Goal: Information Seeking & Learning: Check status

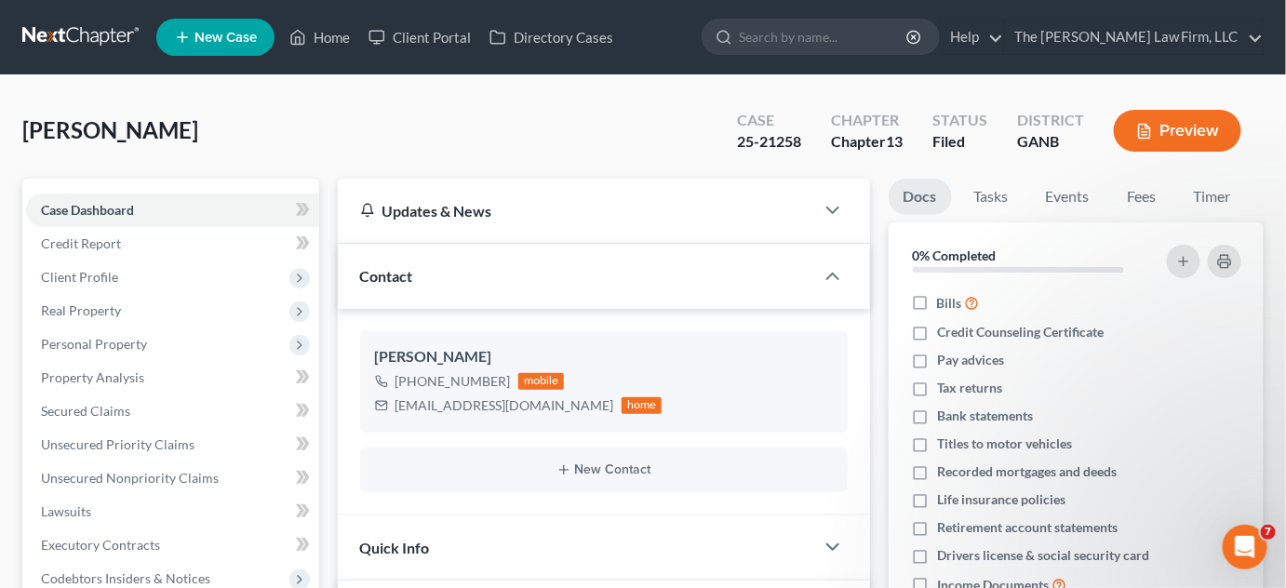
click at [844, 31] on input "search" at bounding box center [824, 37] width 170 height 34
type input "[PERSON_NAME]"
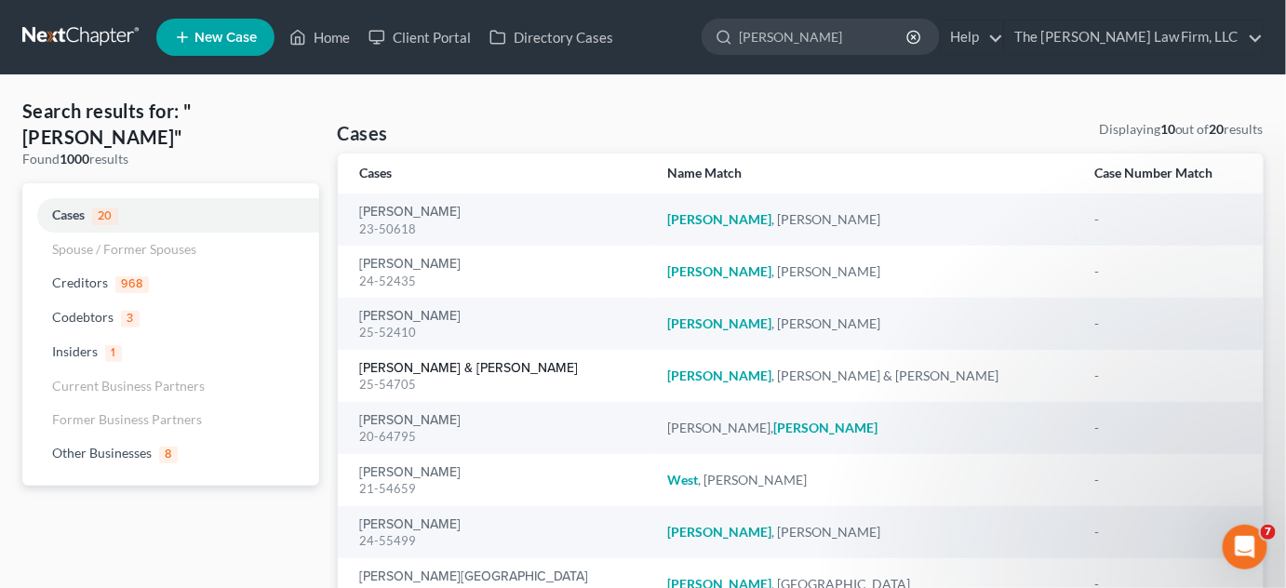
click at [404, 371] on link "[PERSON_NAME] & [PERSON_NAME]" at bounding box center [469, 368] width 219 height 13
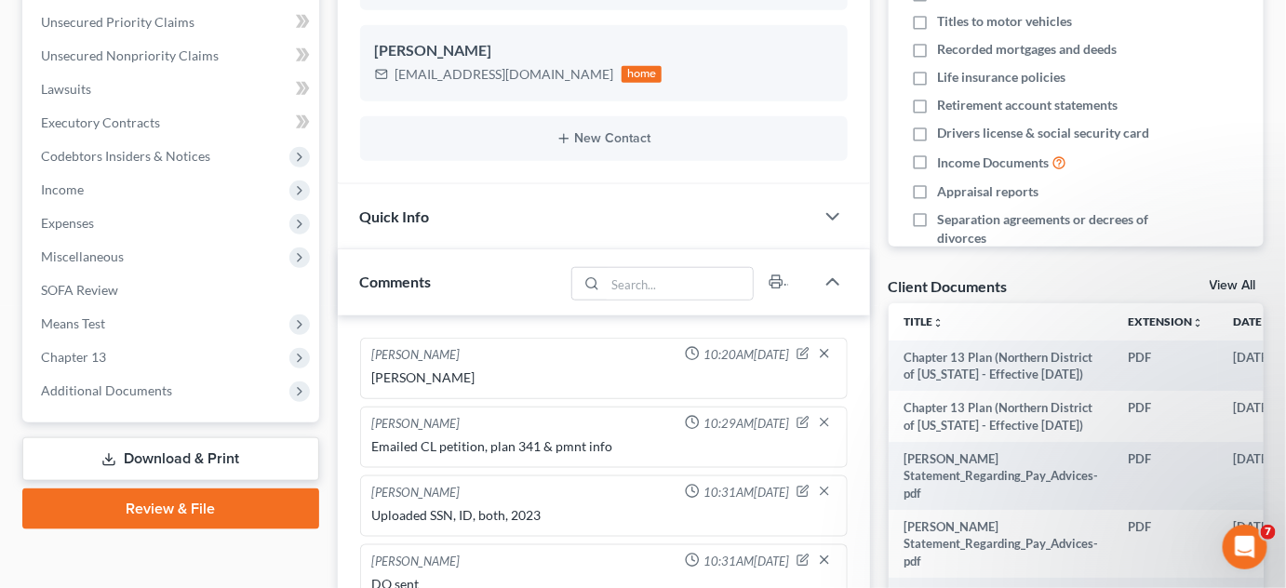
scroll to position [171, 0]
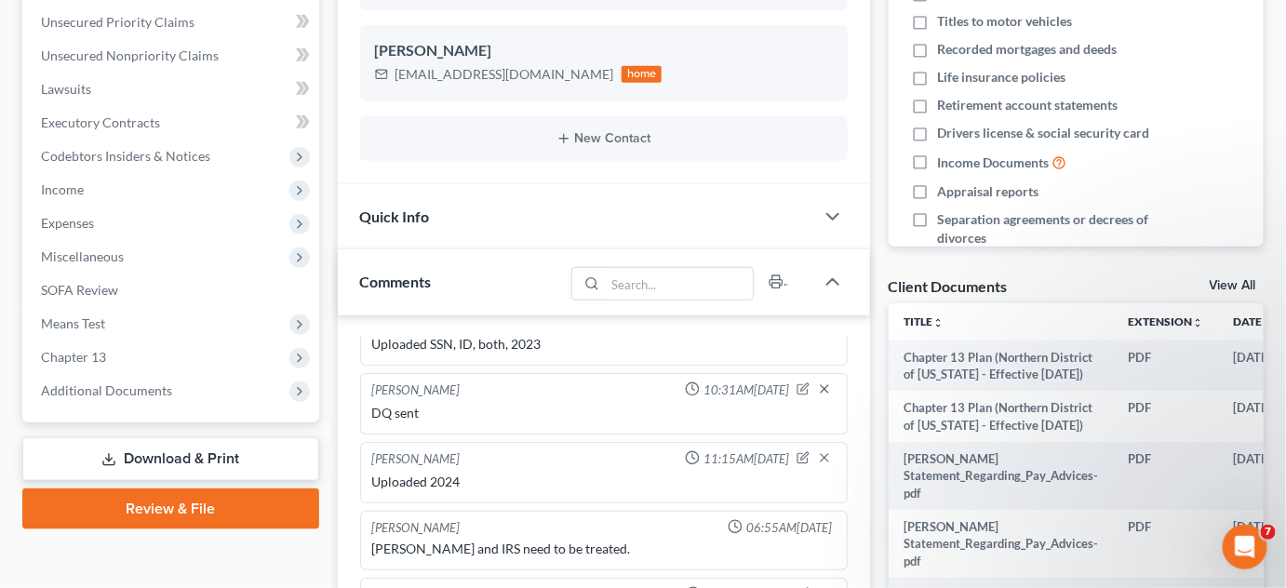
click at [143, 390] on span "Additional Documents" at bounding box center [106, 391] width 131 height 16
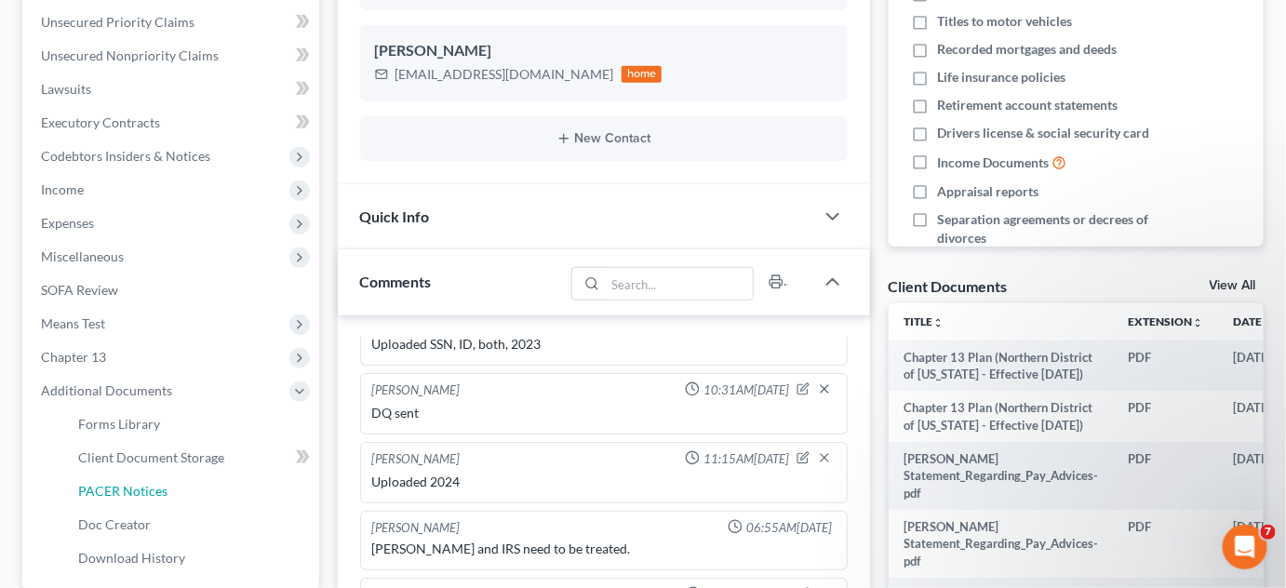
click at [161, 488] on span "PACER Notices" at bounding box center [122, 491] width 89 height 16
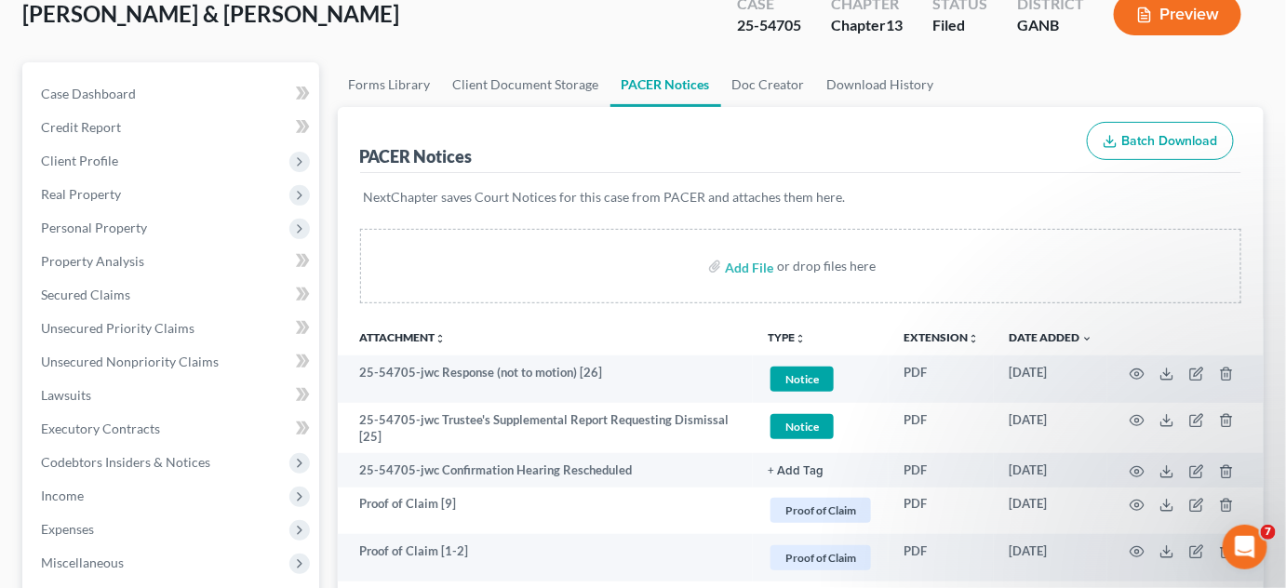
scroll to position [141, 0]
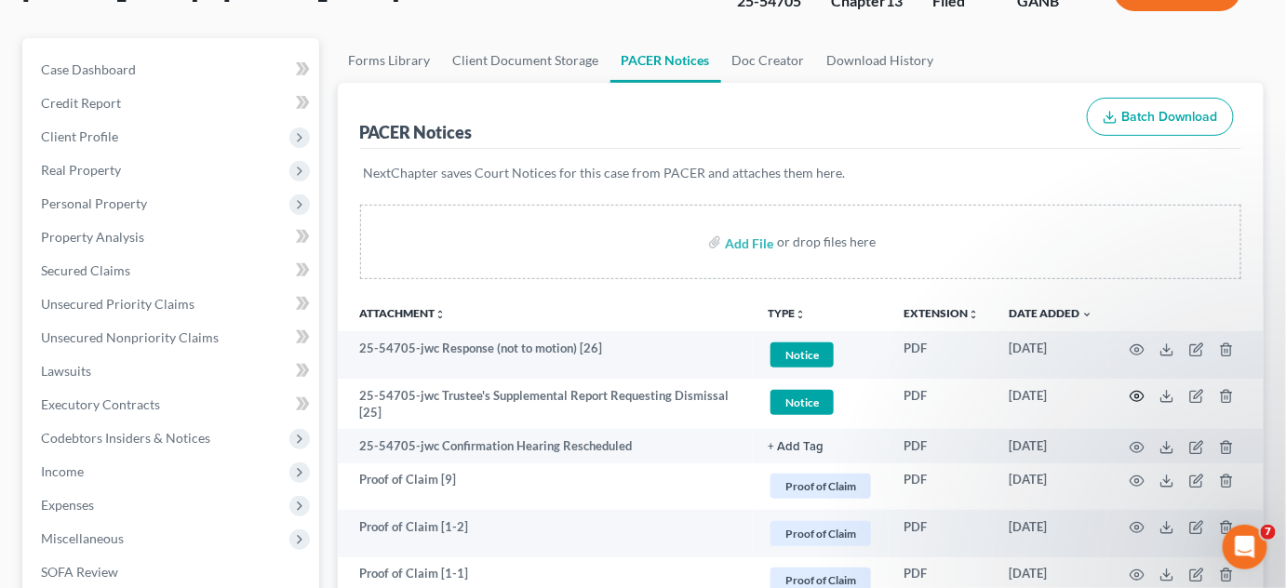
click at [1139, 396] on circle "button" at bounding box center [1138, 397] width 4 height 4
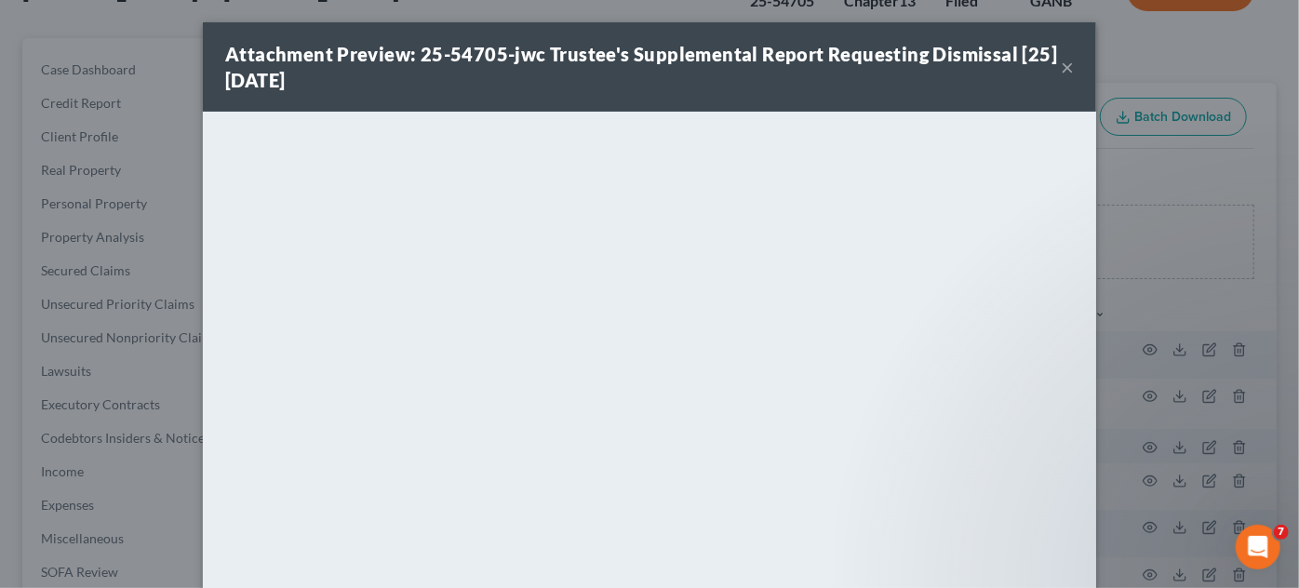
click at [1204, 295] on div "Attachment Preview: 25-54705-jwc Trustee's Supplemental Report Requesting Dismi…" at bounding box center [649, 294] width 1299 height 588
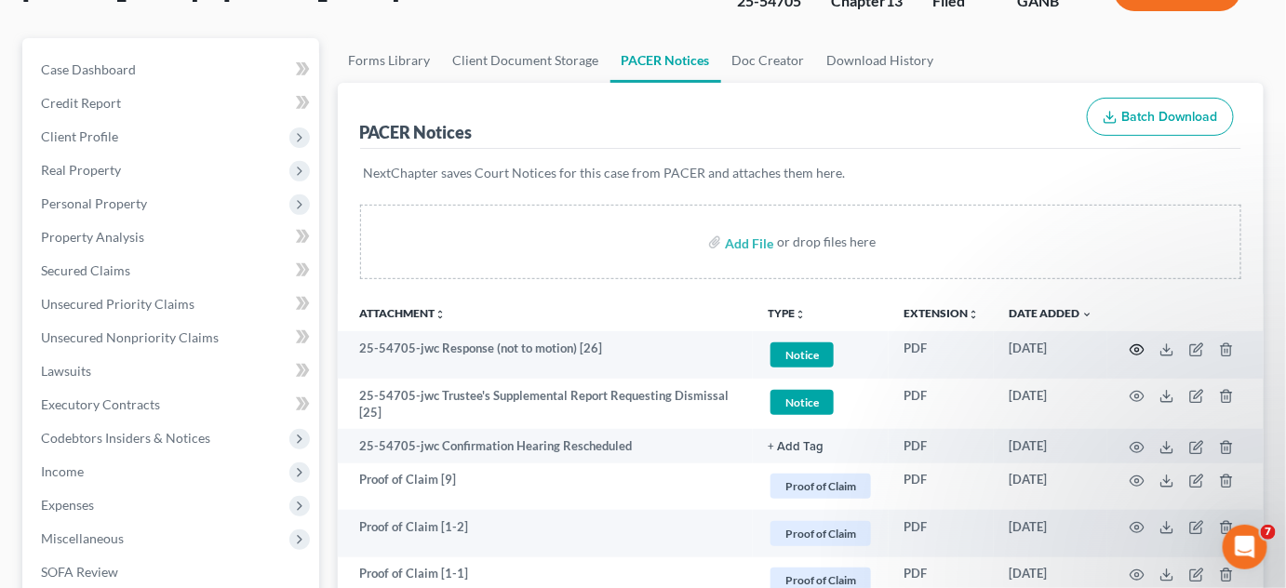
click at [1136, 343] on icon "button" at bounding box center [1137, 350] width 15 height 15
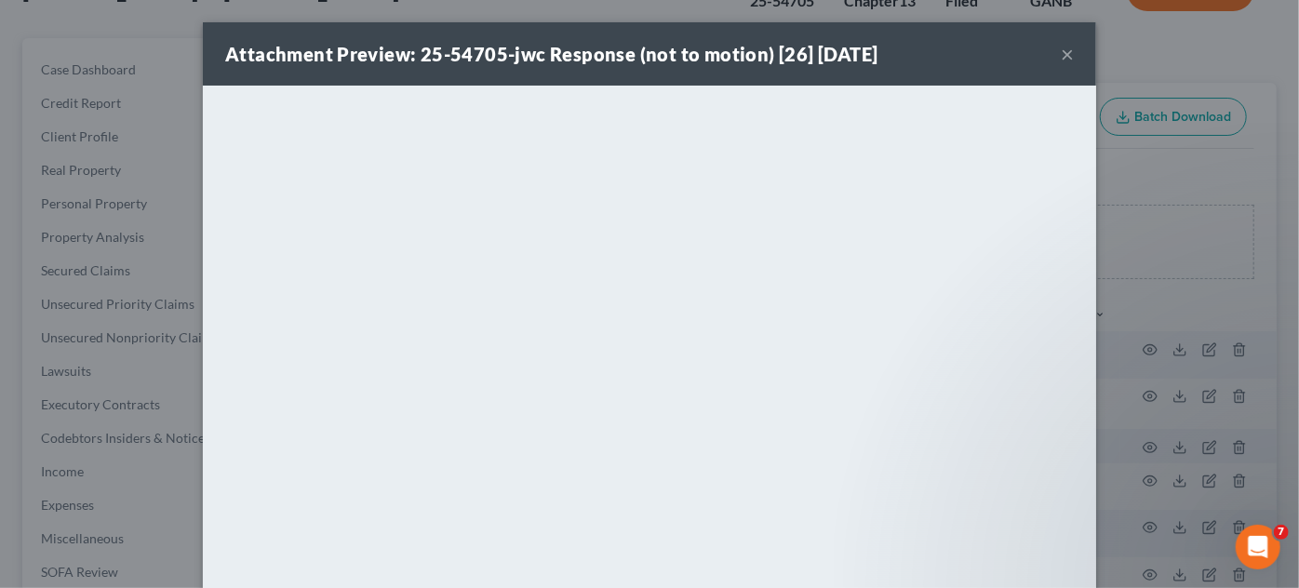
click at [1221, 302] on div "Attachment Preview: 25-54705-jwc Response (not to motion) [26] [DATE] × <object…" at bounding box center [649, 294] width 1299 height 588
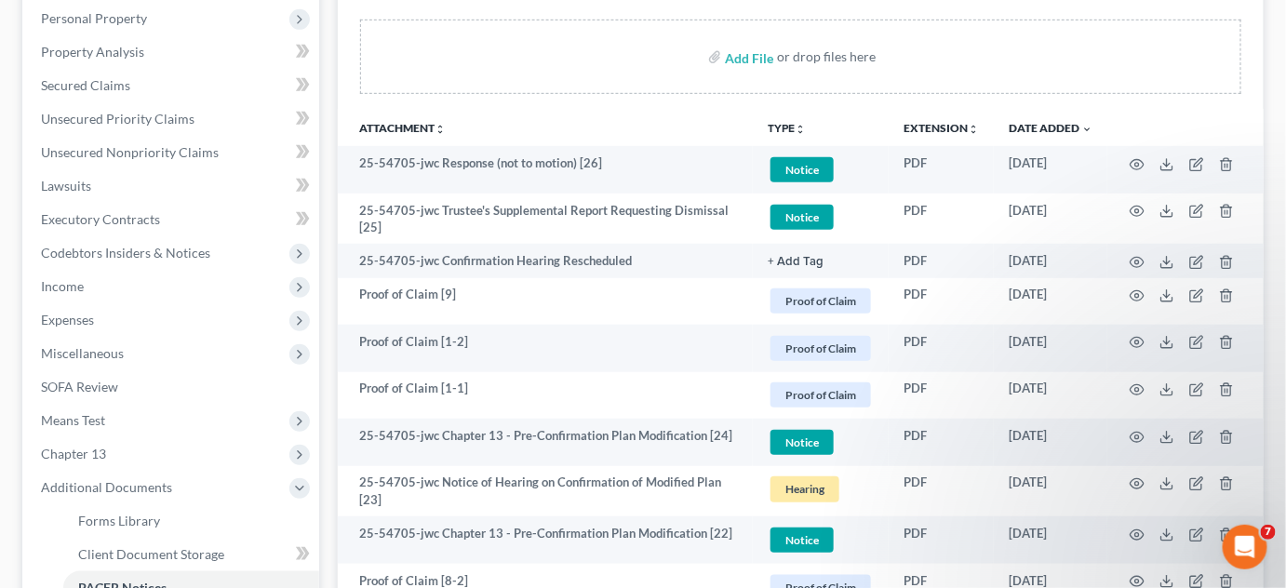
scroll to position [423, 0]
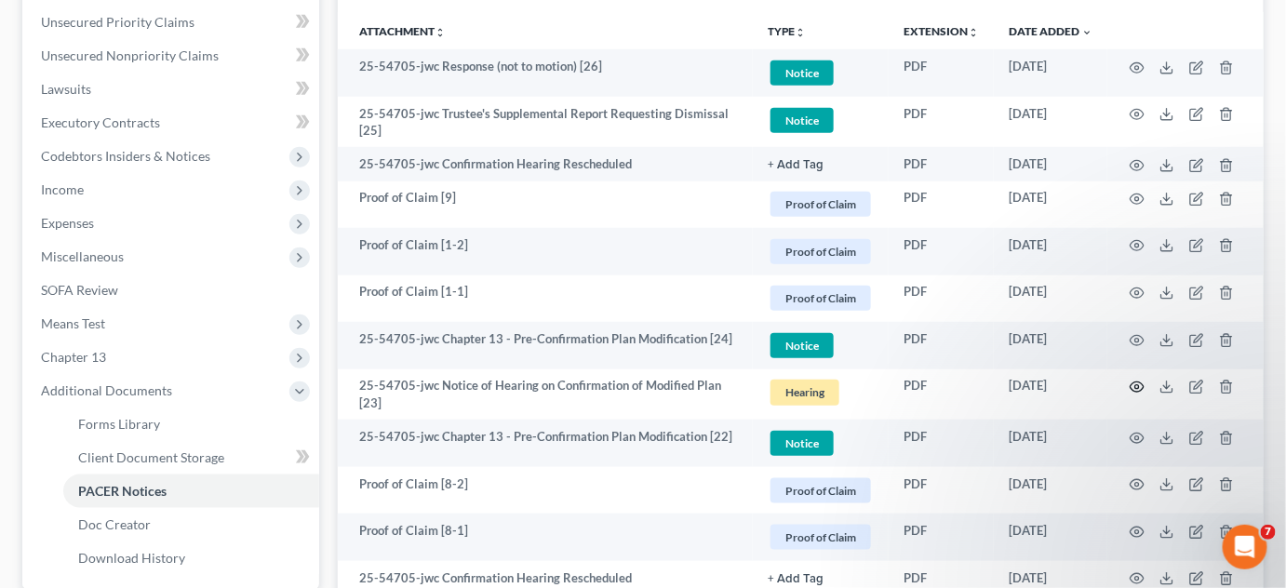
click at [1137, 385] on icon "button" at bounding box center [1137, 387] width 15 height 15
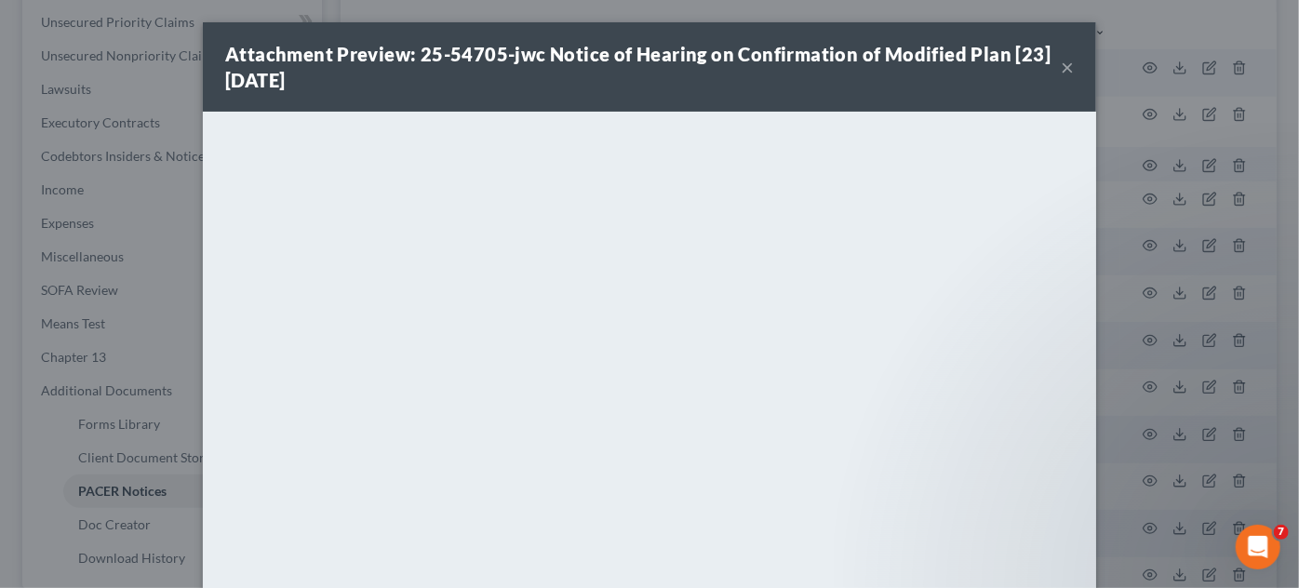
click at [1214, 285] on div "Attachment Preview: 25-54705-jwc Notice of Hearing on Confirmation of Modified …" at bounding box center [649, 294] width 1299 height 588
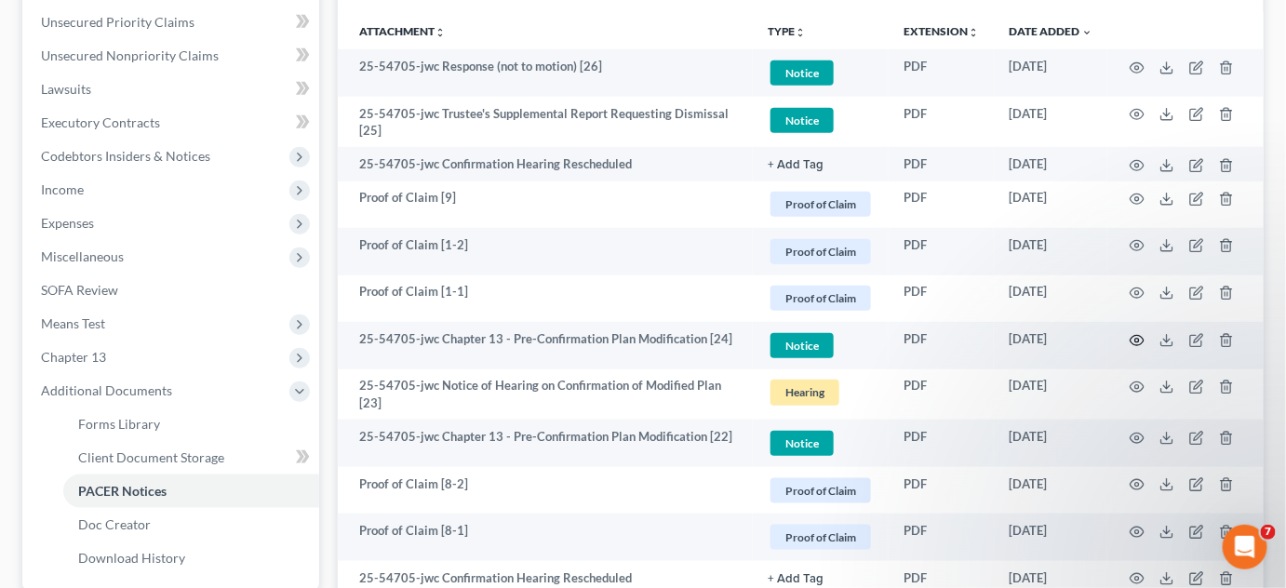
click at [1139, 335] on icon "button" at bounding box center [1137, 340] width 15 height 15
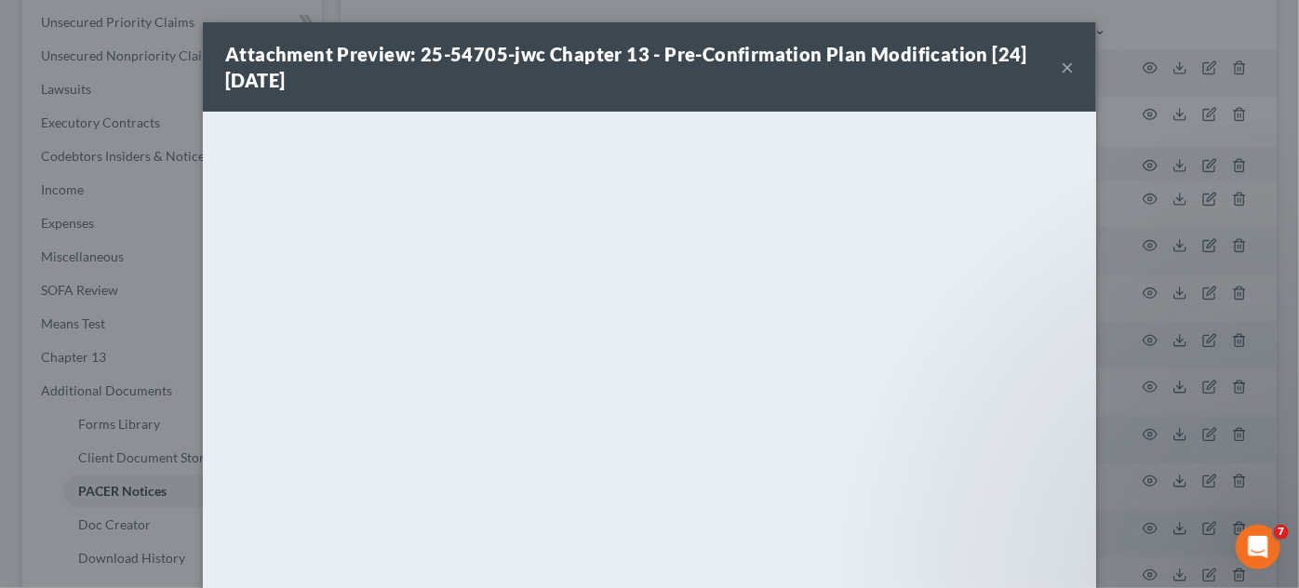
click at [1063, 70] on button "×" at bounding box center [1067, 67] width 13 height 22
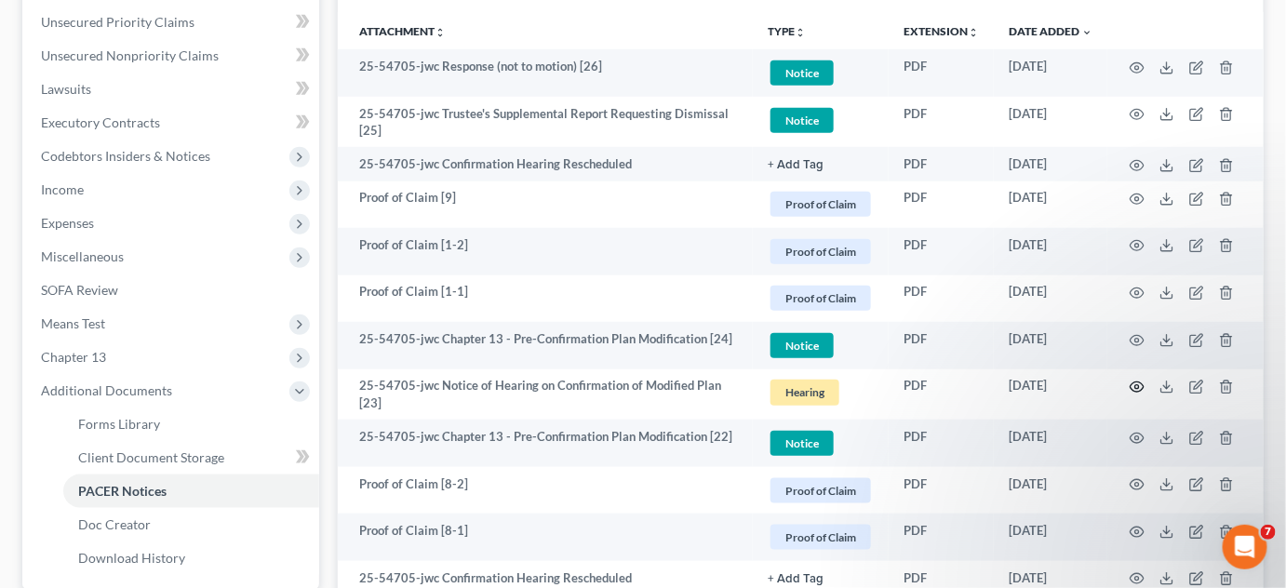
click at [1134, 382] on icon "button" at bounding box center [1137, 387] width 15 height 15
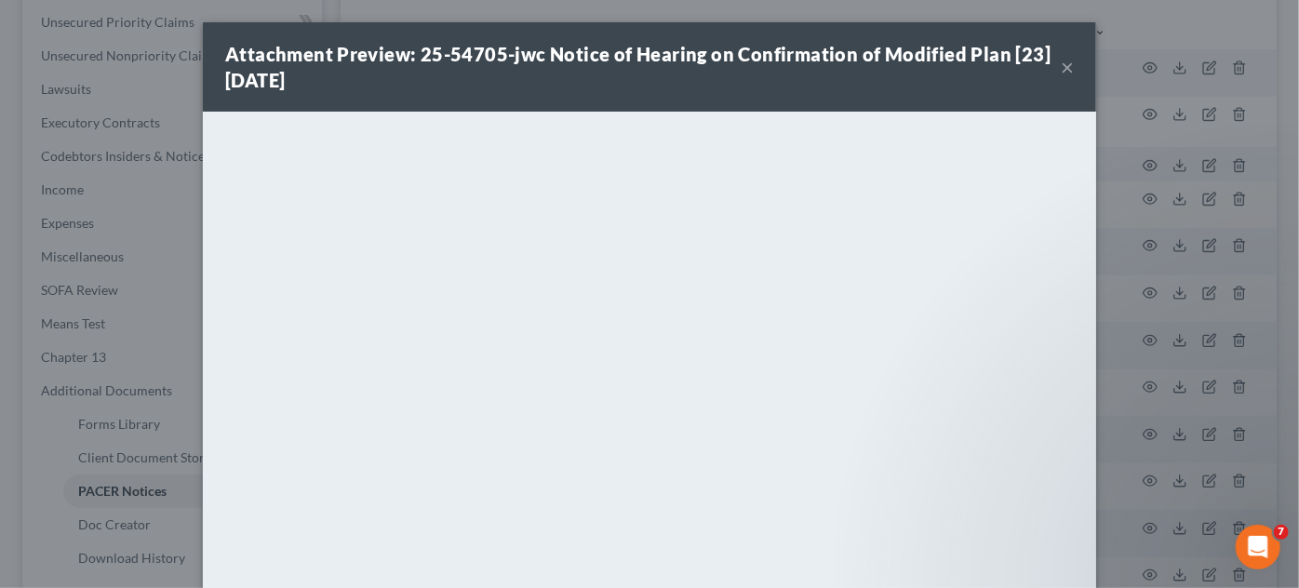
click at [1062, 69] on button "×" at bounding box center [1067, 67] width 13 height 22
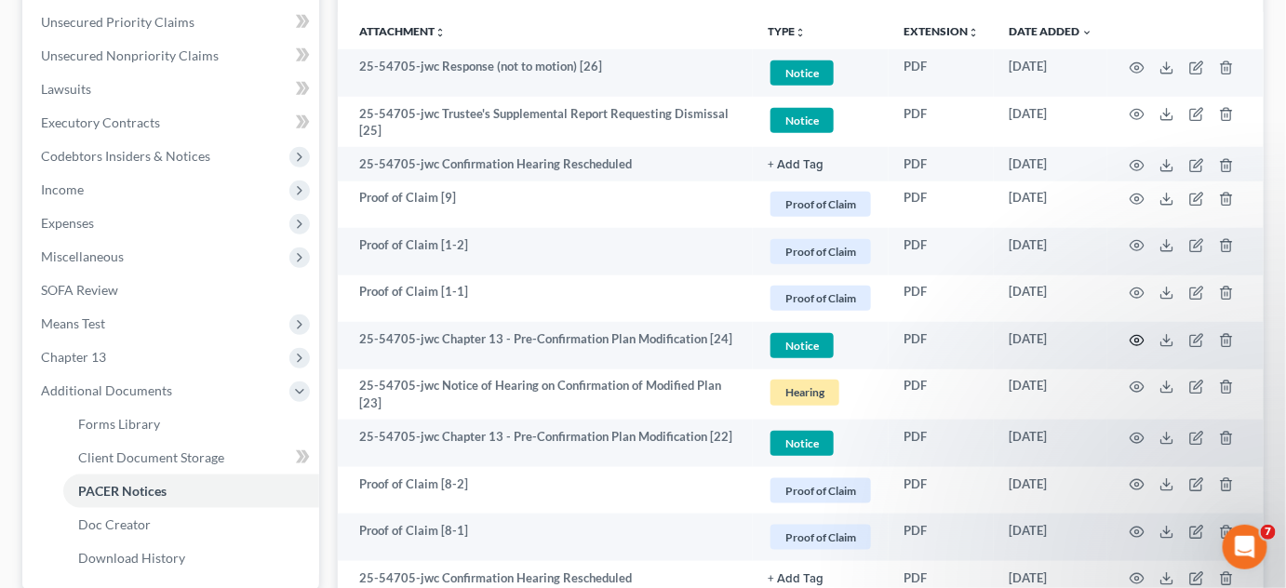
click at [1136, 339] on circle "button" at bounding box center [1138, 341] width 4 height 4
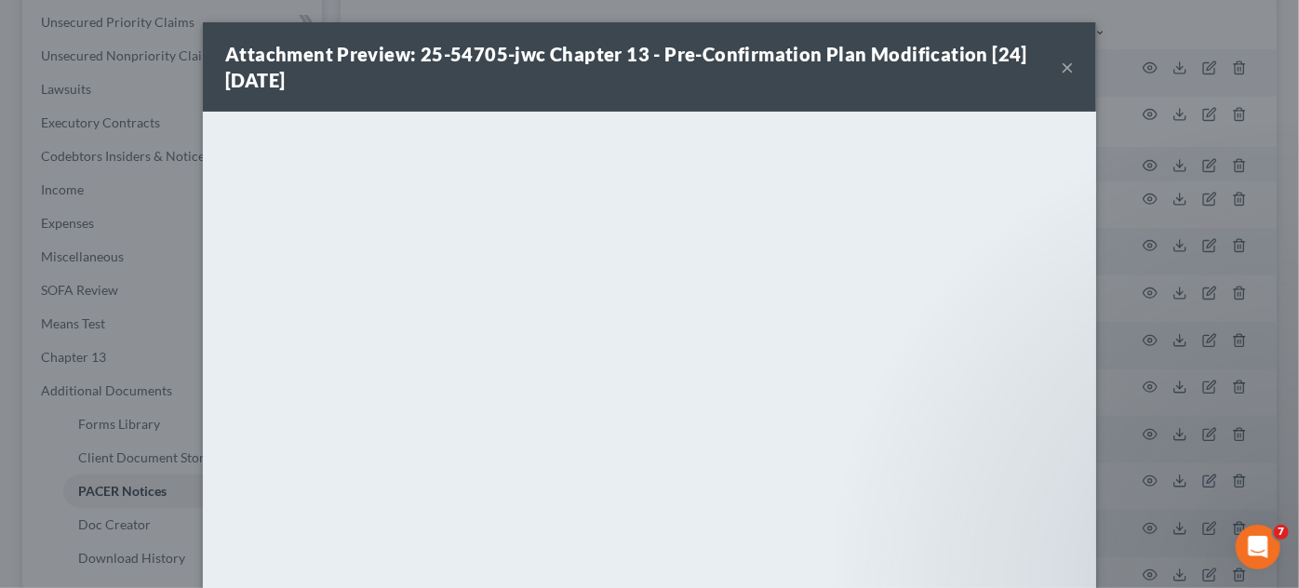
click at [1139, 319] on div "Attachment Preview: 25-54705-jwc Chapter 13 - Pre-Confirmation Plan Modificatio…" at bounding box center [649, 294] width 1299 height 588
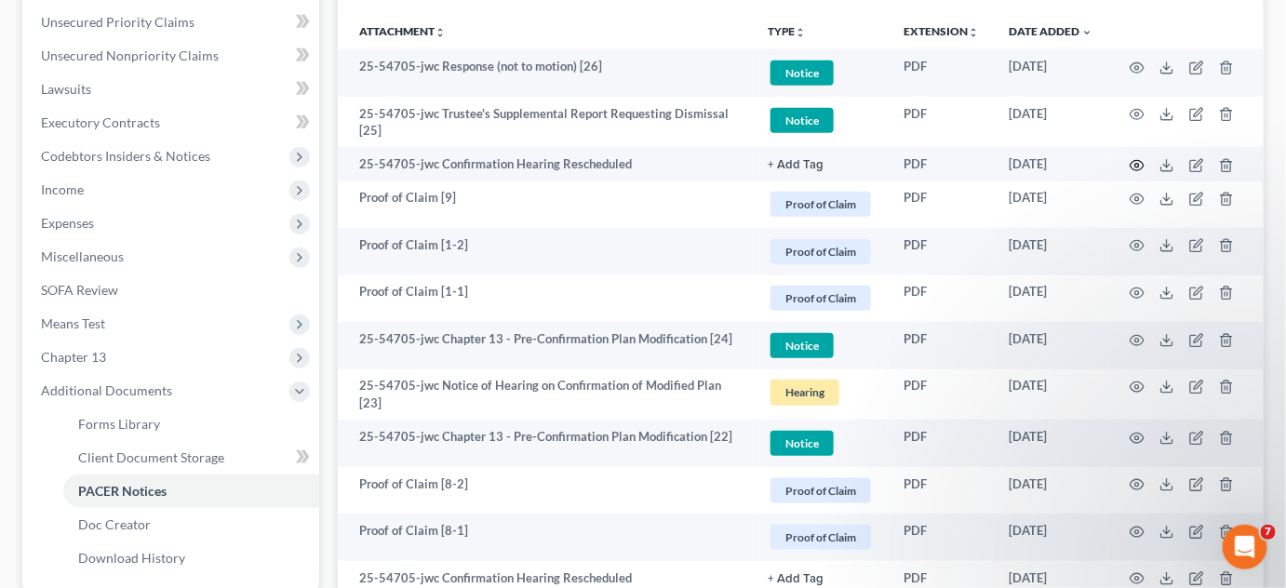
click at [1133, 161] on icon "button" at bounding box center [1137, 165] width 15 height 15
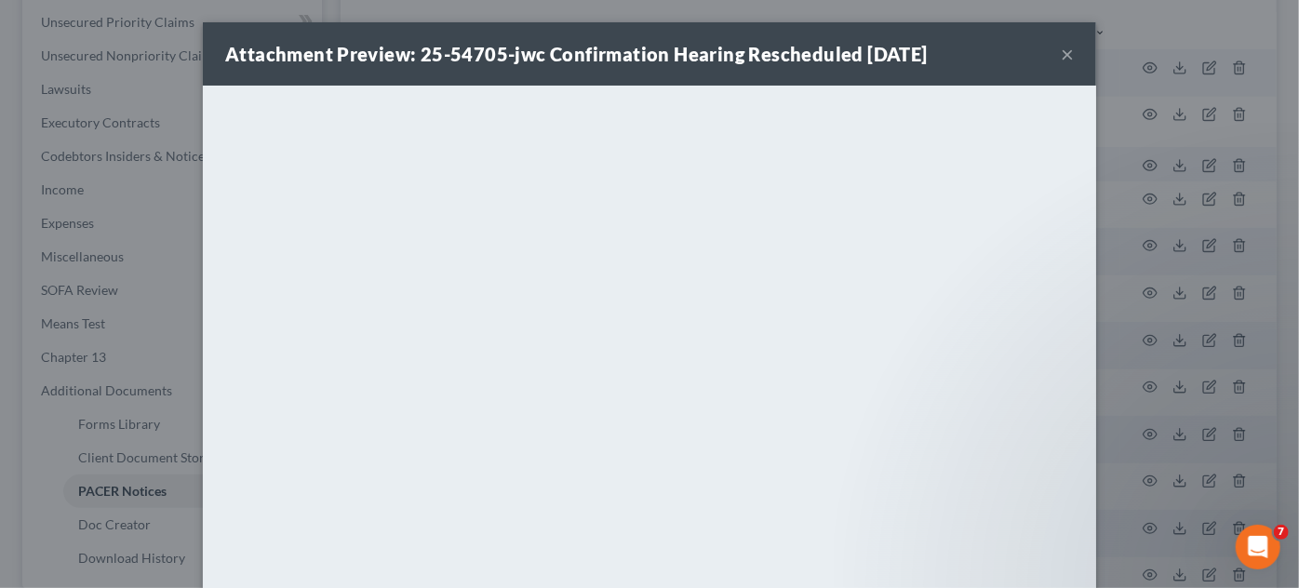
click at [1062, 54] on button "×" at bounding box center [1067, 54] width 13 height 22
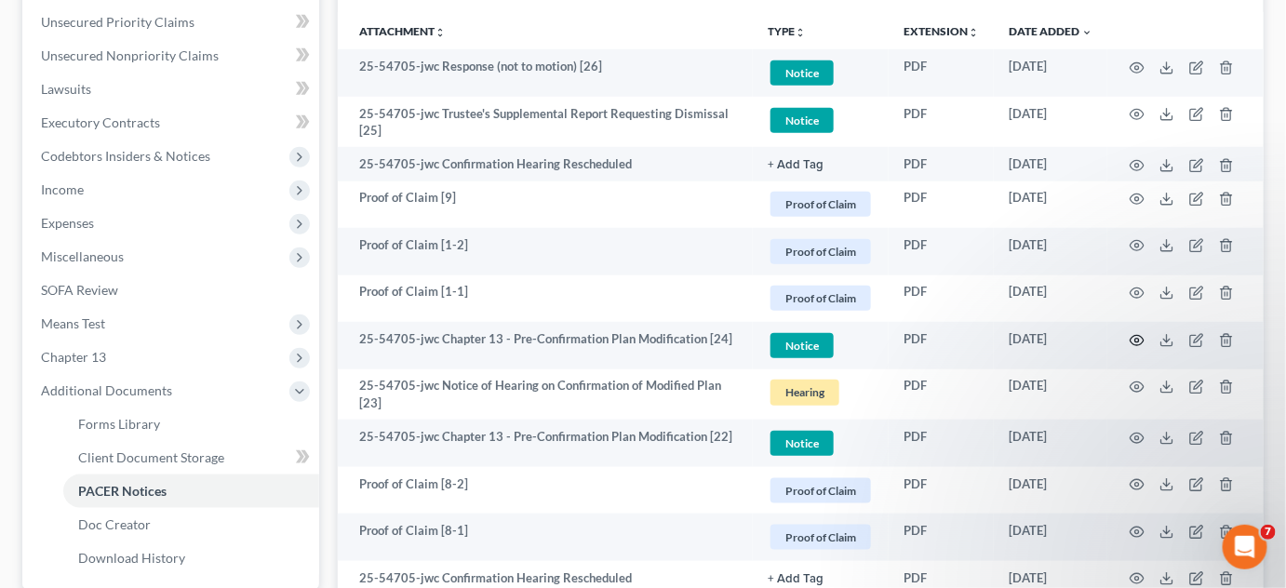
click at [1136, 334] on icon "button" at bounding box center [1137, 340] width 15 height 15
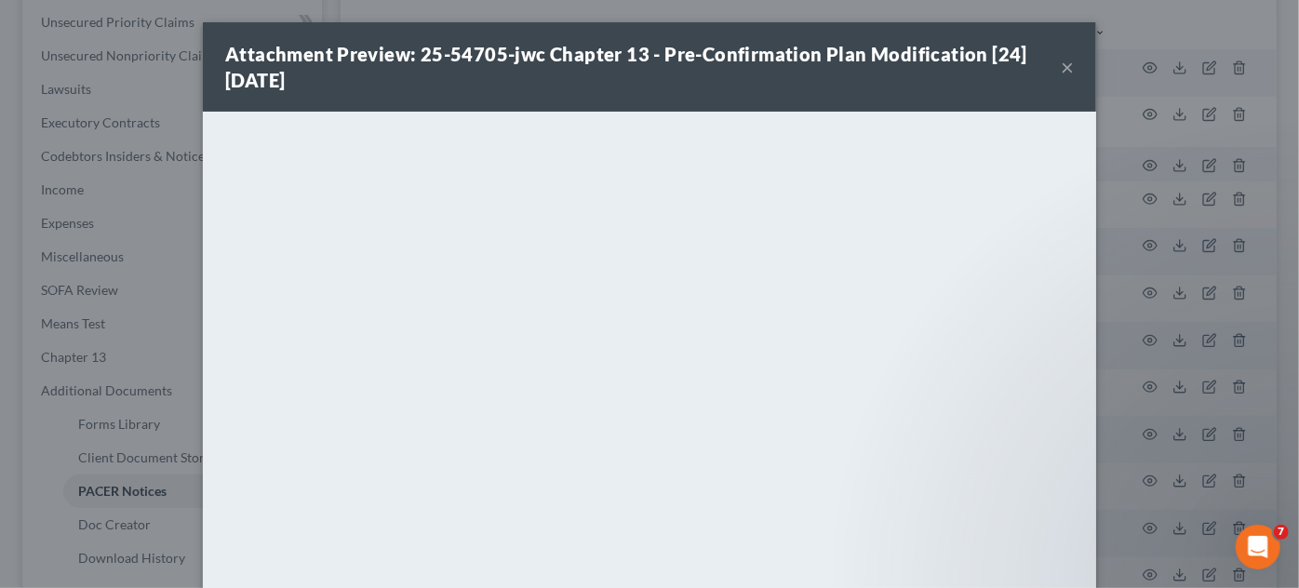
click at [1135, 327] on div "Attachment Preview: 25-54705-jwc Chapter 13 - Pre-Confirmation Plan Modificatio…" at bounding box center [649, 294] width 1299 height 588
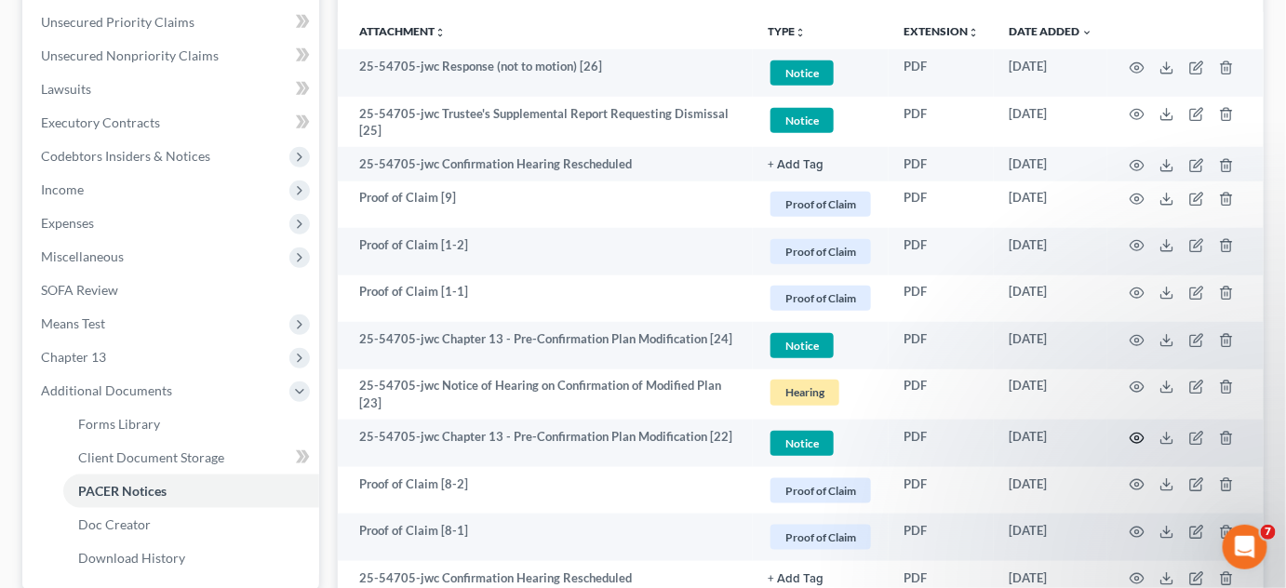
click at [1139, 437] on circle "button" at bounding box center [1138, 439] width 4 height 4
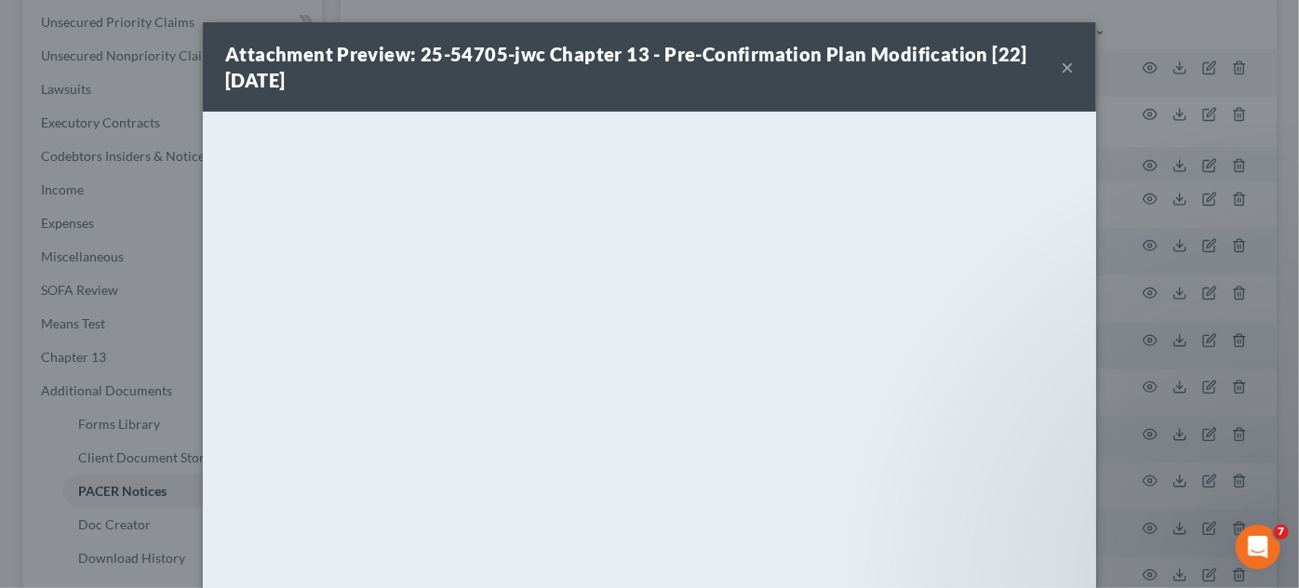
click at [1138, 435] on div "Attachment Preview: 25-54705-jwc Chapter 13 - Pre-Confirmation Plan Modificatio…" at bounding box center [649, 294] width 1299 height 588
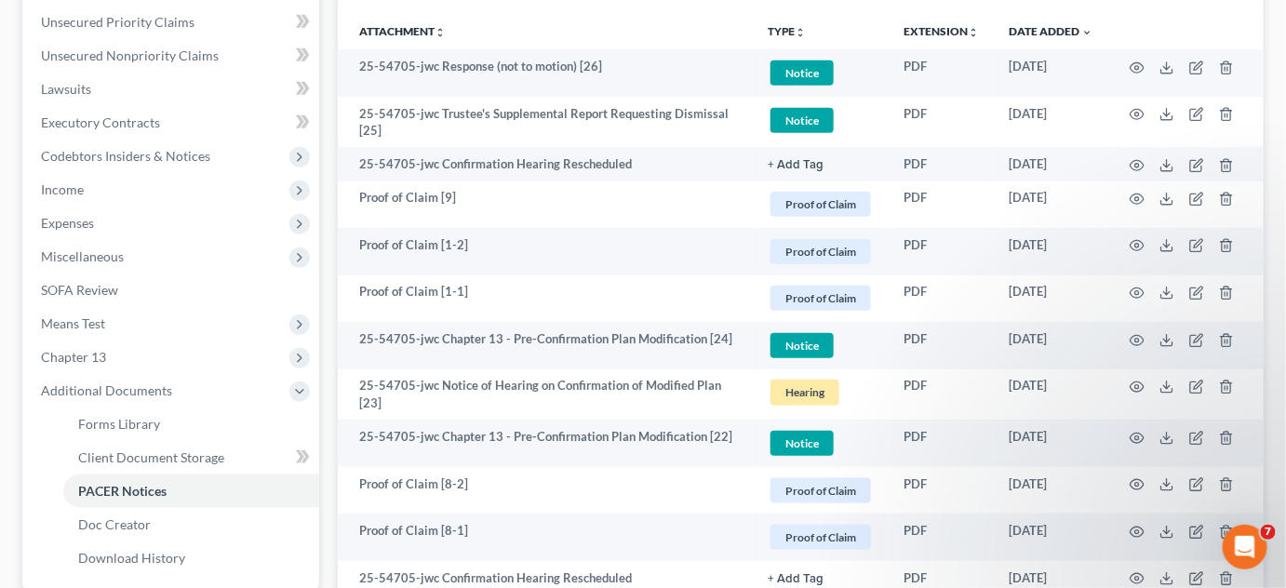
click at [1145, 292] on td at bounding box center [1186, 299] width 156 height 47
click at [1139, 293] on icon "button" at bounding box center [1137, 293] width 15 height 15
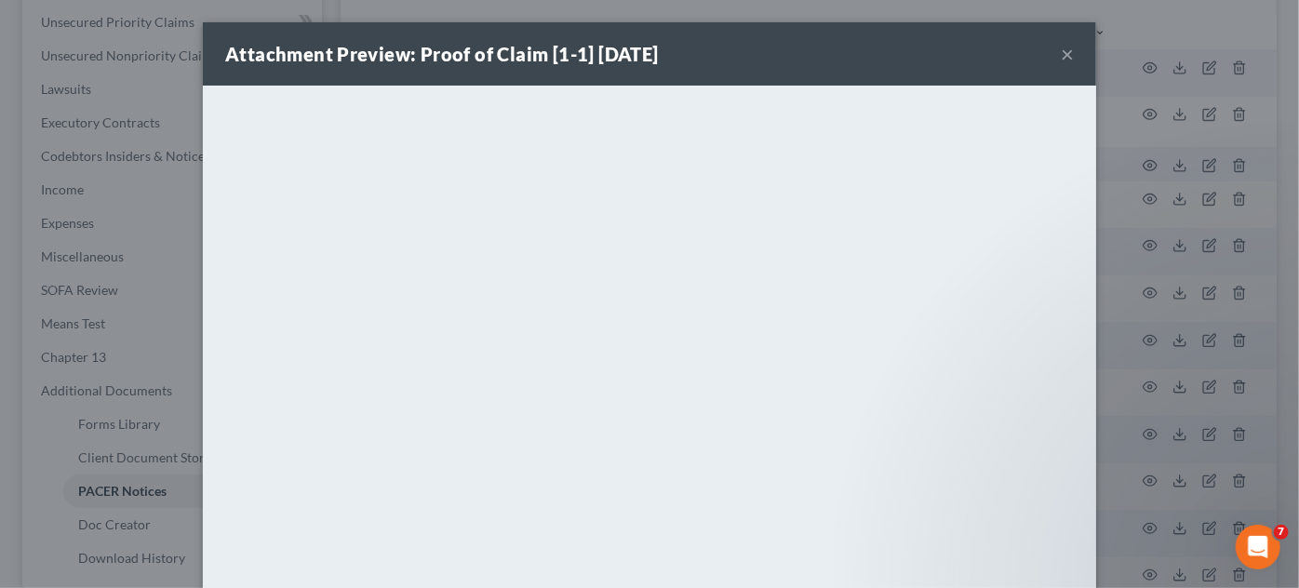
click at [1139, 293] on div "Attachment Preview: Proof of Claim [1-1] [DATE] × <object ng-attr-data='[URL][D…" at bounding box center [649, 294] width 1299 height 588
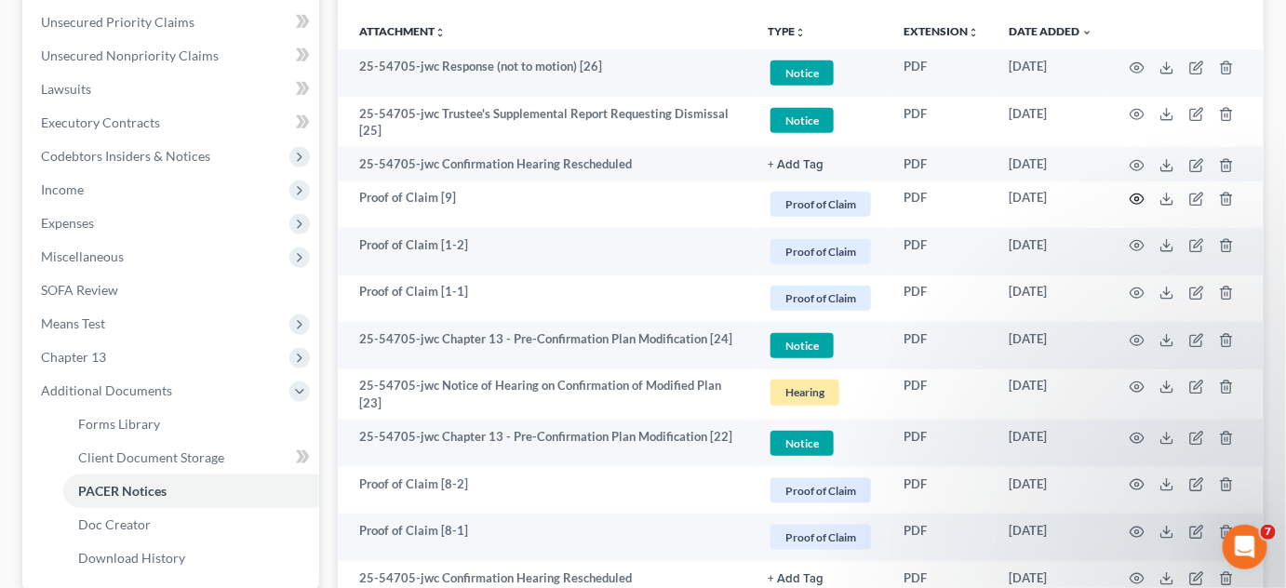
click at [1132, 195] on icon "button" at bounding box center [1138, 200] width 14 height 10
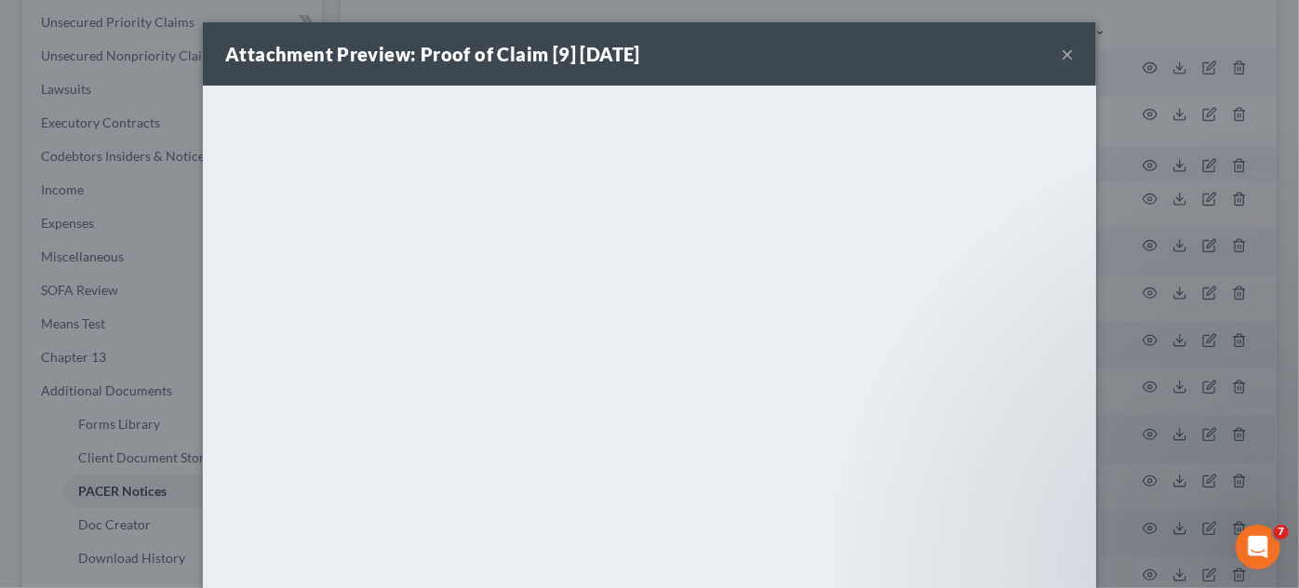
click at [1126, 199] on div "Attachment Preview: Proof of Claim [9] [DATE] × <object ng-attr-data='[URL][DOM…" at bounding box center [649, 294] width 1299 height 588
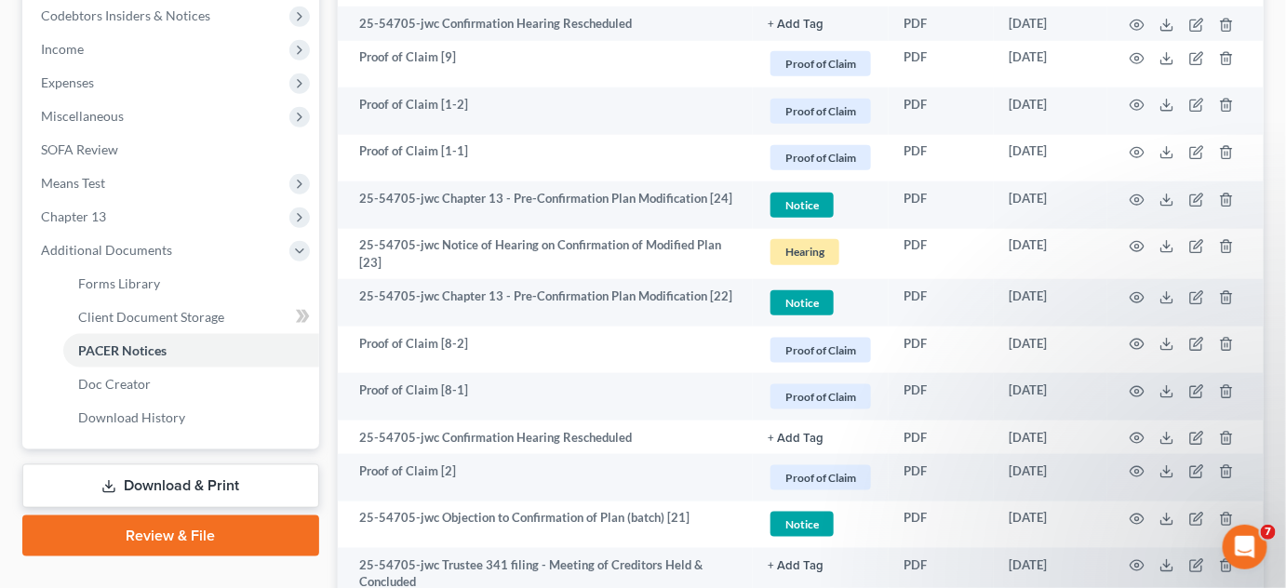
scroll to position [563, 0]
click at [1137, 394] on icon "button" at bounding box center [1138, 391] width 14 height 10
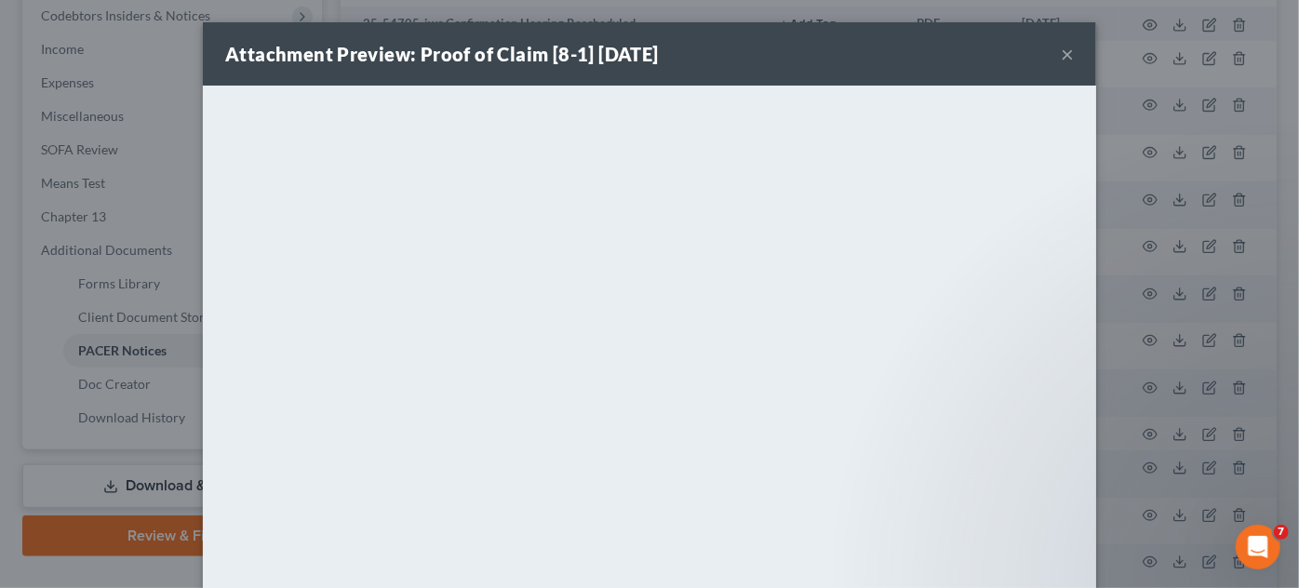
click at [1257, 371] on div "Attachment Preview: Proof of Claim [8-1] [DATE] × <object ng-attr-data='[URL][D…" at bounding box center [649, 294] width 1299 height 588
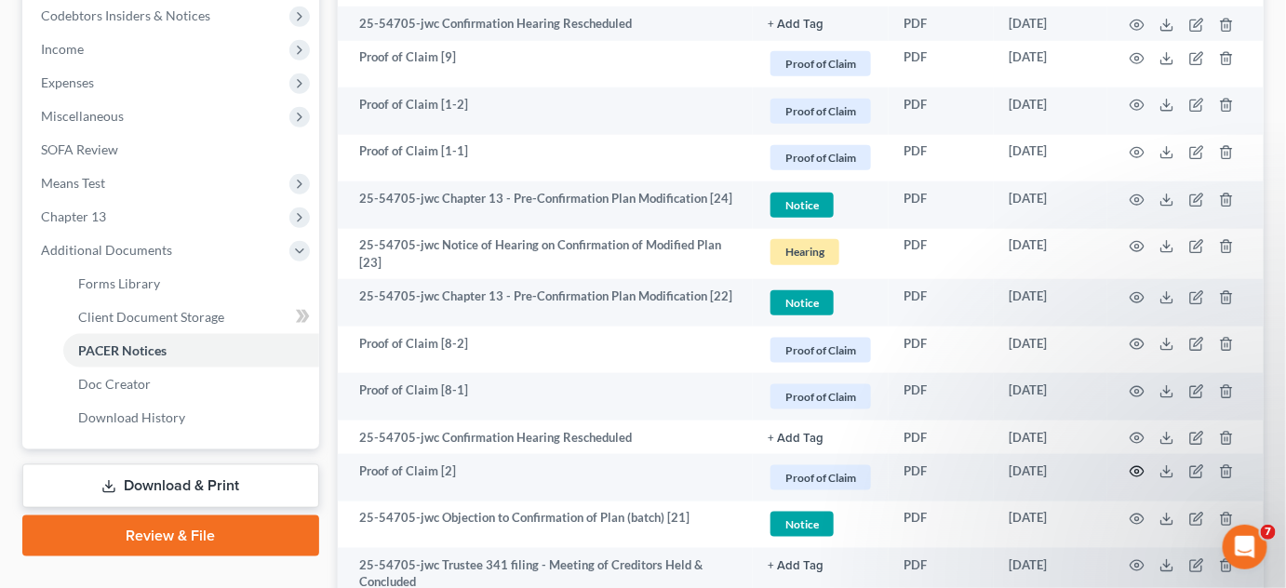
click at [1141, 472] on icon "button" at bounding box center [1137, 471] width 15 height 15
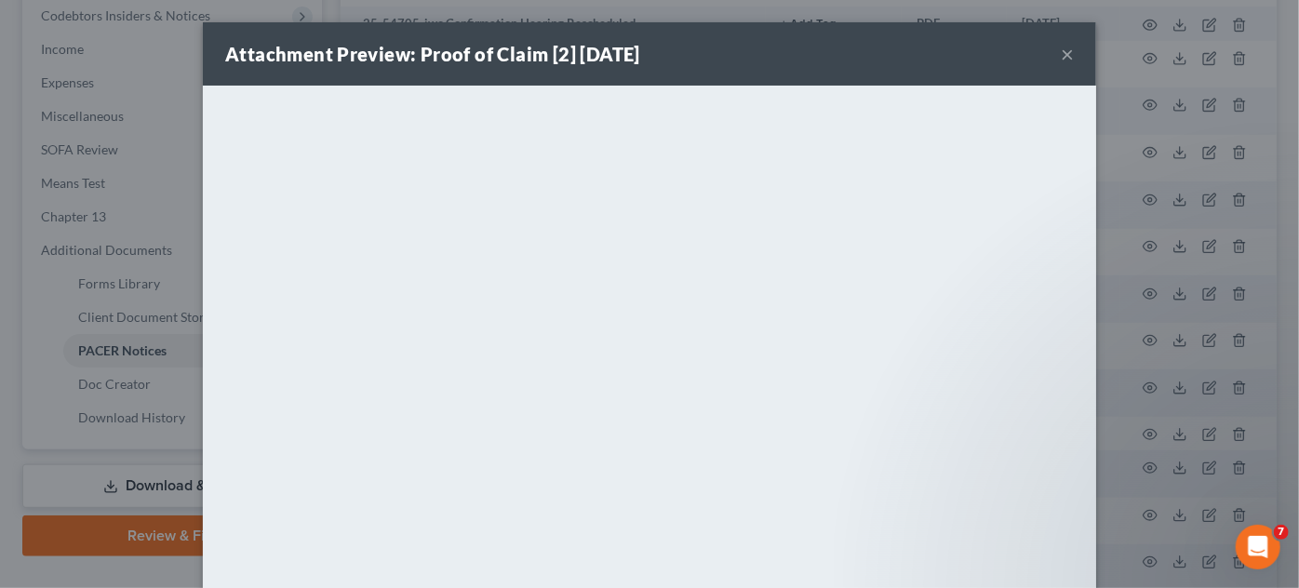
click at [1119, 389] on div "Attachment Preview: Proof of Claim [2] [DATE] × <object ng-attr-data='[URL][DOM…" at bounding box center [649, 294] width 1299 height 588
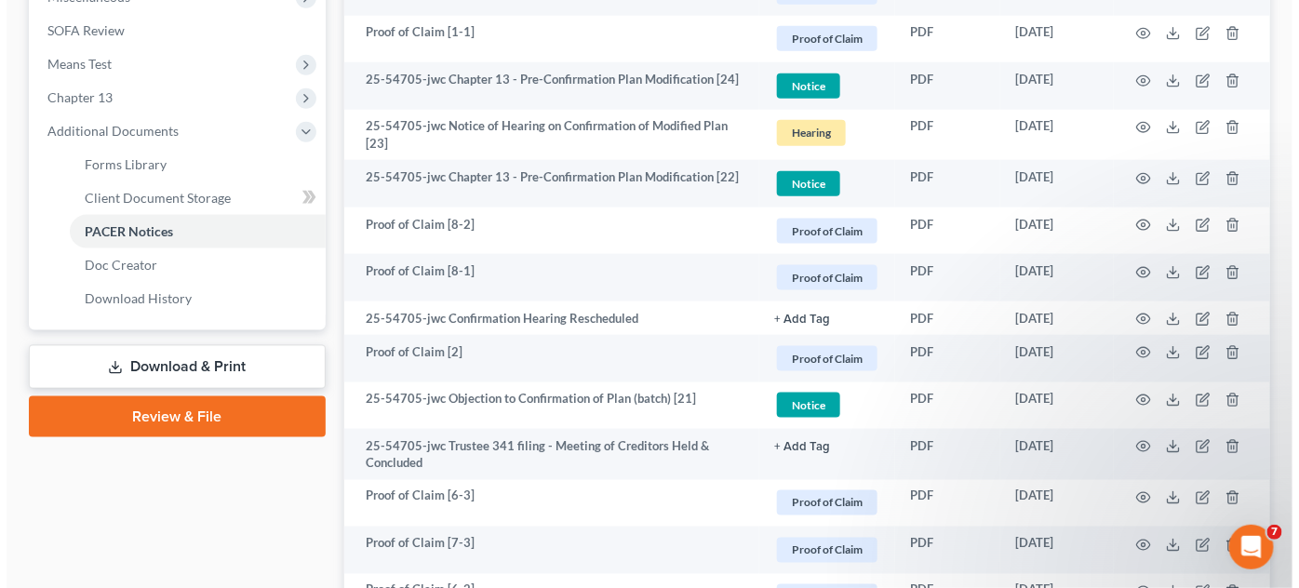
scroll to position [846, 0]
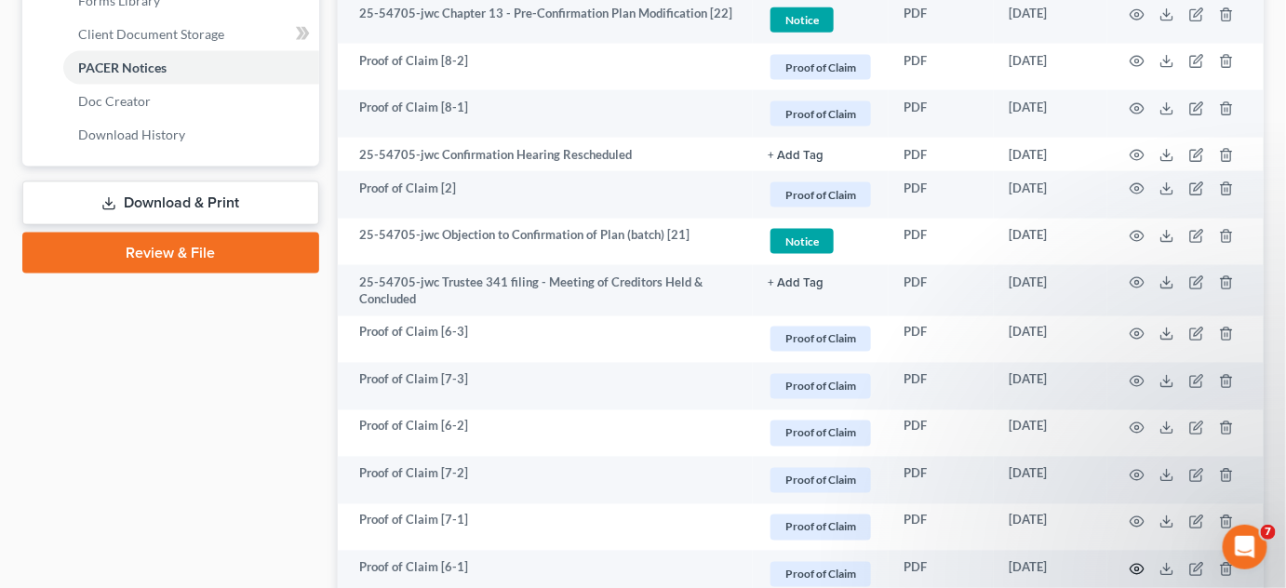
click at [1134, 568] on icon "button" at bounding box center [1137, 569] width 15 height 15
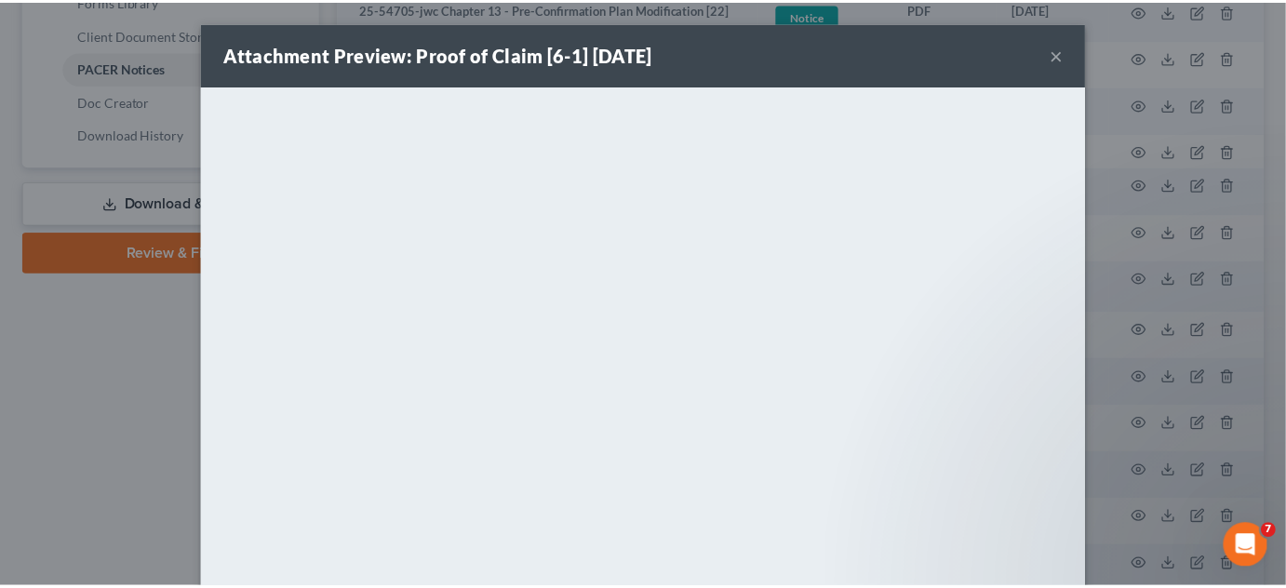
scroll to position [190, 0]
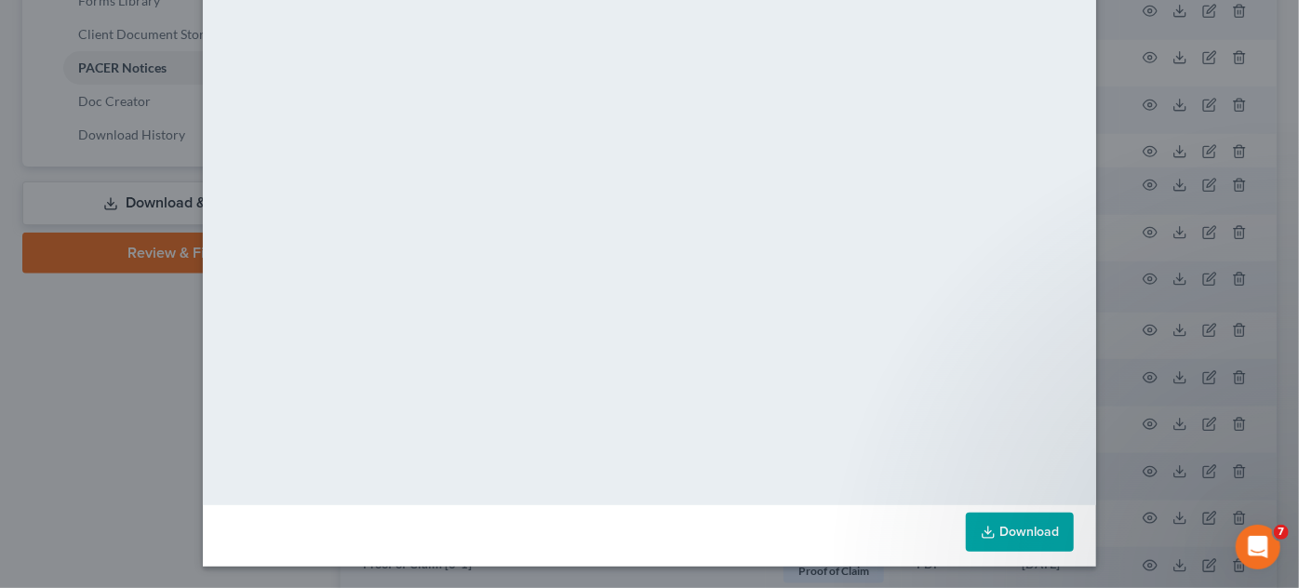
click at [1159, 332] on div "Attachment Preview: Proof of Claim [6-1] [DATE] × <object ng-attr-data='[URL][D…" at bounding box center [649, 294] width 1299 height 588
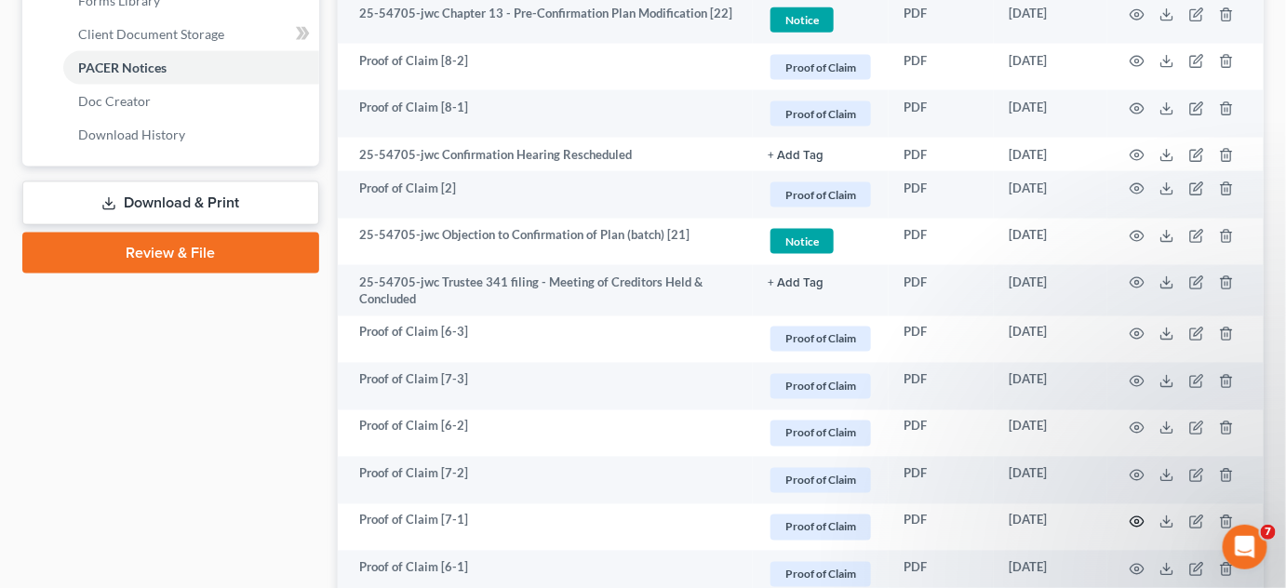
click at [1139, 520] on circle "button" at bounding box center [1138, 522] width 4 height 4
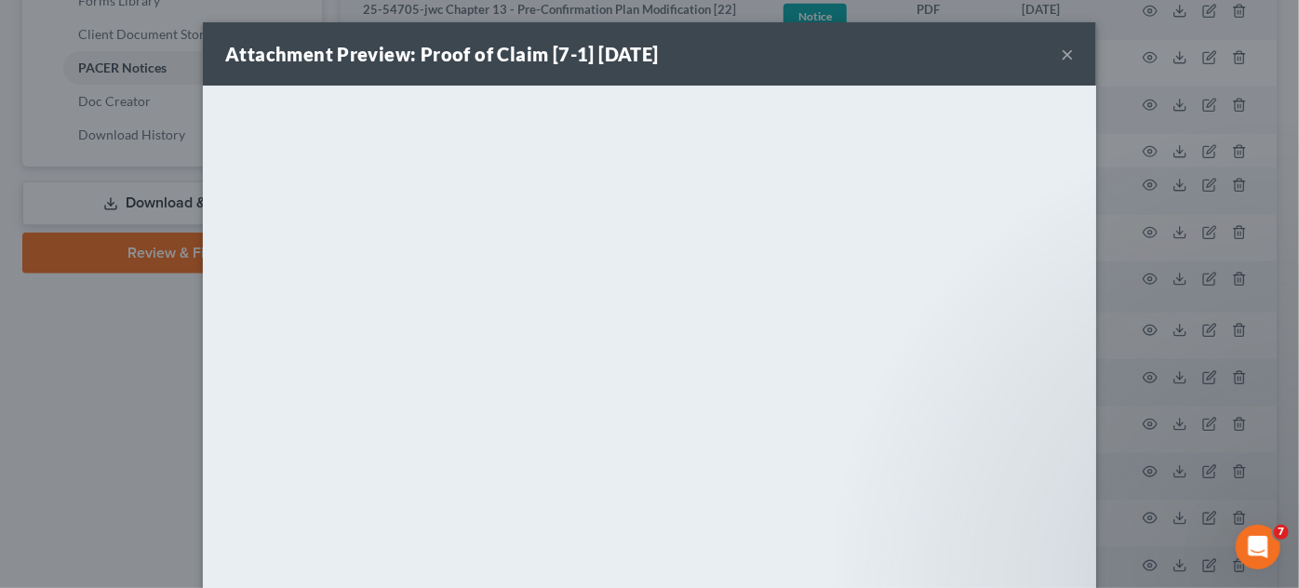
click at [120, 450] on div "Attachment Preview: Proof of Claim [7-1] [DATE] × <object ng-attr-data='[URL][D…" at bounding box center [649, 294] width 1299 height 588
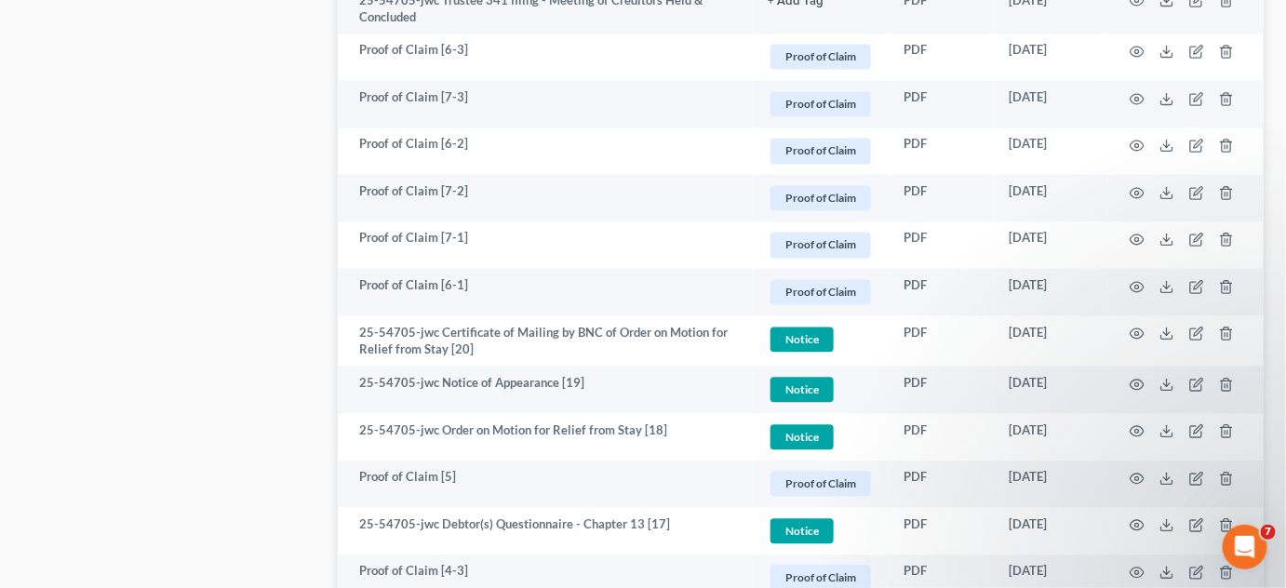
scroll to position [1269, 0]
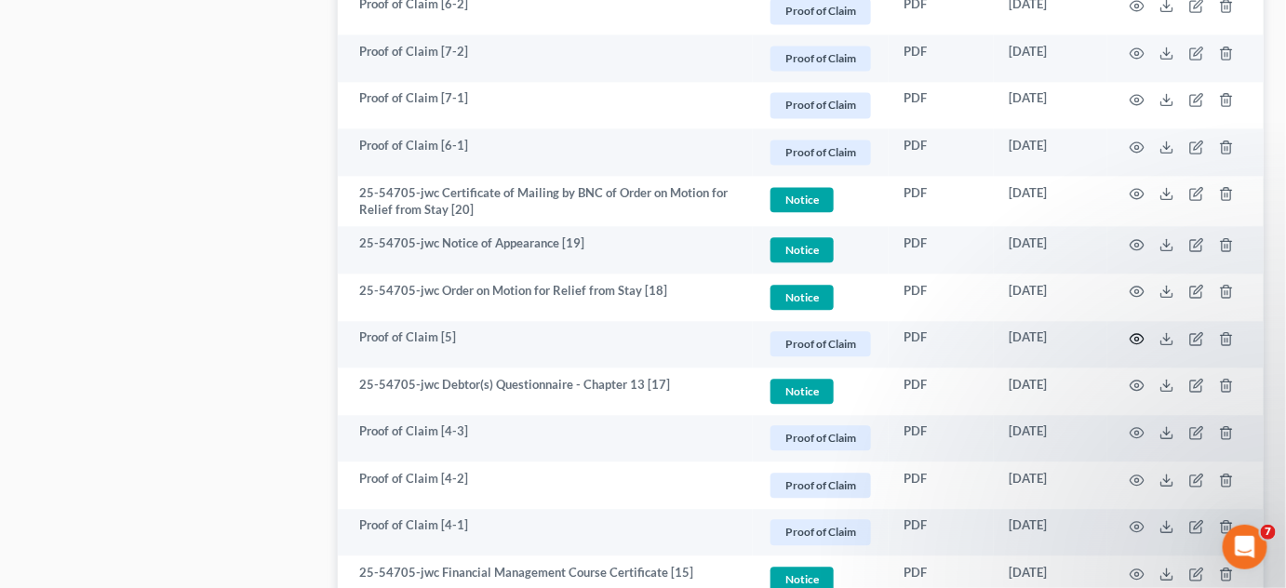
click at [1136, 337] on circle "button" at bounding box center [1138, 339] width 4 height 4
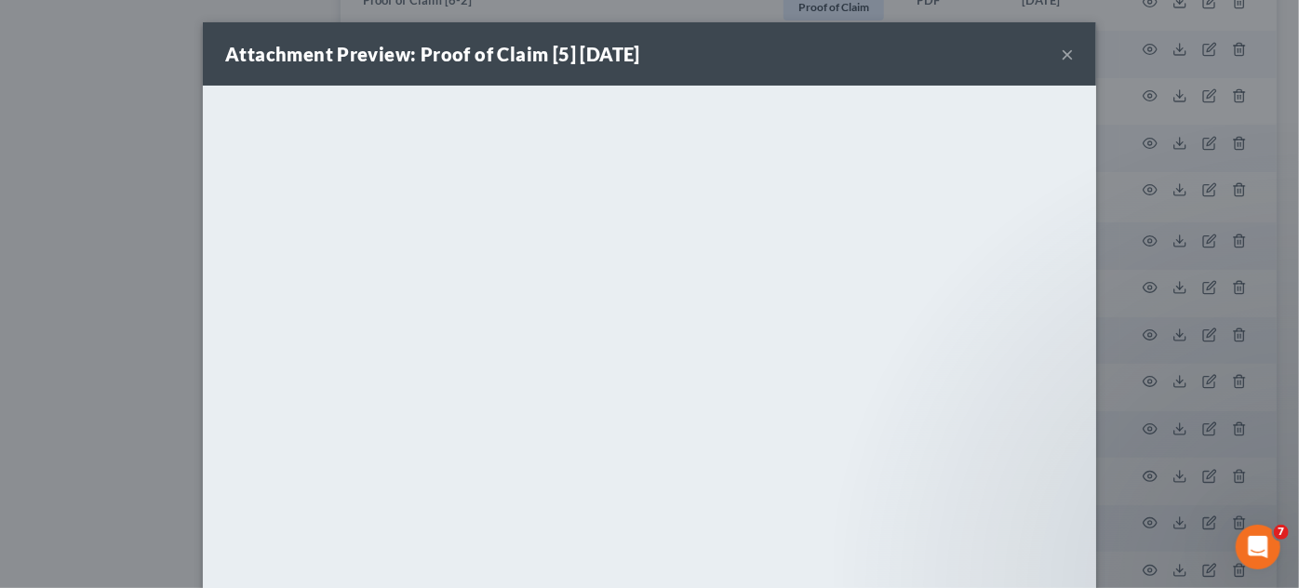
click at [0, 413] on div "Attachment Preview: Proof of Claim [5] [DATE] × <object ng-attr-data='[URL][DOM…" at bounding box center [649, 294] width 1299 height 588
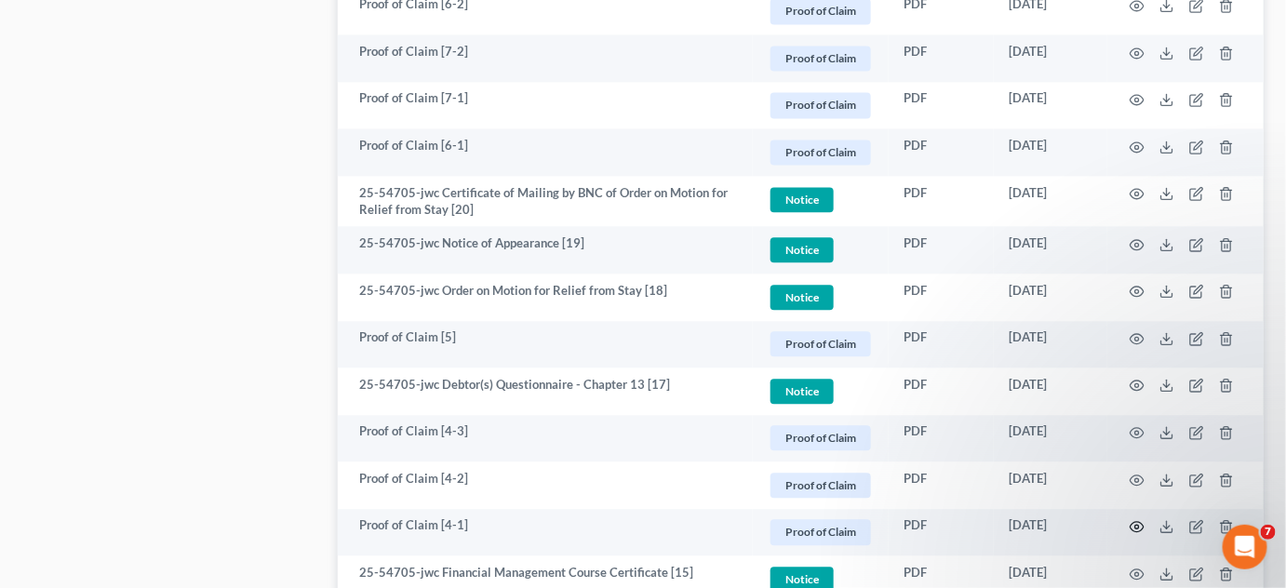
click at [1133, 527] on icon "button" at bounding box center [1138, 527] width 14 height 10
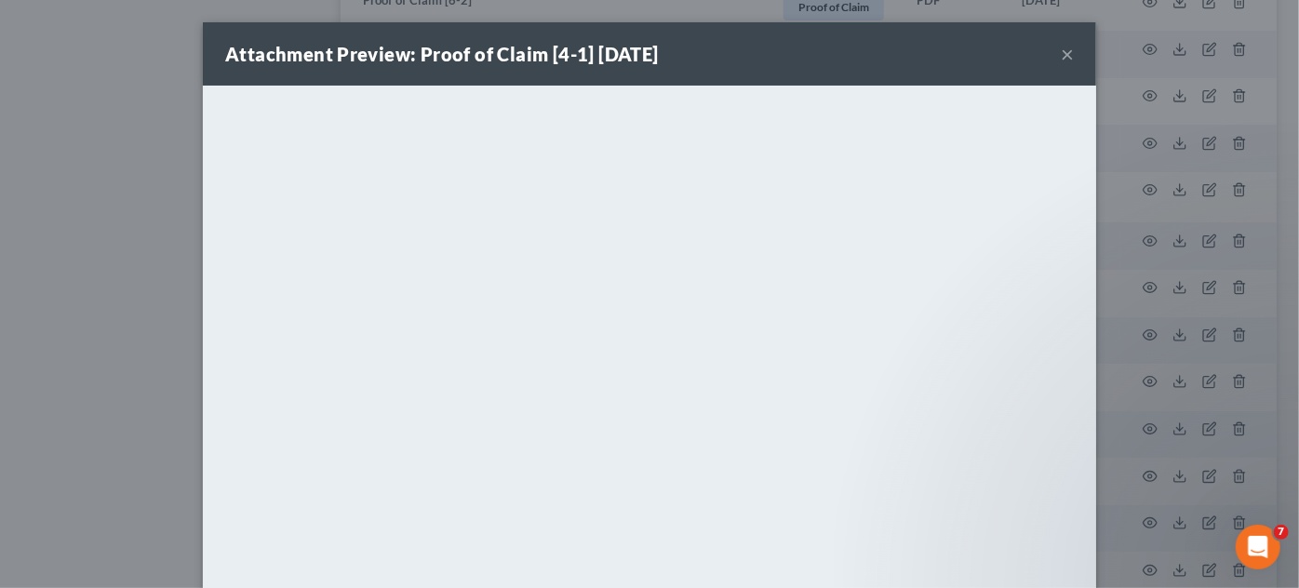
click at [0, 410] on div "Attachment Preview: Proof of Claim [4-1] [DATE] × <object ng-attr-data='[URL][D…" at bounding box center [649, 294] width 1299 height 588
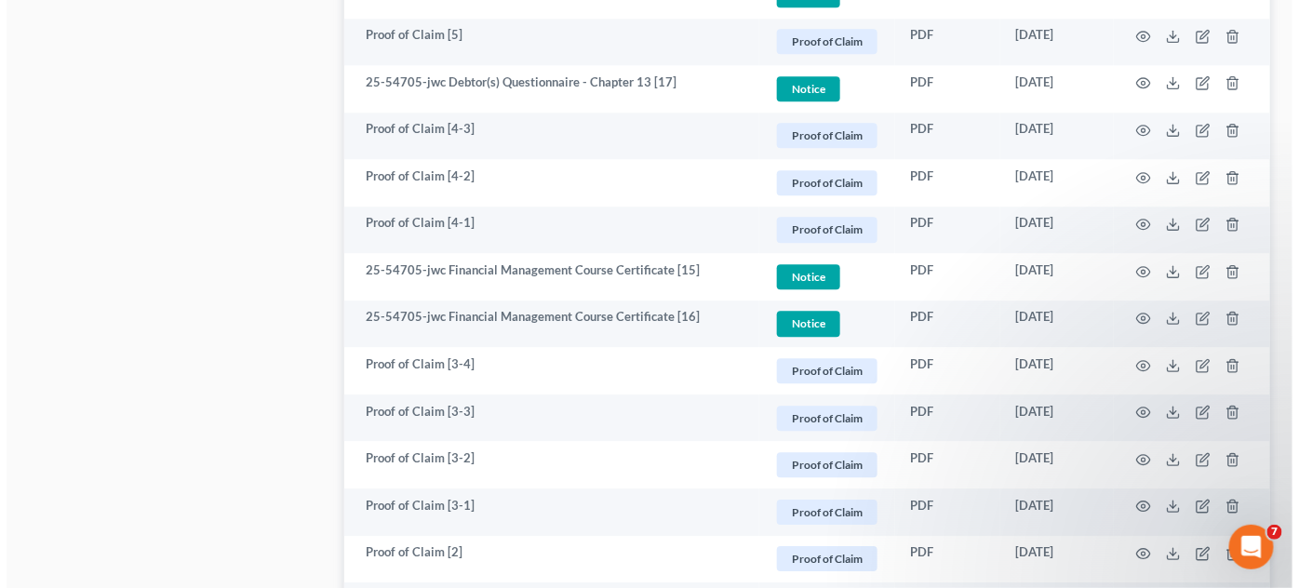
scroll to position [1692, 0]
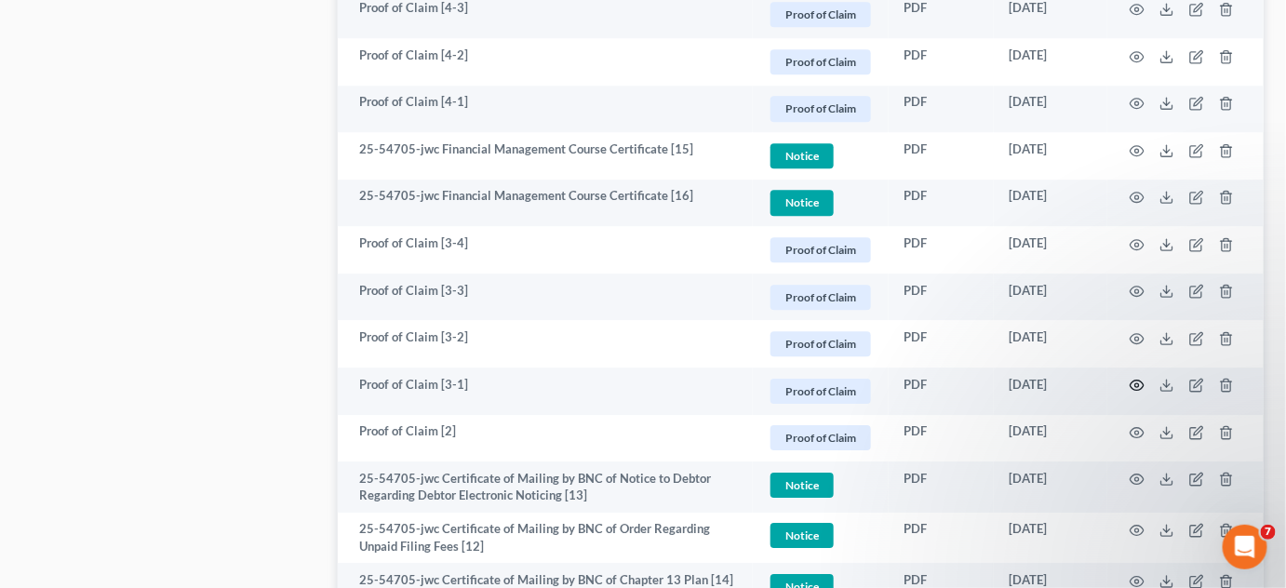
click at [1136, 383] on circle "button" at bounding box center [1138, 385] width 4 height 4
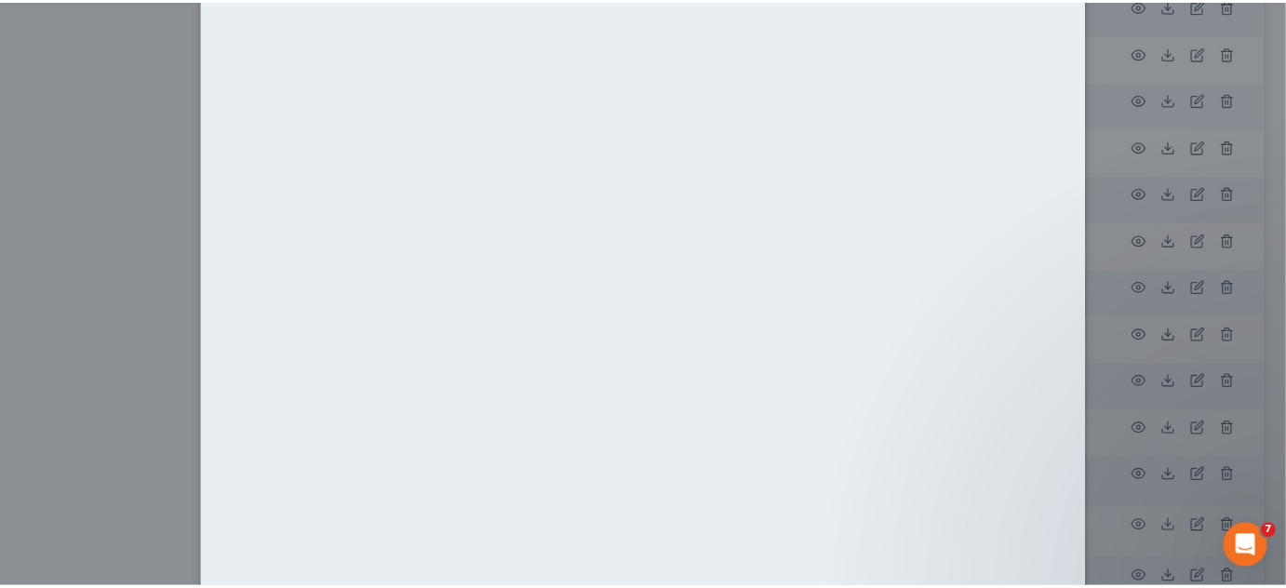
scroll to position [141, 0]
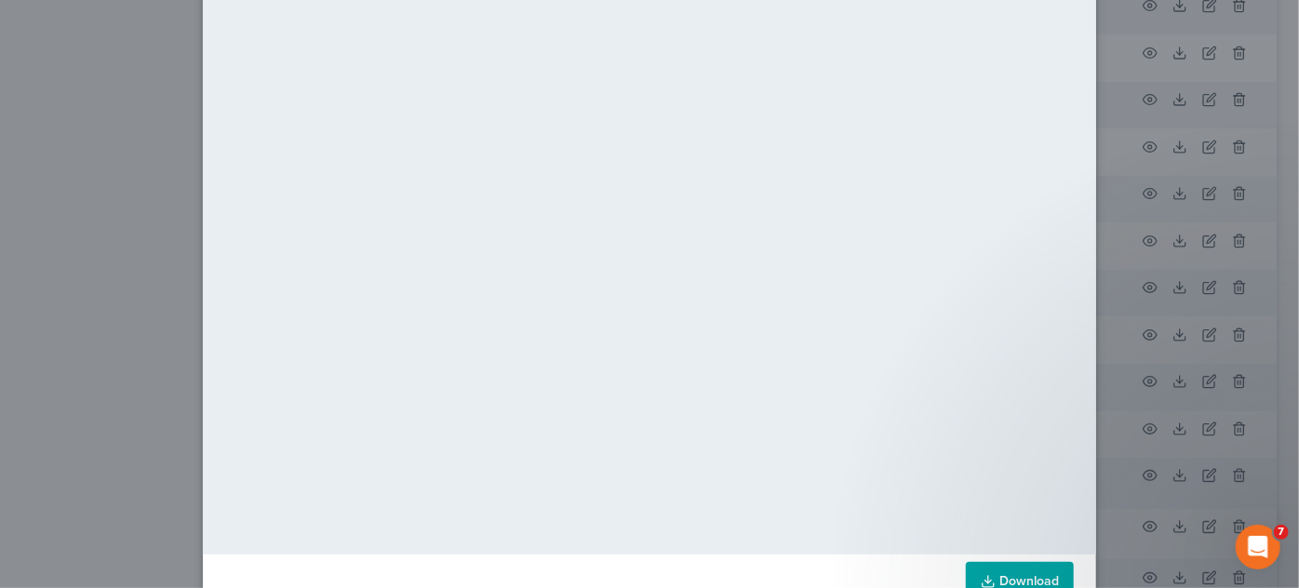
click at [63, 354] on div "Attachment Preview: Proof of Claim [3-1] [DATE] × <object ng-attr-data='[URL][D…" at bounding box center [649, 294] width 1299 height 588
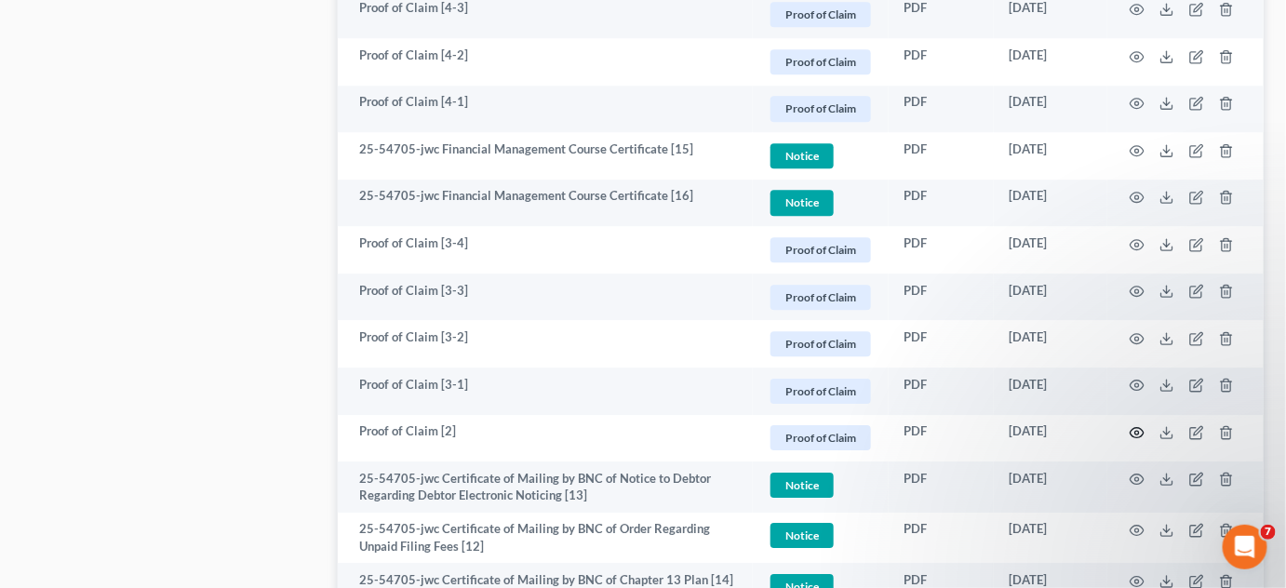
click at [1136, 431] on circle "button" at bounding box center [1138, 433] width 4 height 4
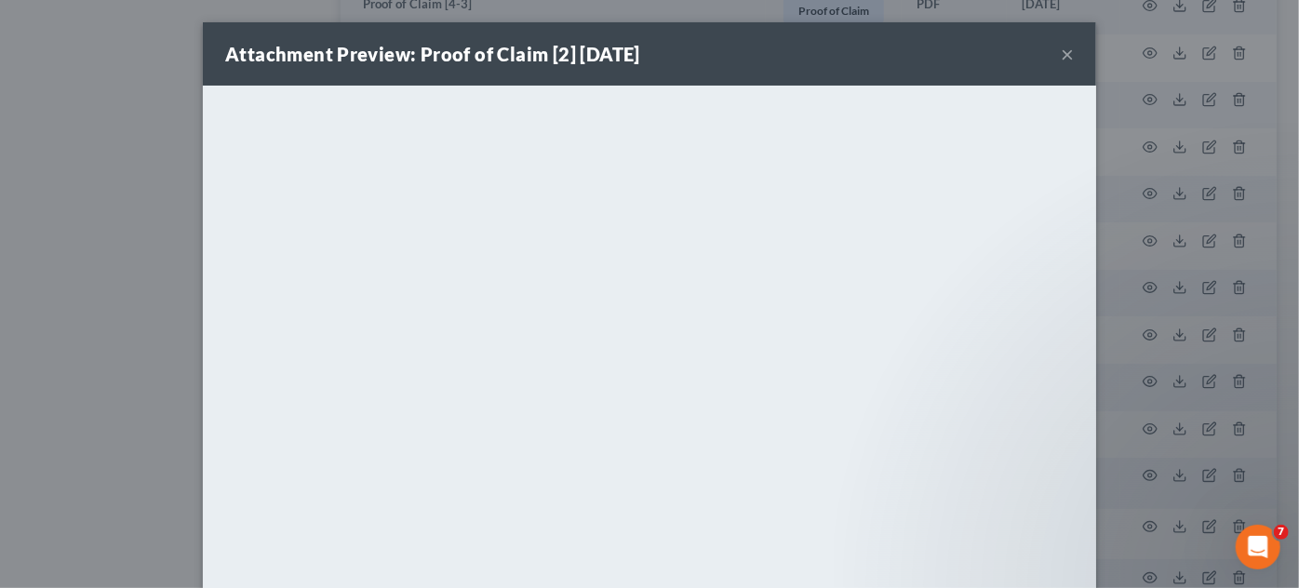
click at [22, 366] on div "Attachment Preview: Proof of Claim [2] [DATE] × <object ng-attr-data='[URL][DOM…" at bounding box center [649, 294] width 1299 height 588
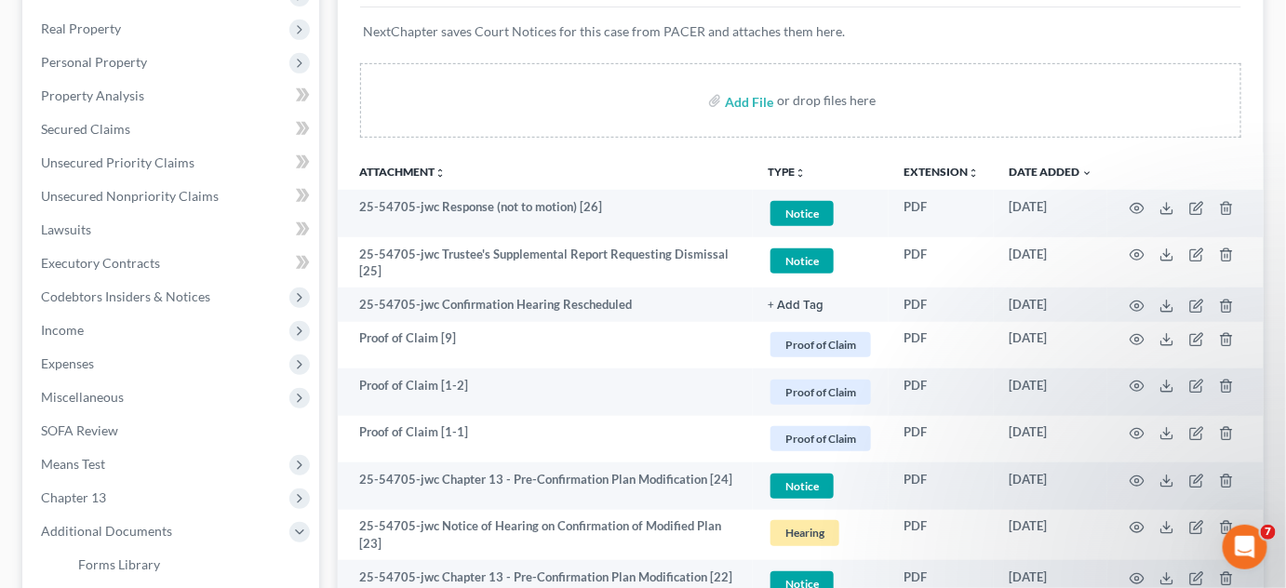
scroll to position [0, 0]
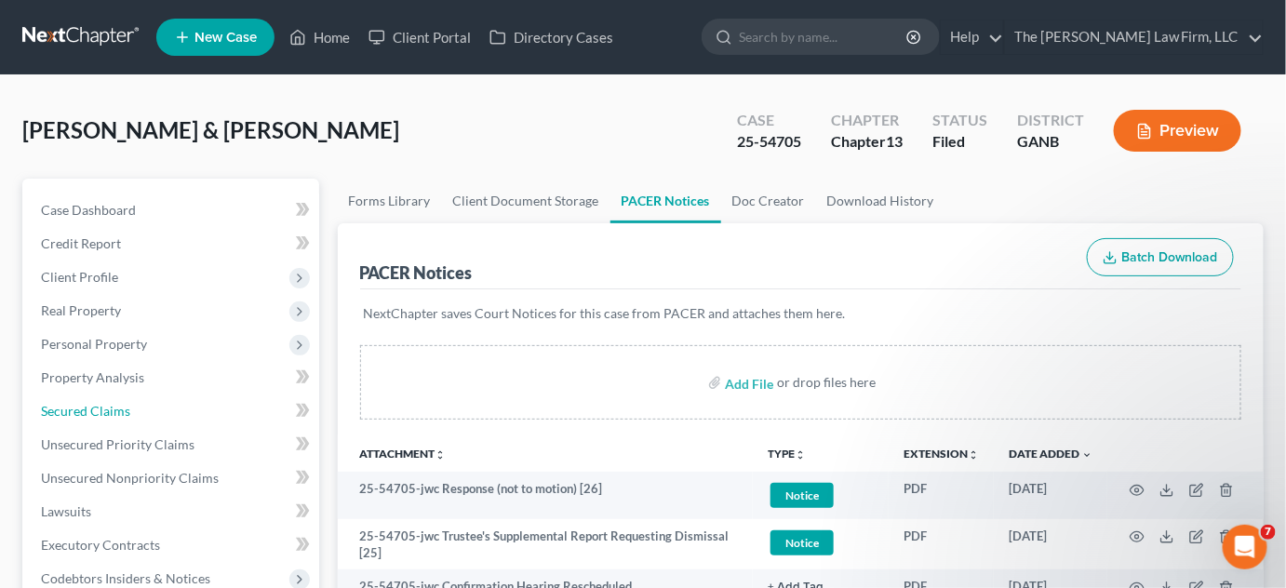
click at [91, 409] on span "Secured Claims" at bounding box center [85, 411] width 89 height 16
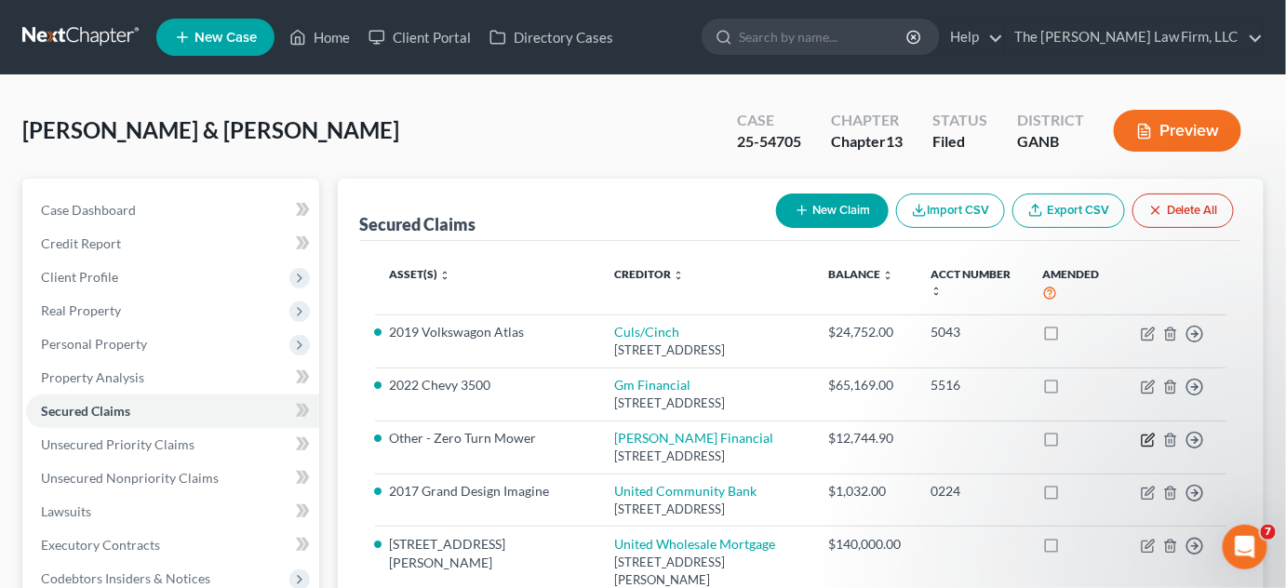
click at [1145, 448] on icon "button" at bounding box center [1148, 440] width 15 height 15
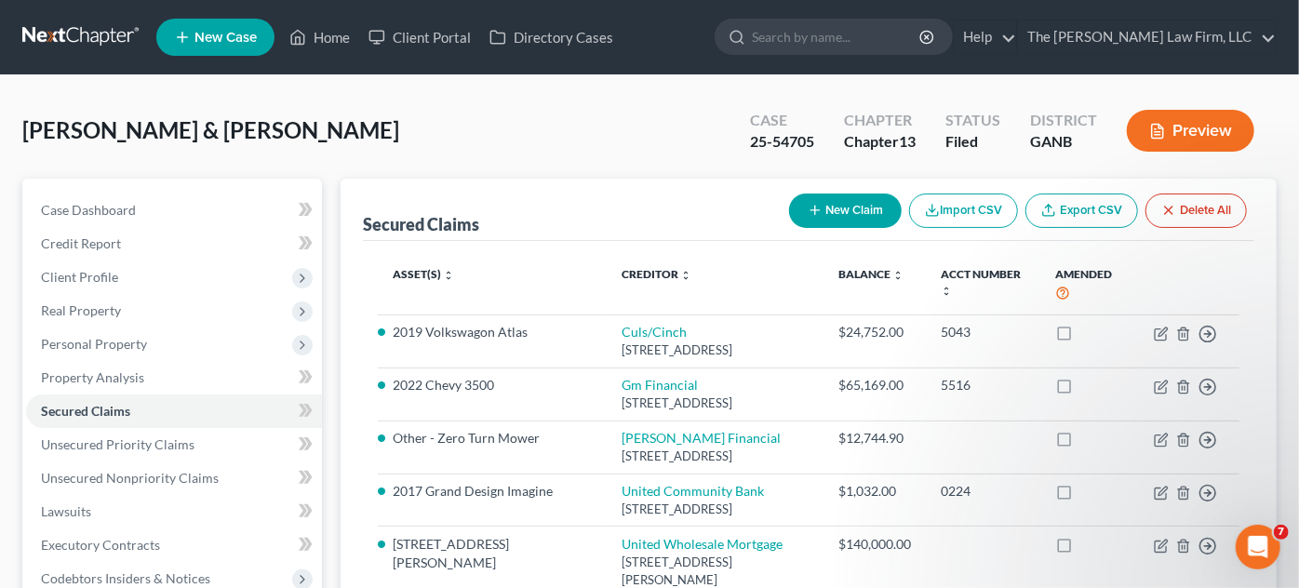
select select "14"
select select "2"
select select "0"
select select "2"
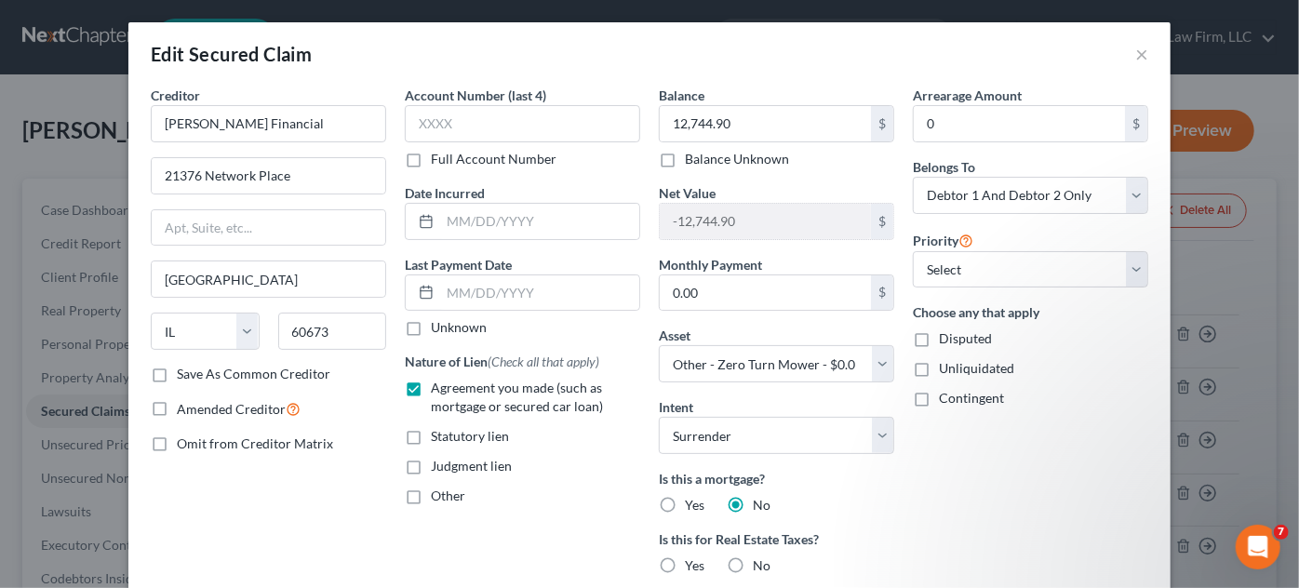
click at [52, 107] on div "Edit Secured Claim × Creditor * [PERSON_NAME] Deere Financial 21376 Network Pla…" at bounding box center [649, 294] width 1299 height 588
click at [1136, 59] on button "×" at bounding box center [1142, 54] width 13 height 22
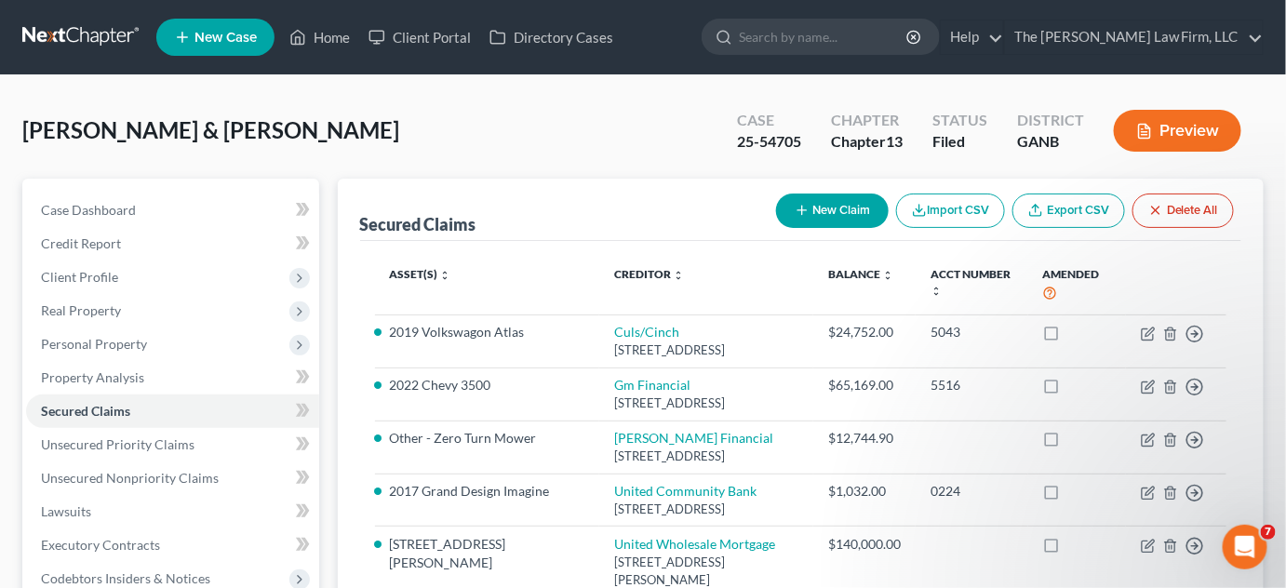
drag, startPoint x: 57, startPoint y: 32, endPoint x: 465, endPoint y: 168, distance: 430.9
click at [58, 34] on link at bounding box center [81, 37] width 119 height 34
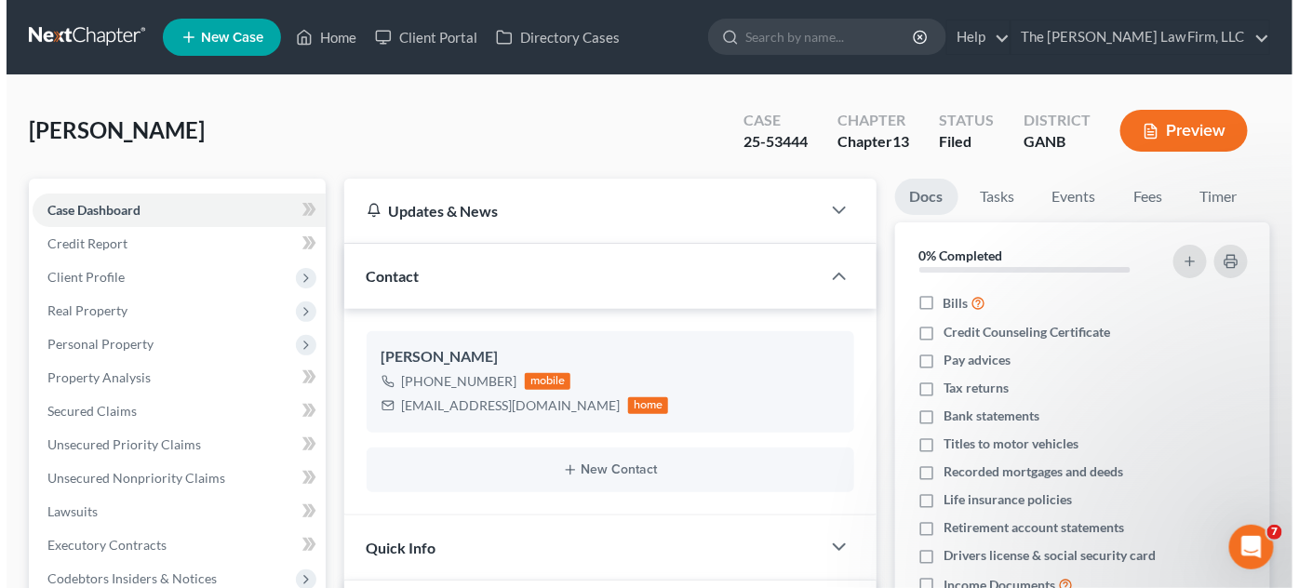
scroll to position [104, 0]
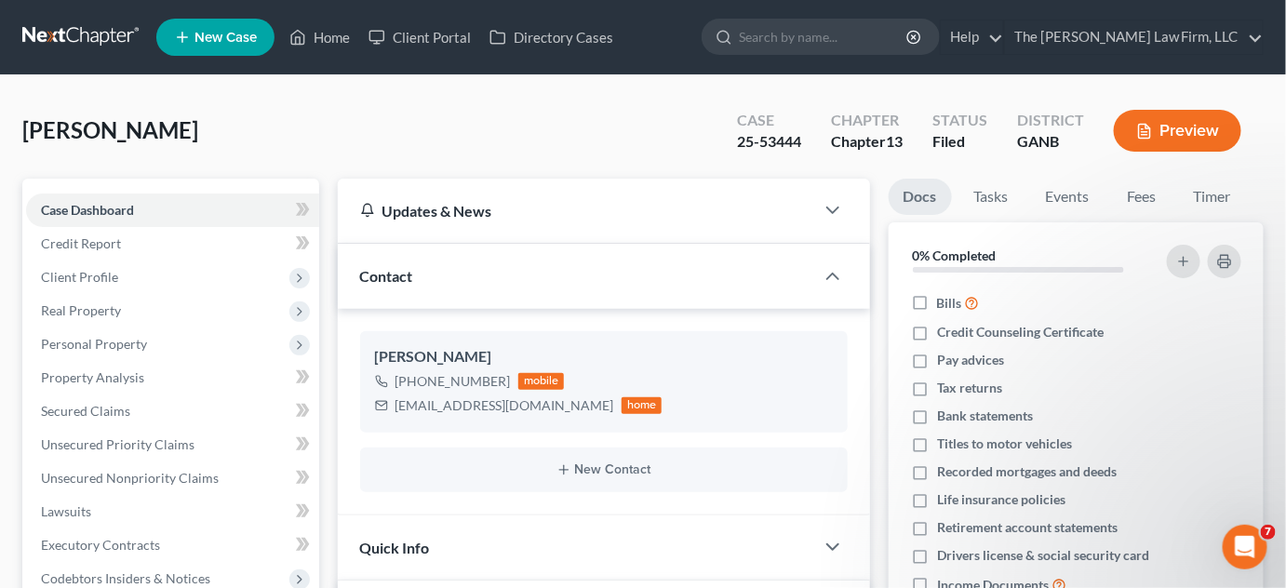
click at [813, 38] on input "search" at bounding box center [824, 37] width 170 height 34
type input "jimmy"
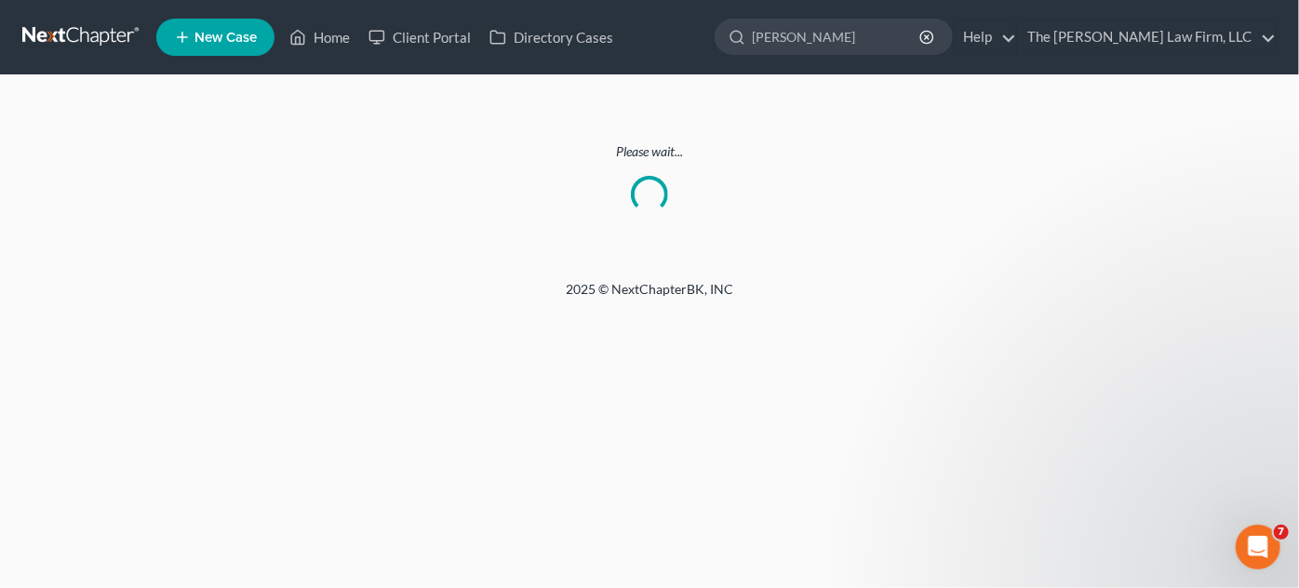
drag, startPoint x: 860, startPoint y: 34, endPoint x: 752, endPoint y: 19, distance: 109.0
click at [749, 33] on ul "New Case Home Client Portal Directory Cases jimmy - No Result - See all results…" at bounding box center [716, 37] width 1121 height 48
type input "clark"
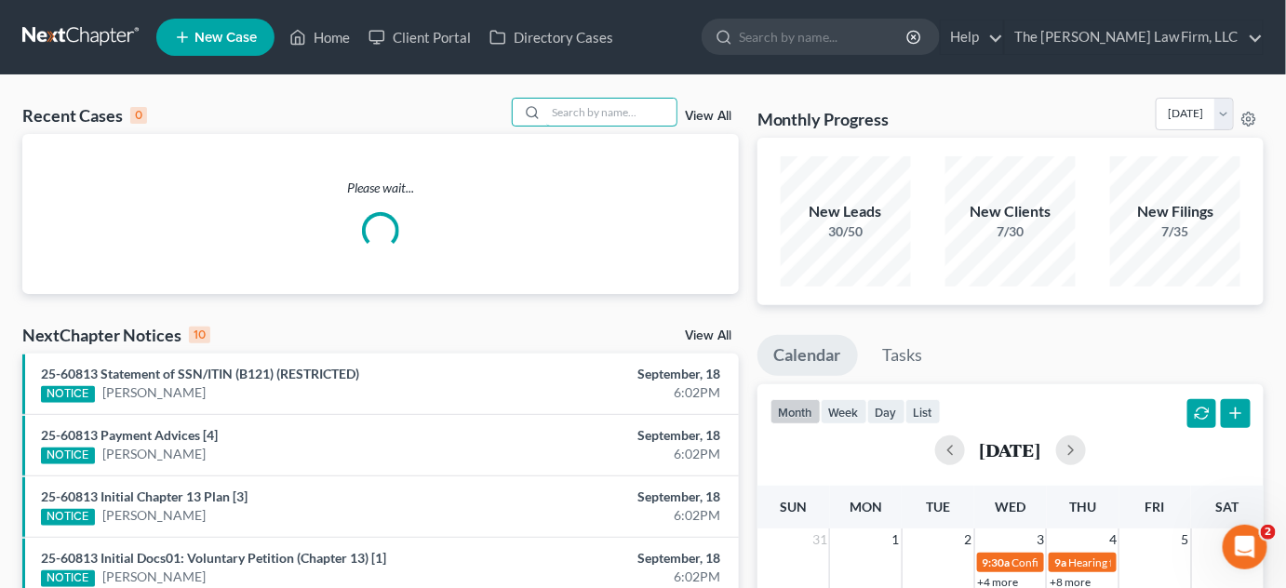
click at [553, 115] on input "search" at bounding box center [611, 112] width 130 height 27
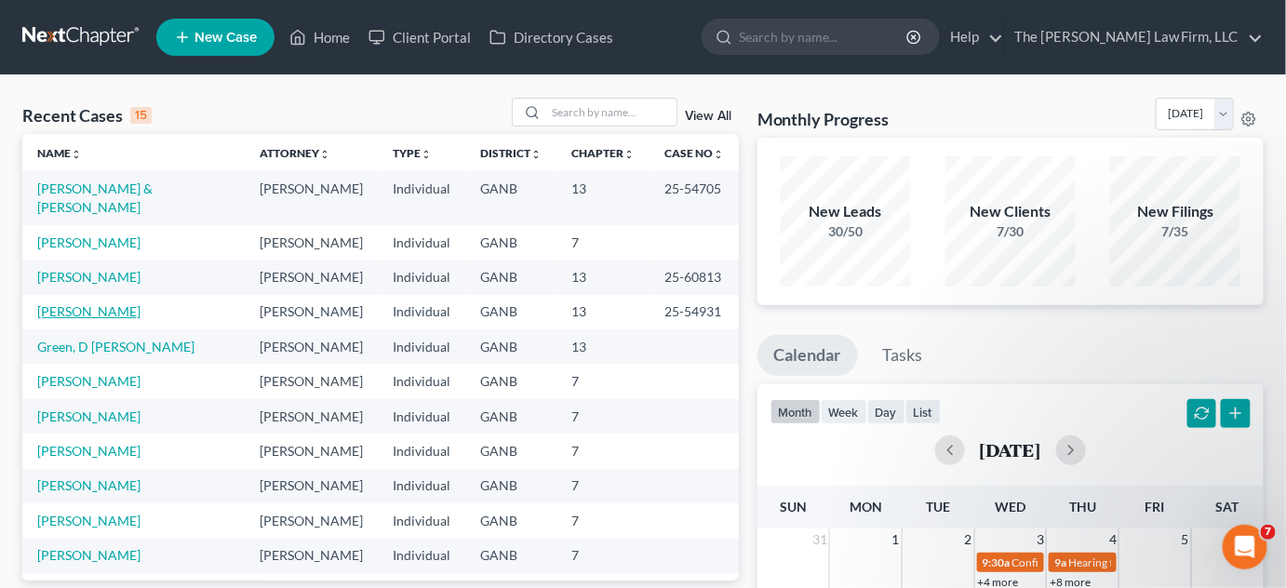
click at [90, 303] on link "[PERSON_NAME]" at bounding box center [88, 311] width 103 height 16
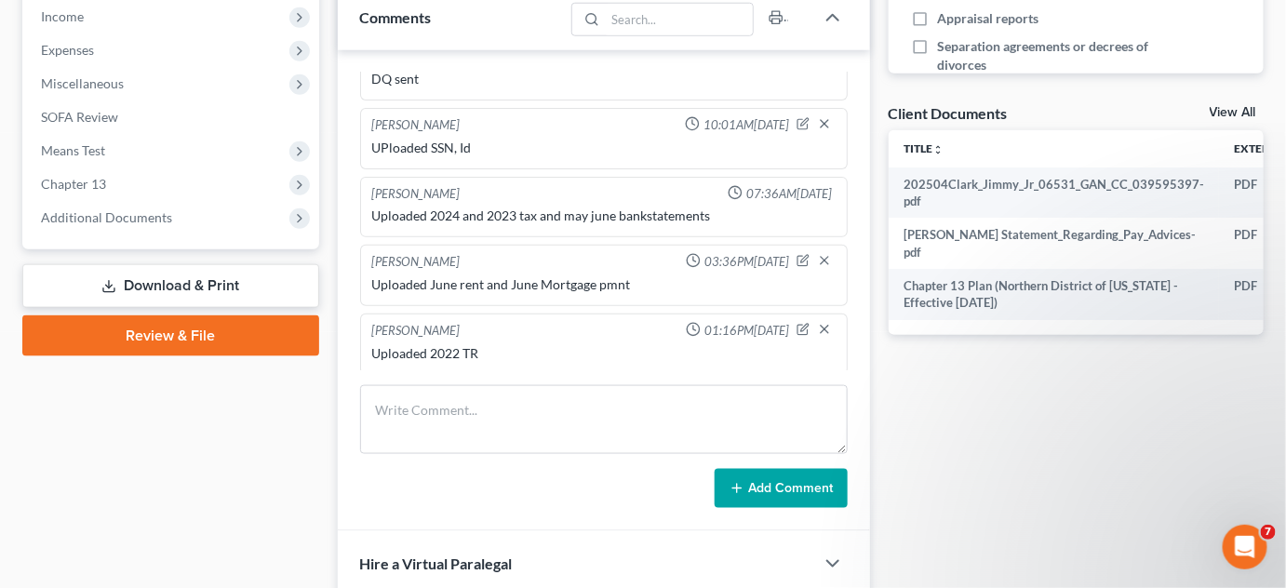
scroll to position [563, 0]
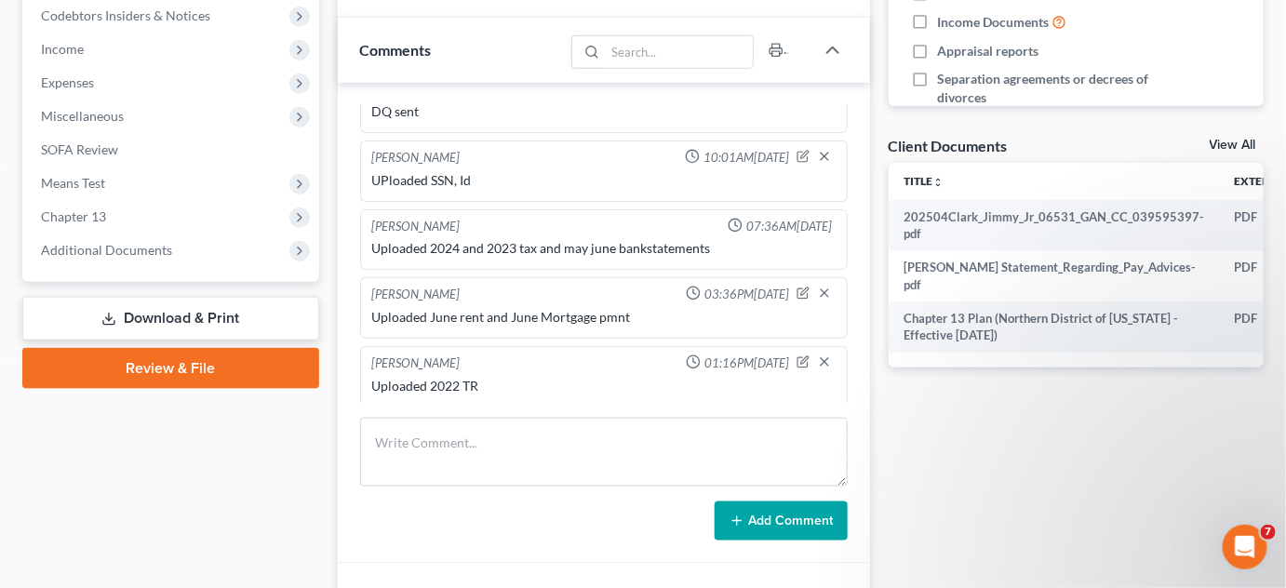
drag, startPoint x: 101, startPoint y: 247, endPoint x: 154, endPoint y: 311, distance: 83.3
click at [101, 248] on span "Additional Documents" at bounding box center [106, 250] width 131 height 16
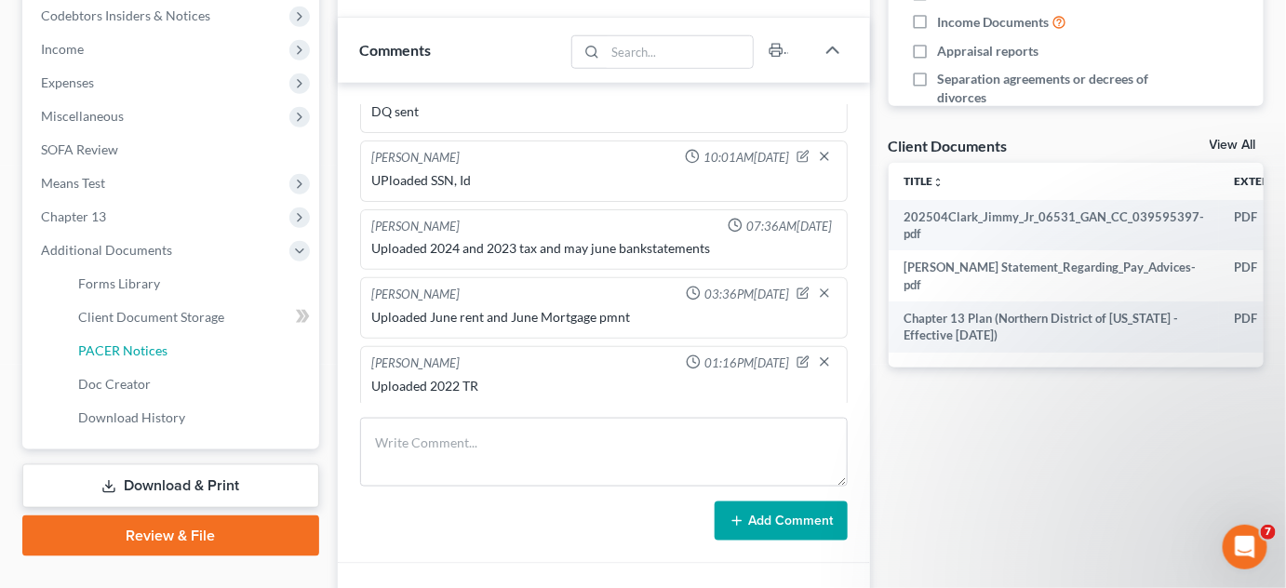
click at [99, 347] on span "PACER Notices" at bounding box center [122, 351] width 89 height 16
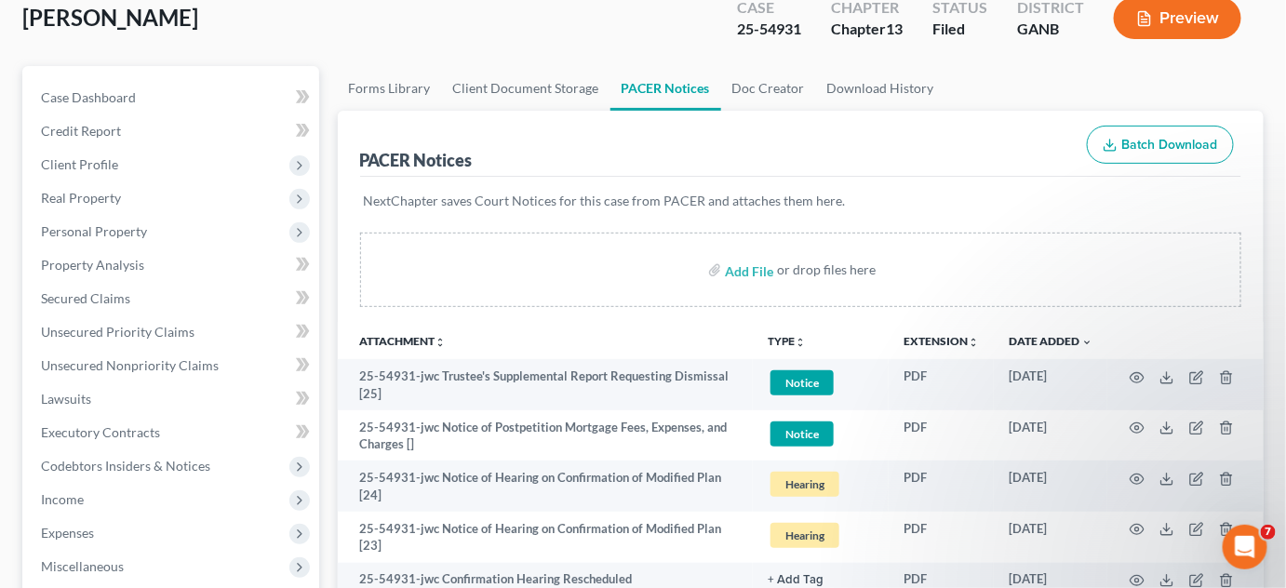
scroll to position [141, 0]
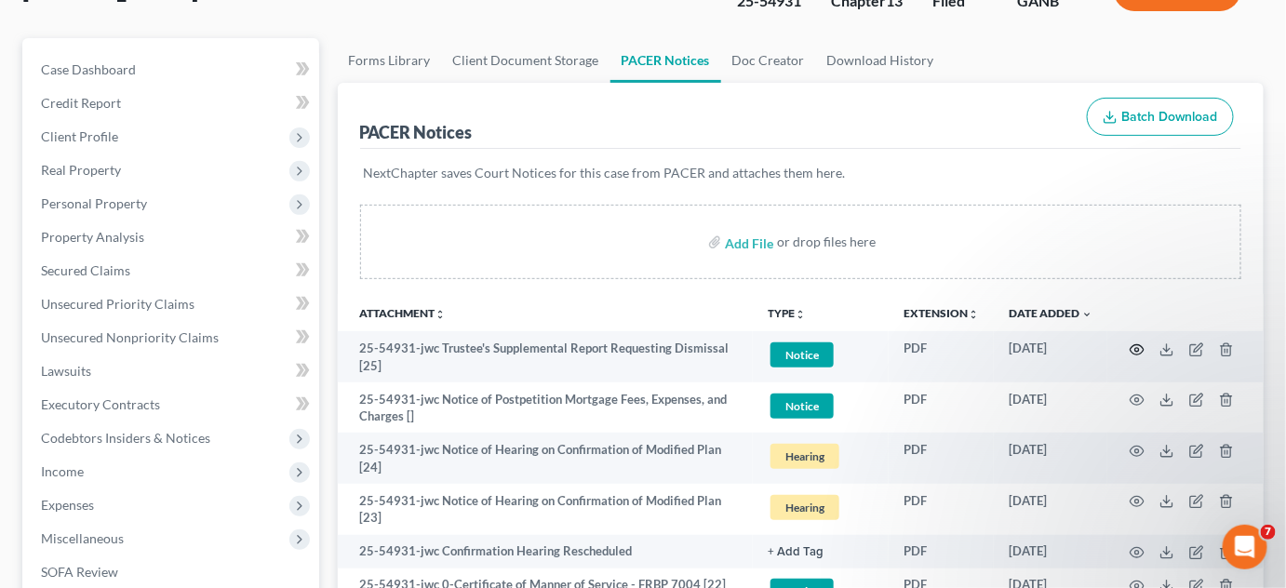
click at [1143, 348] on icon "button" at bounding box center [1137, 350] width 15 height 15
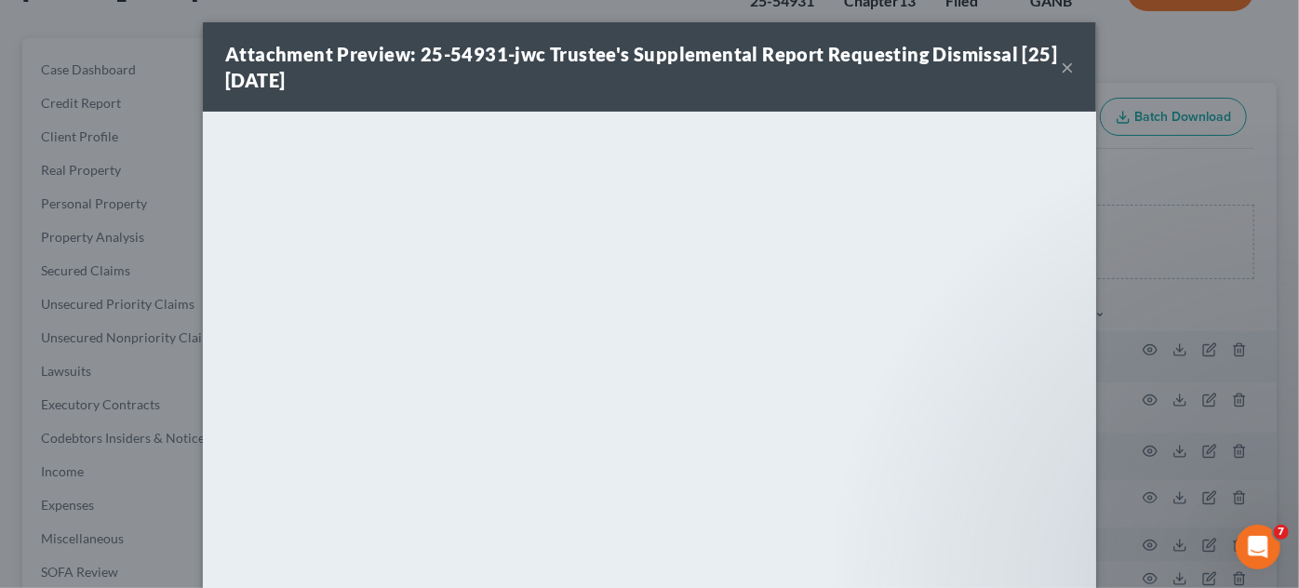
click at [1147, 304] on div "Attachment Preview: 25-54931-jwc Trustee's Supplemental Report Requesting Dismi…" at bounding box center [649, 294] width 1299 height 588
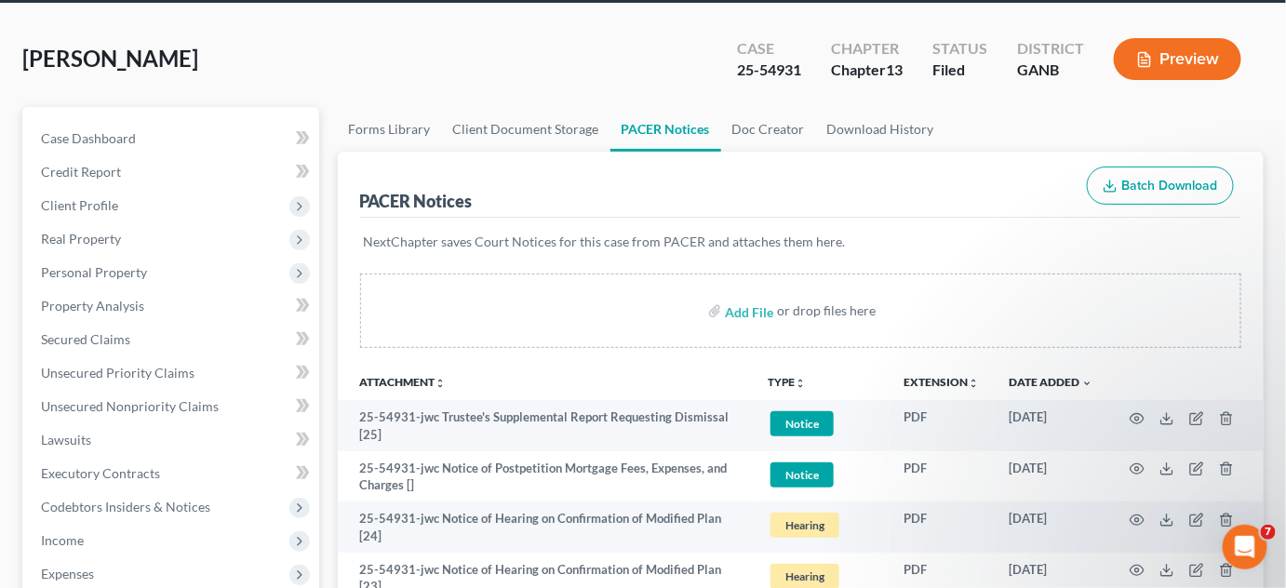
scroll to position [0, 0]
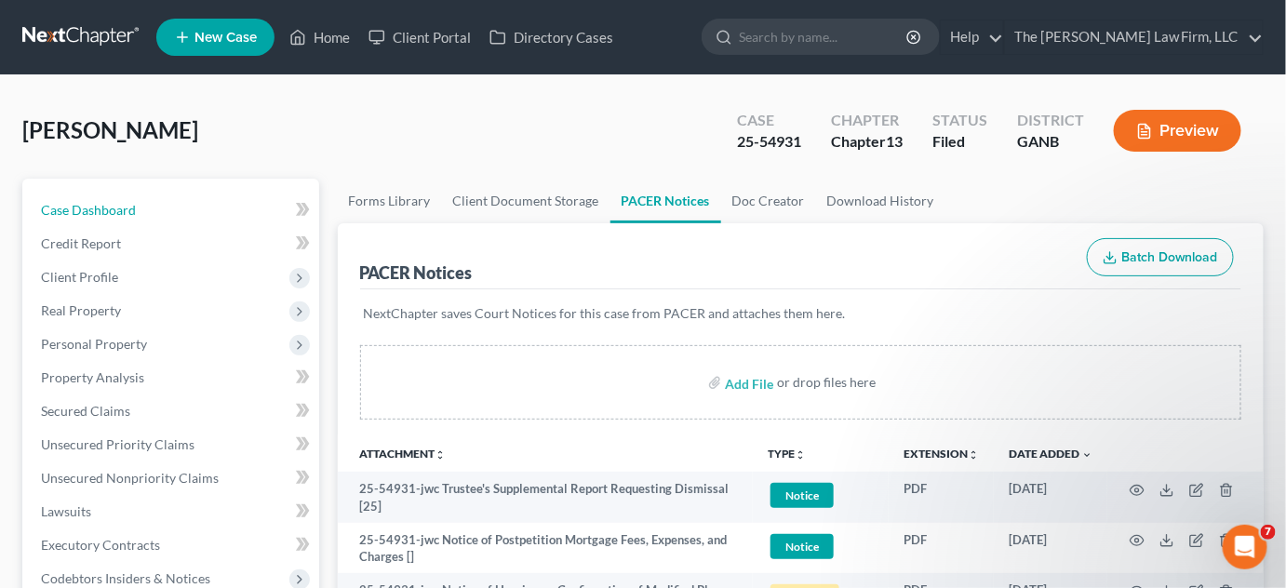
drag, startPoint x: 123, startPoint y: 210, endPoint x: 182, endPoint y: 222, distance: 59.9
click at [123, 210] on span "Case Dashboard" at bounding box center [88, 210] width 95 height 16
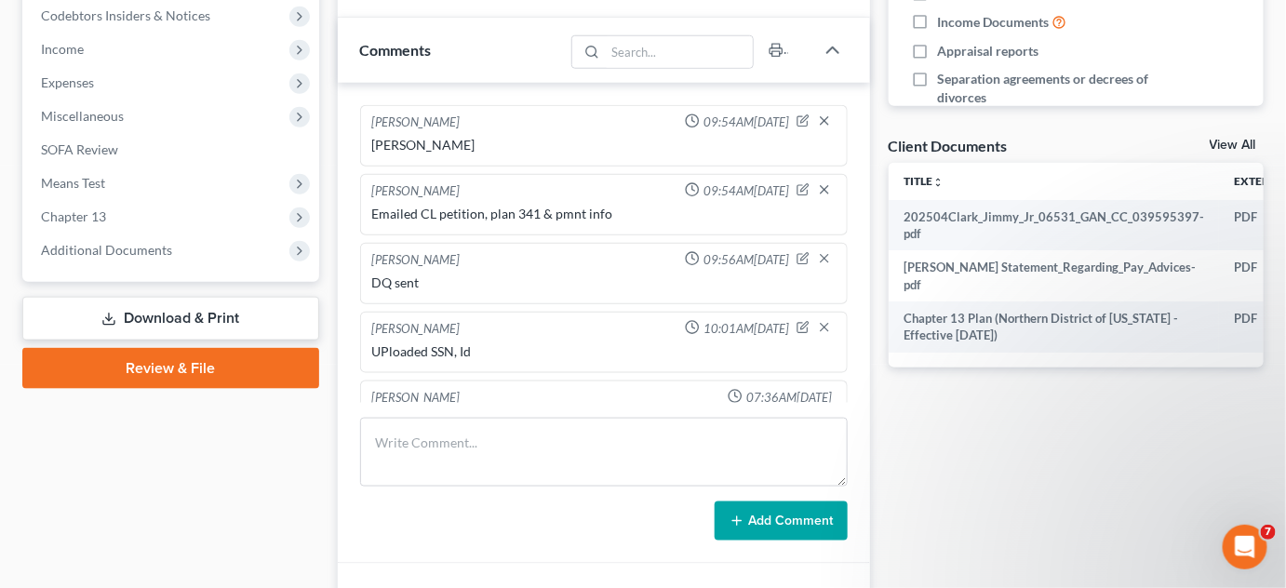
scroll to position [171, 0]
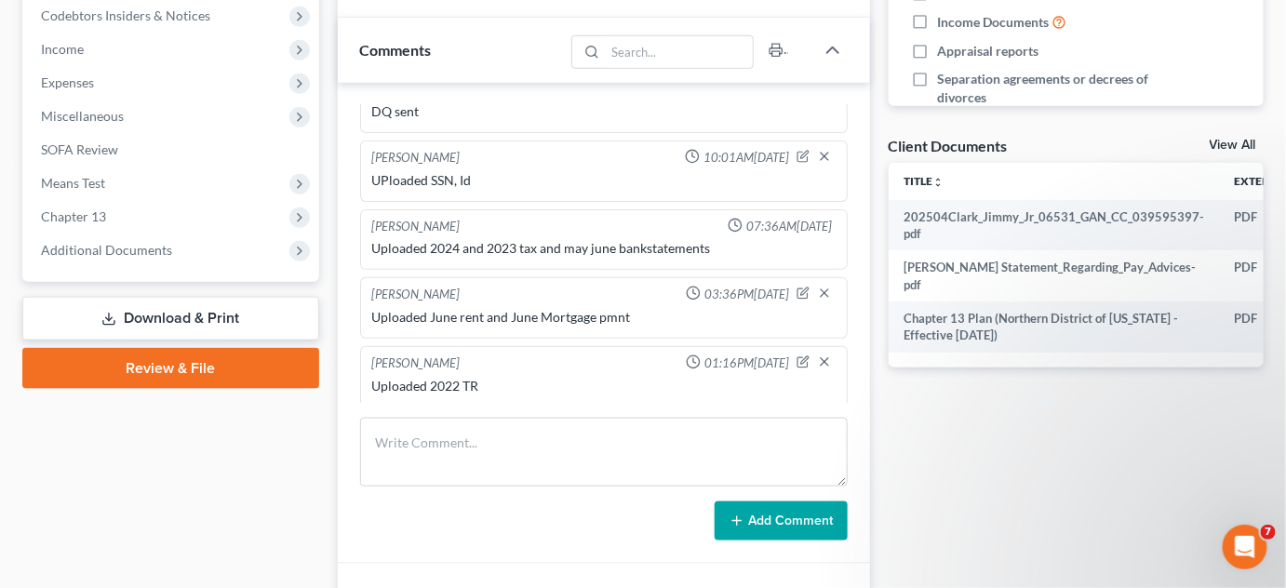
click at [112, 249] on span "Additional Documents" at bounding box center [106, 250] width 131 height 16
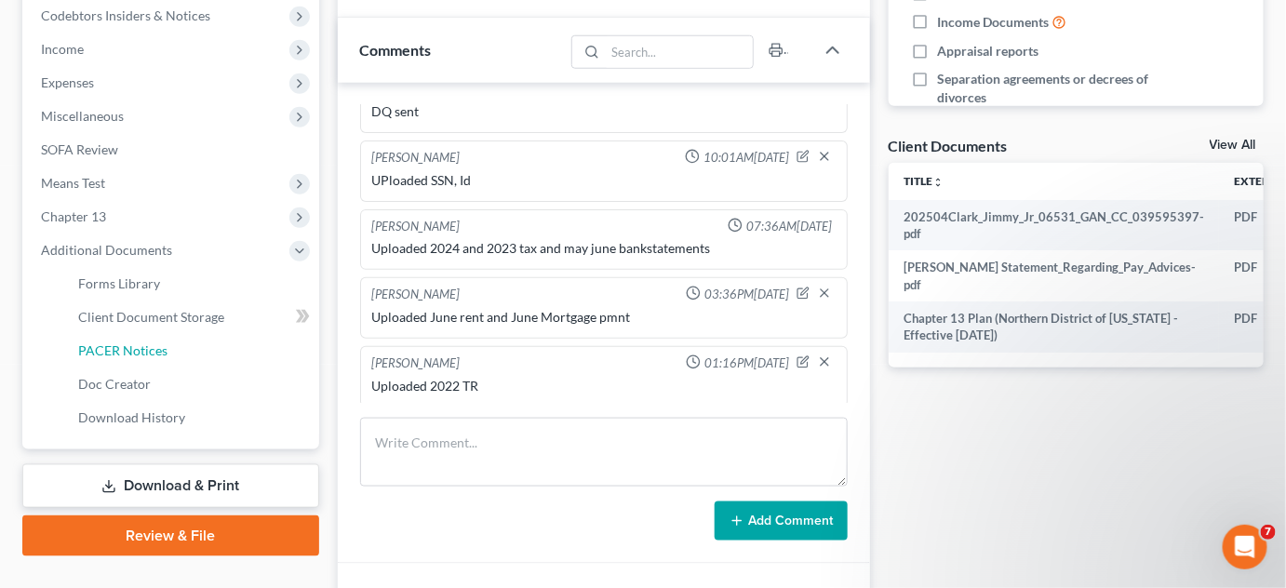
click at [139, 345] on span "PACER Notices" at bounding box center [122, 351] width 89 height 16
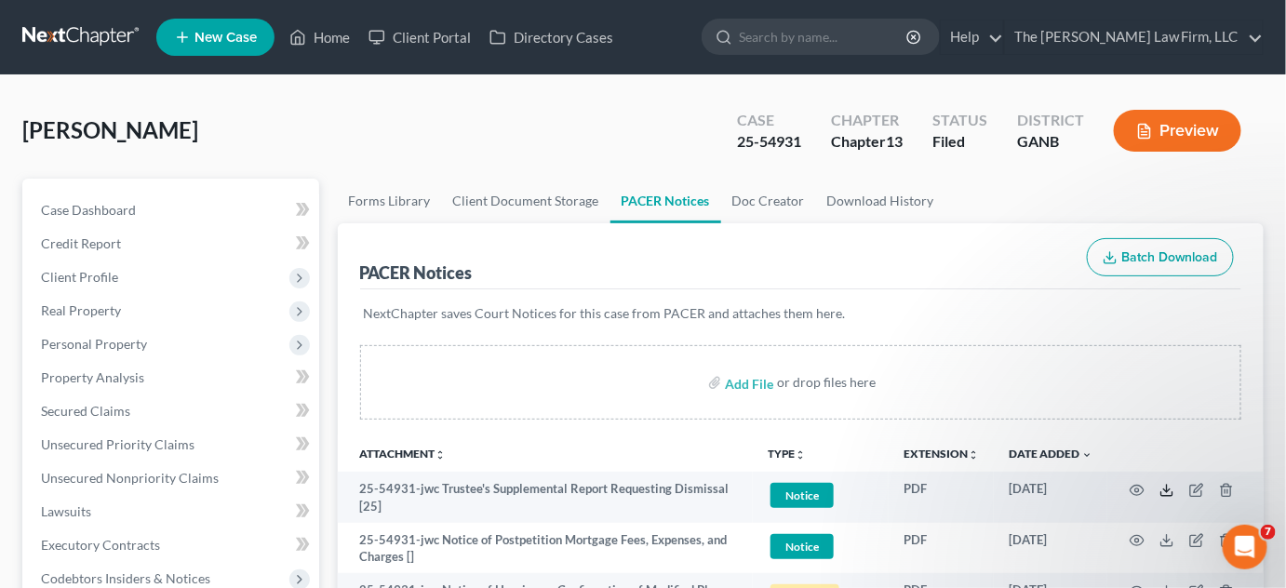
click at [1169, 491] on icon at bounding box center [1167, 490] width 15 height 15
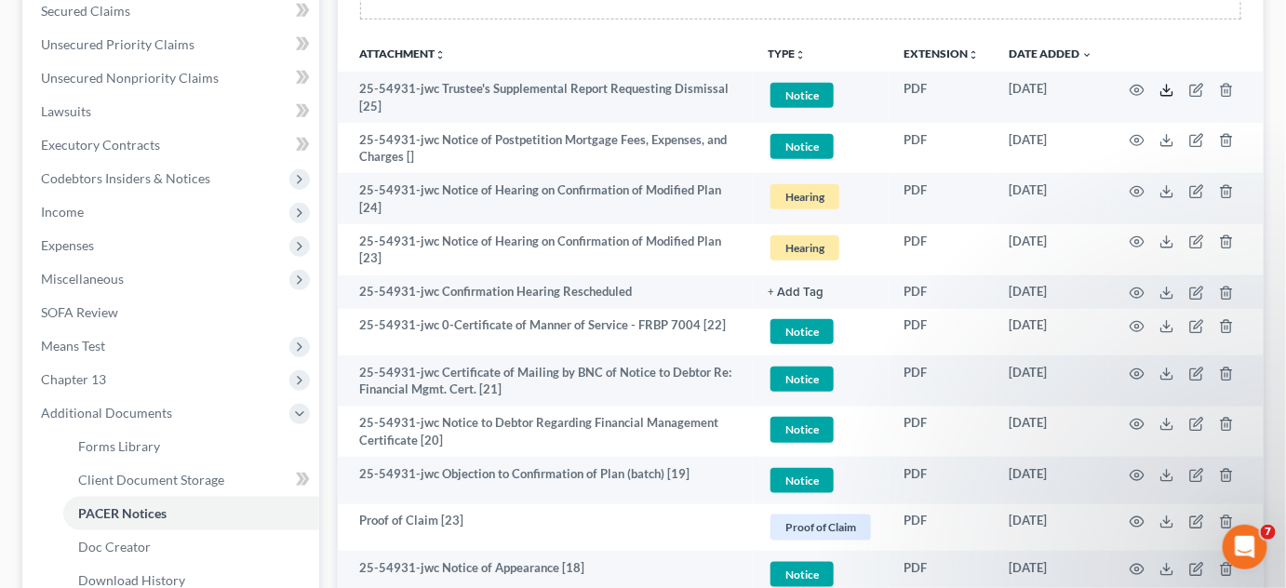
scroll to position [423, 0]
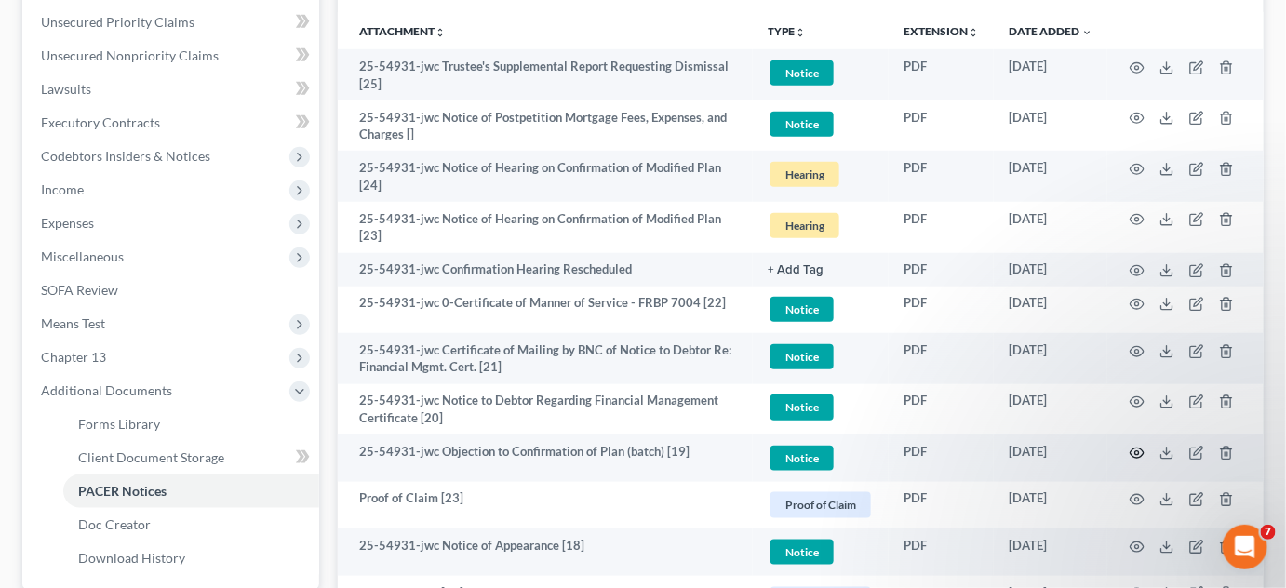
click at [1139, 451] on circle "button" at bounding box center [1138, 453] width 4 height 4
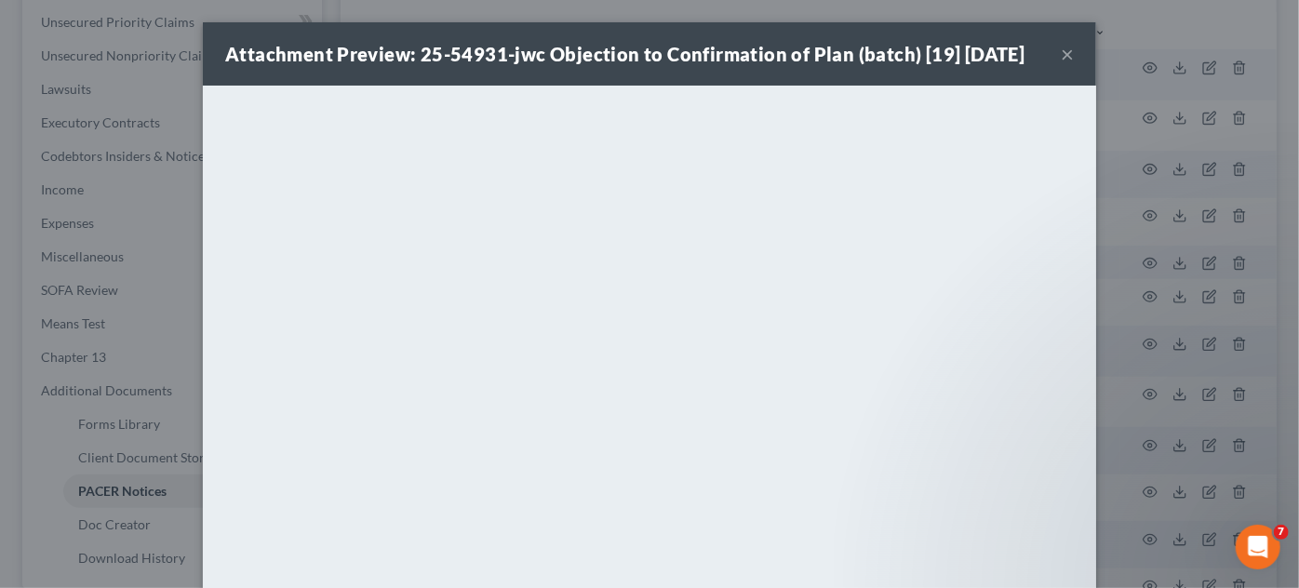
click at [1065, 54] on button "×" at bounding box center [1067, 54] width 13 height 22
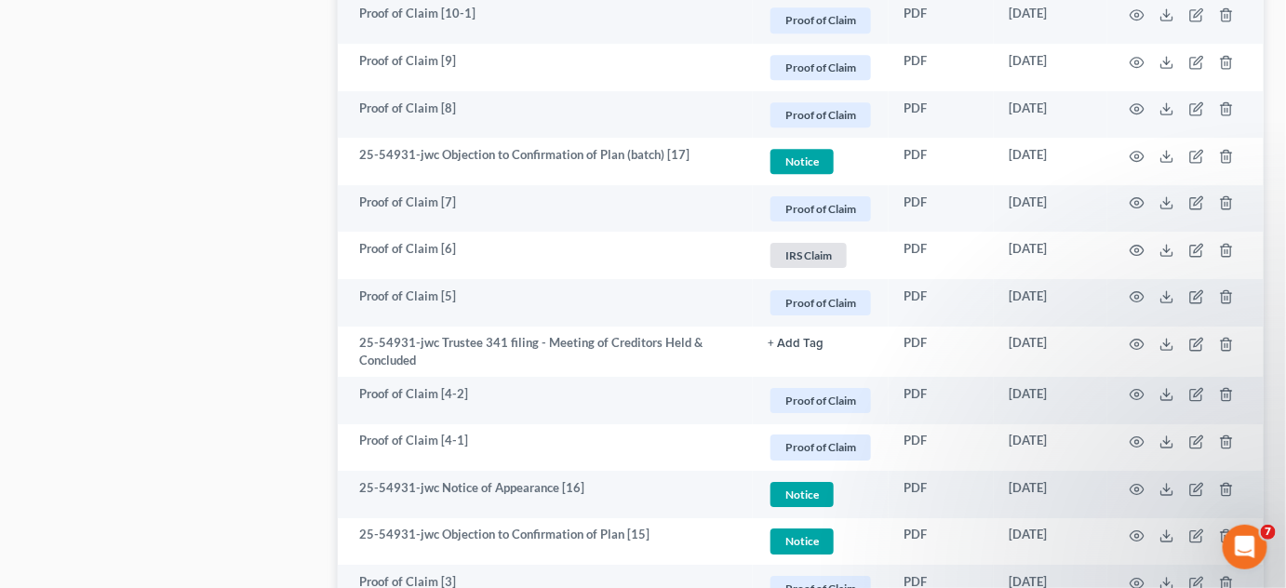
scroll to position [1974, 0]
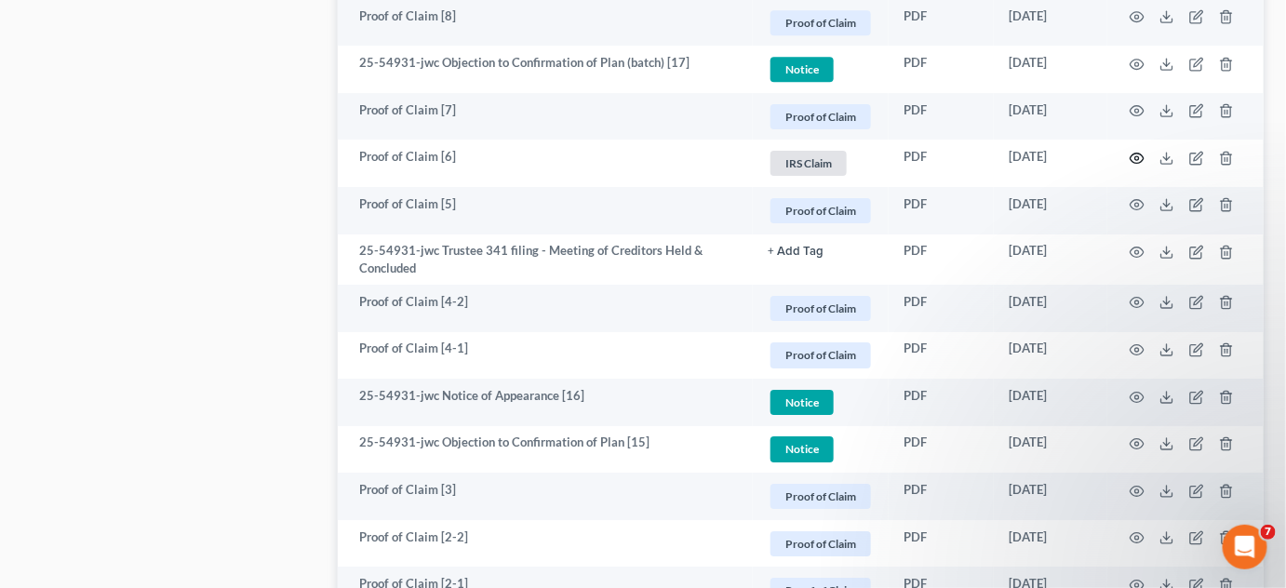
click at [1134, 158] on icon "button" at bounding box center [1137, 158] width 15 height 15
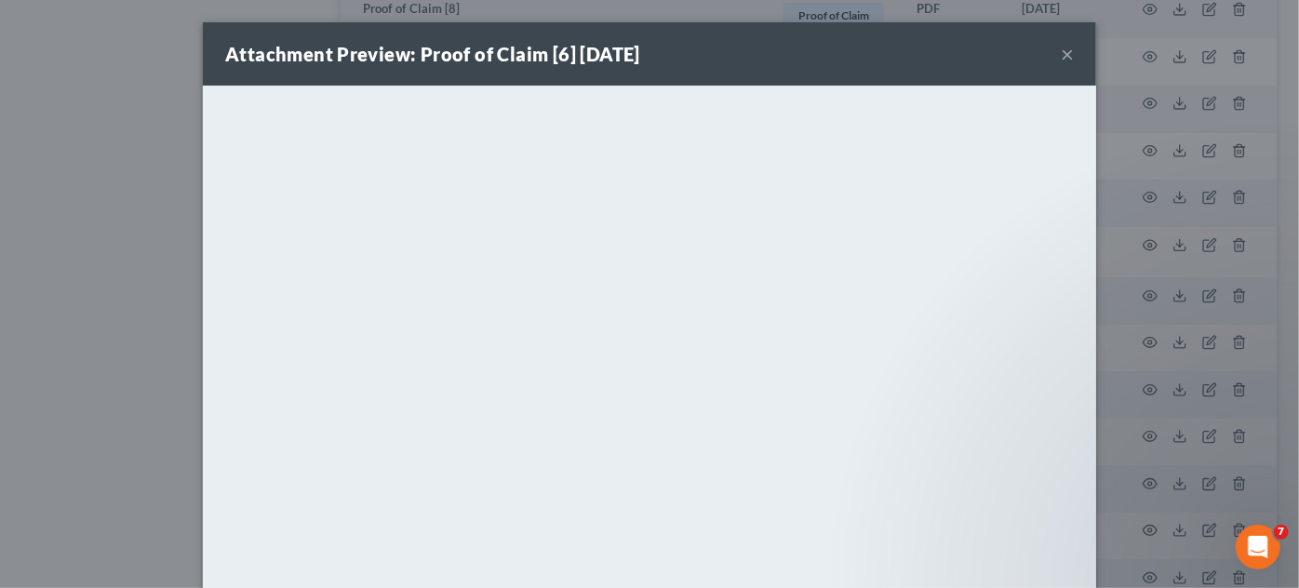
click at [128, 370] on div "Attachment Preview: Proof of Claim [6] 06/13/2025 × <object ng-attr-data='https…" at bounding box center [649, 294] width 1299 height 588
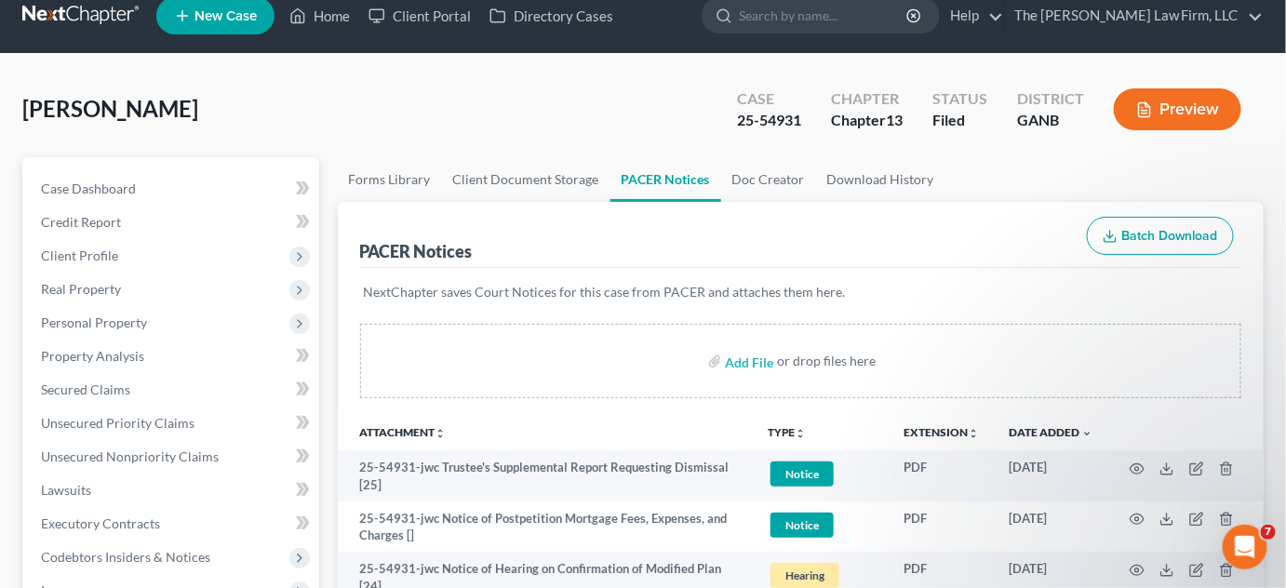
scroll to position [0, 0]
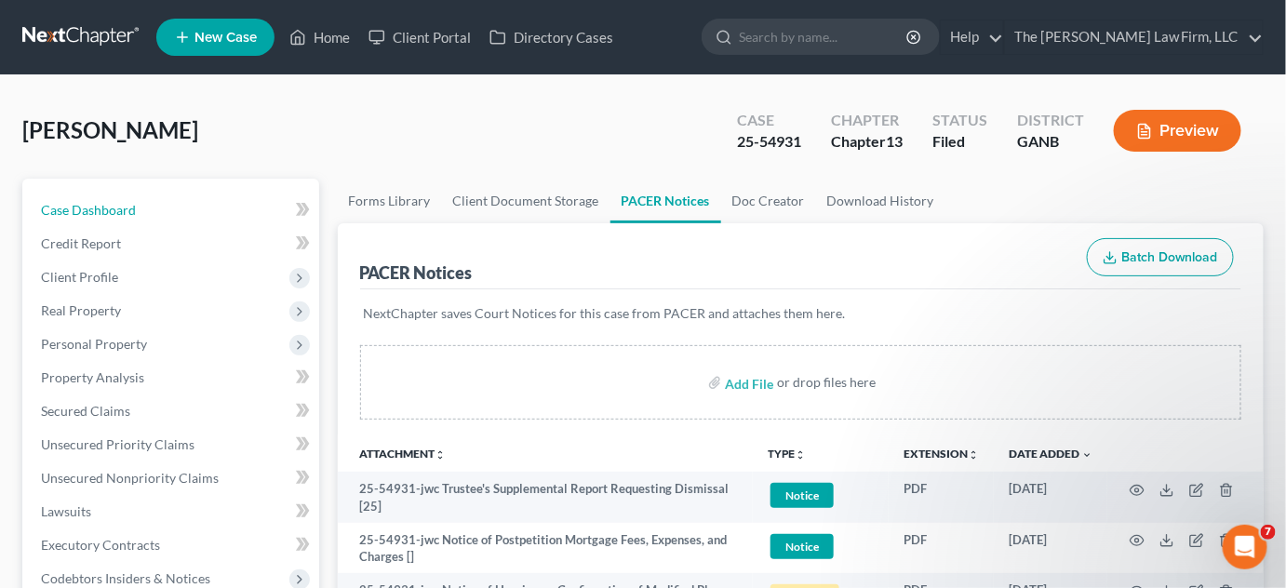
click at [109, 209] on span "Case Dashboard" at bounding box center [88, 210] width 95 height 16
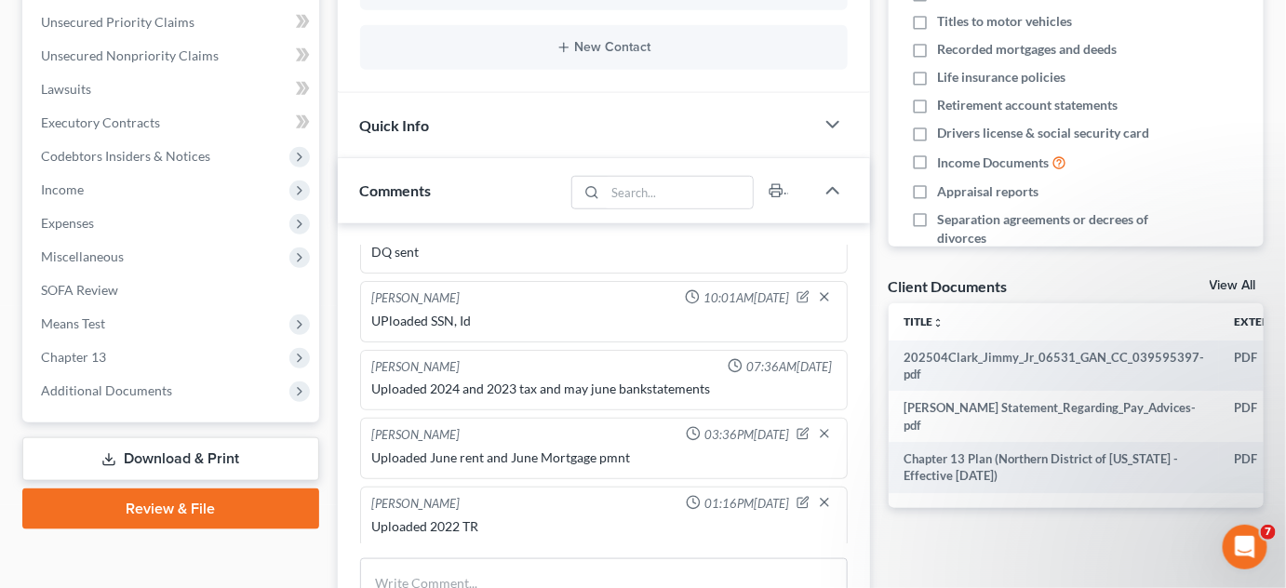
scroll to position [563, 0]
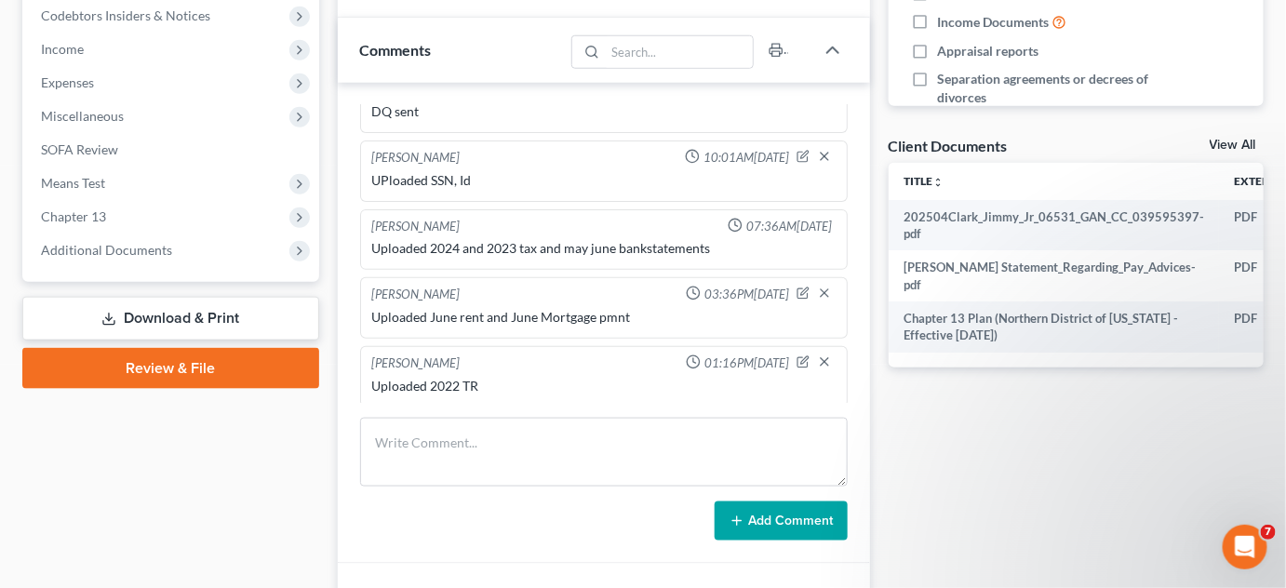
click at [103, 242] on span "Additional Documents" at bounding box center [106, 250] width 131 height 16
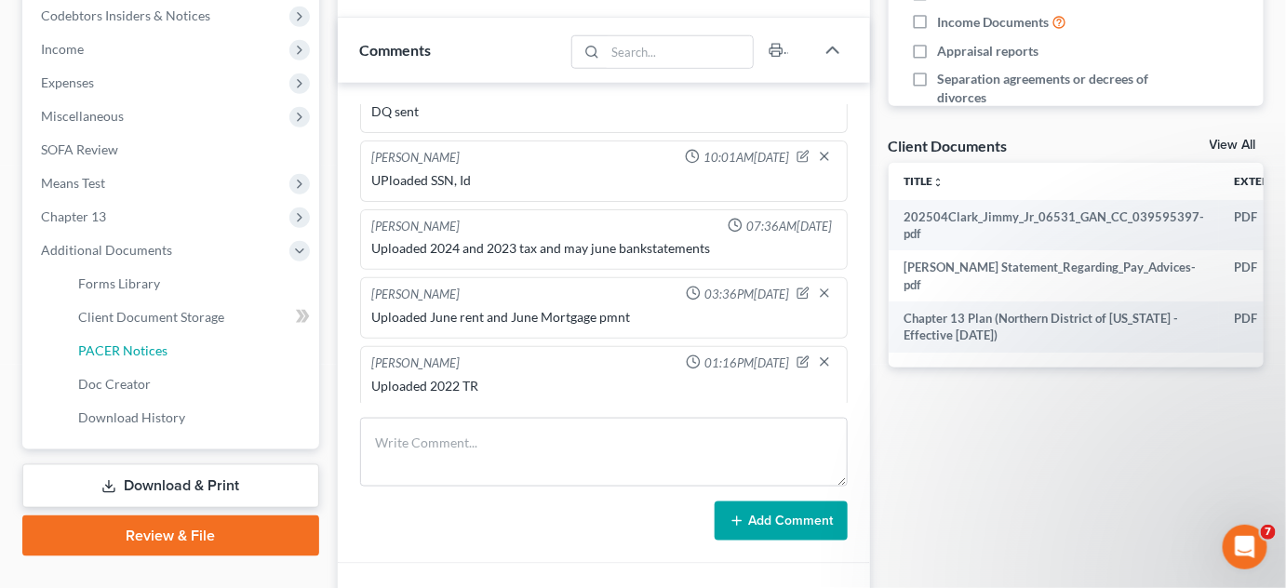
click at [116, 343] on span "PACER Notices" at bounding box center [122, 351] width 89 height 16
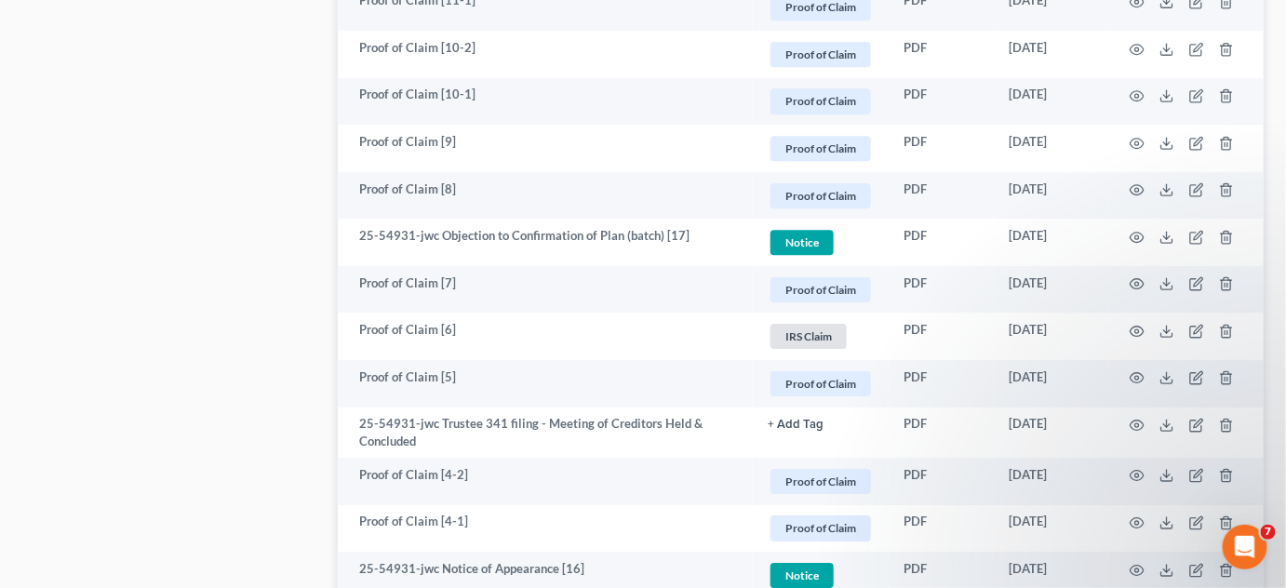
scroll to position [1833, 0]
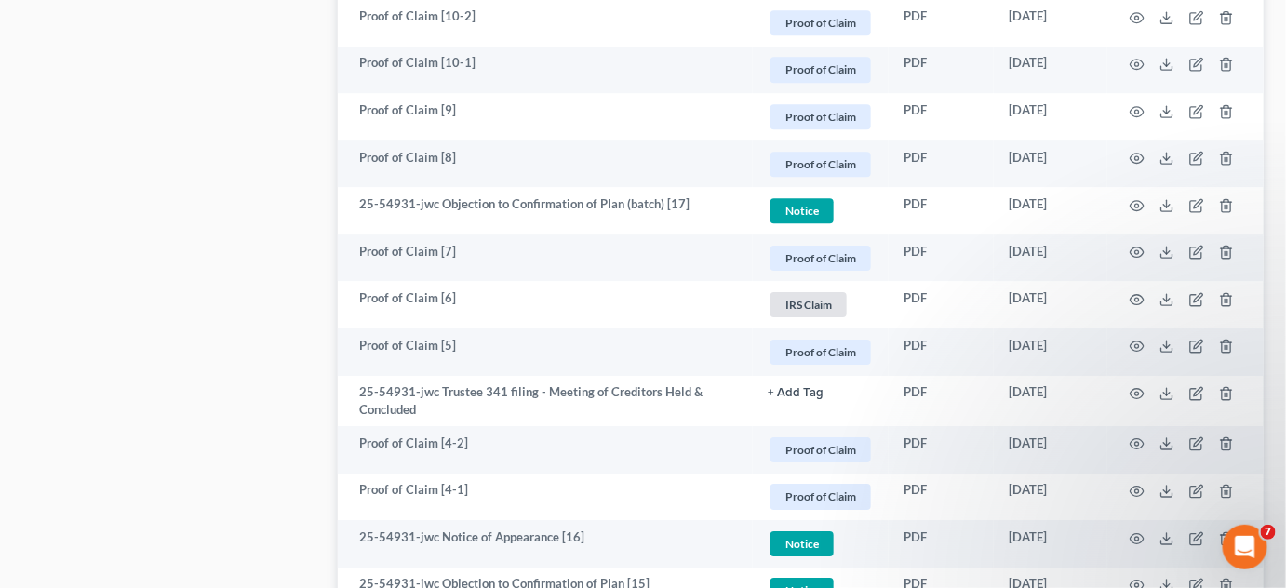
click at [1145, 295] on td at bounding box center [1186, 304] width 156 height 47
click at [1138, 297] on icon "button" at bounding box center [1137, 299] width 15 height 15
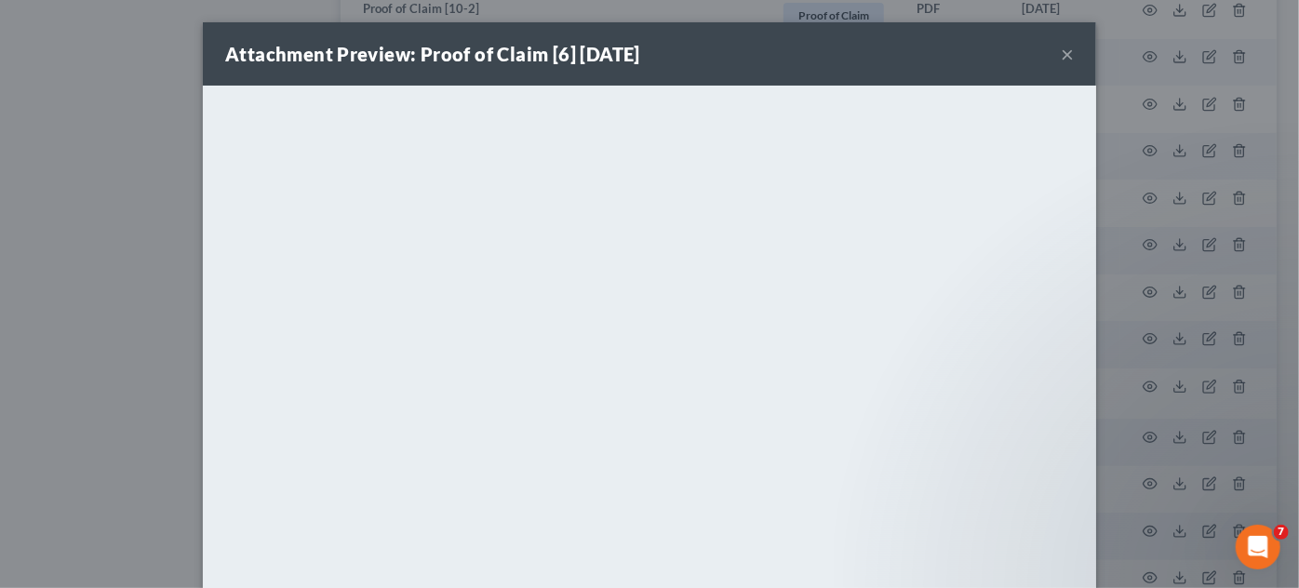
drag, startPoint x: 99, startPoint y: 239, endPoint x: 218, endPoint y: 275, distance: 124.3
click at [101, 239] on div "Attachment Preview: Proof of Claim [6] 06/13/2025 × <object ng-attr-data='https…" at bounding box center [649, 294] width 1299 height 588
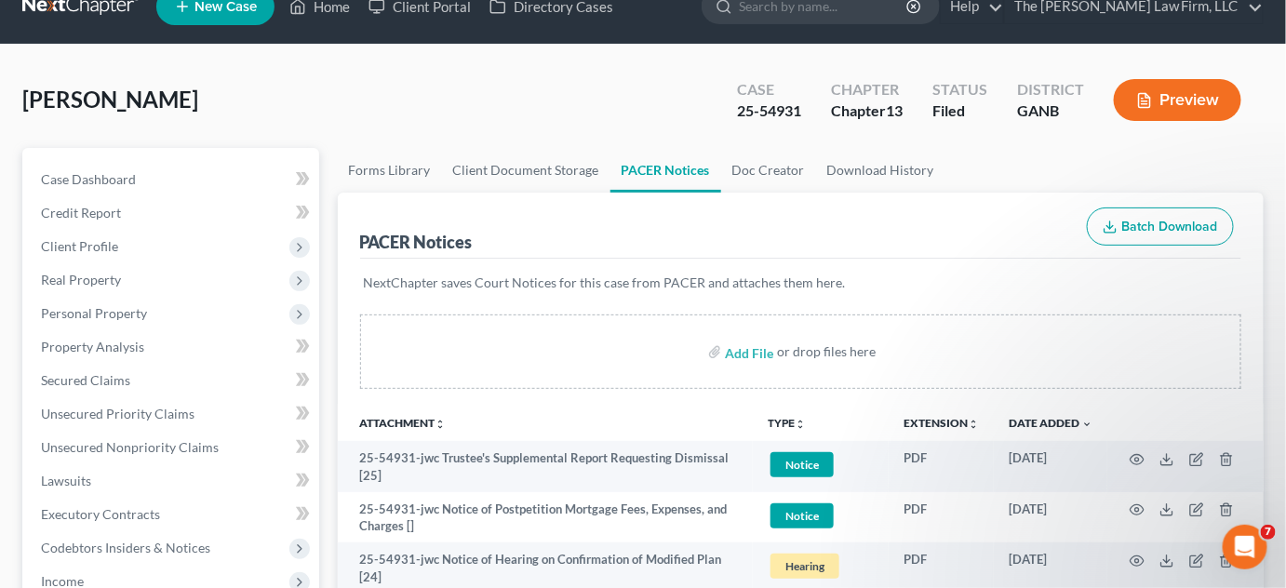
scroll to position [0, 0]
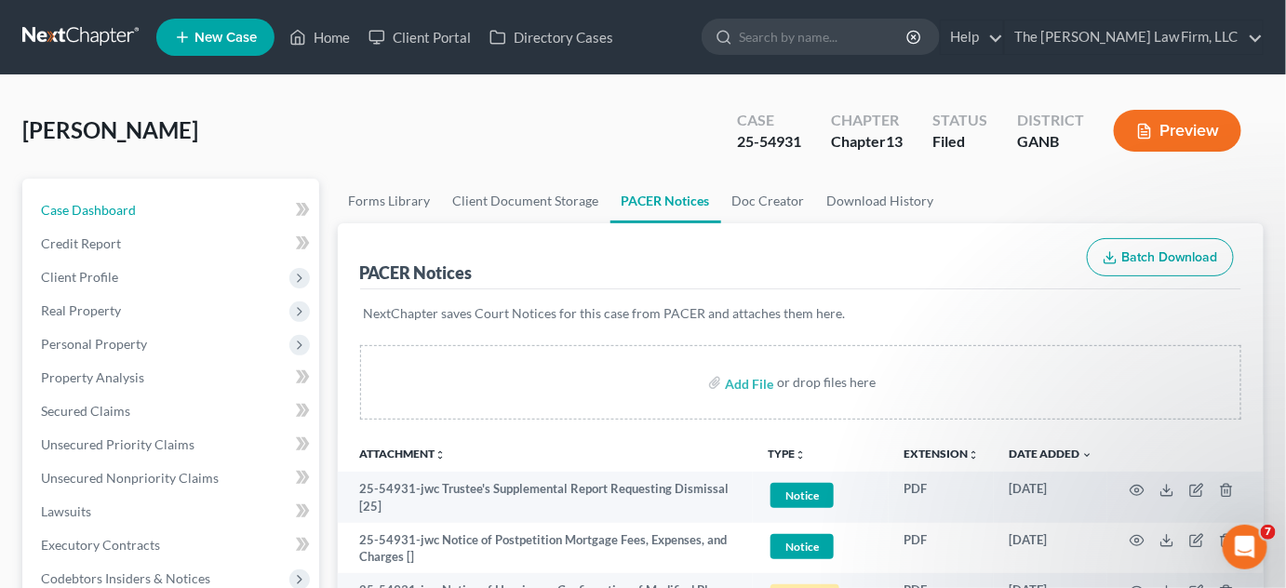
click at [87, 215] on span "Case Dashboard" at bounding box center [88, 210] width 95 height 16
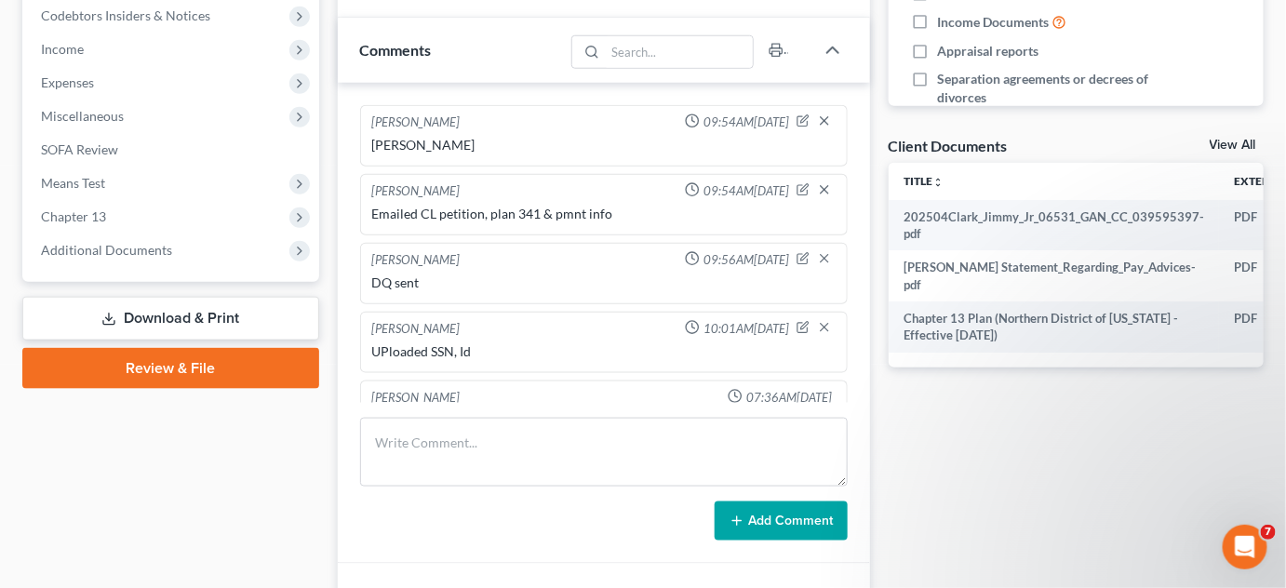
scroll to position [171, 0]
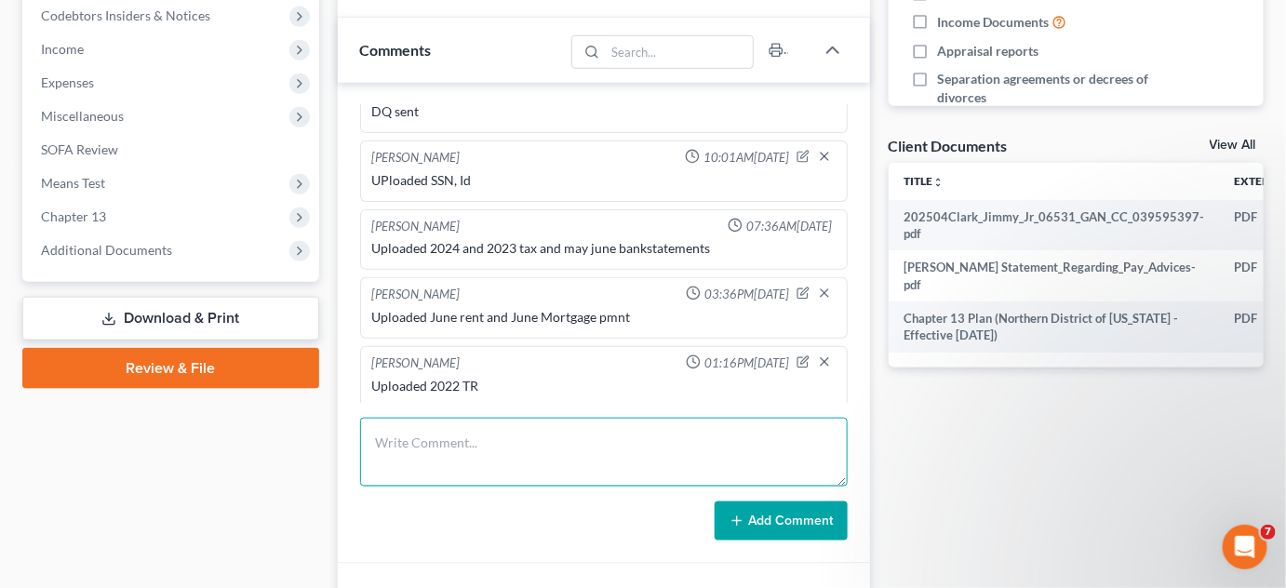
drag, startPoint x: 450, startPoint y: 438, endPoint x: 478, endPoint y: 418, distance: 34.6
click at [461, 428] on textarea at bounding box center [604, 452] width 488 height 69
type textarea "Uploaded July POMP"
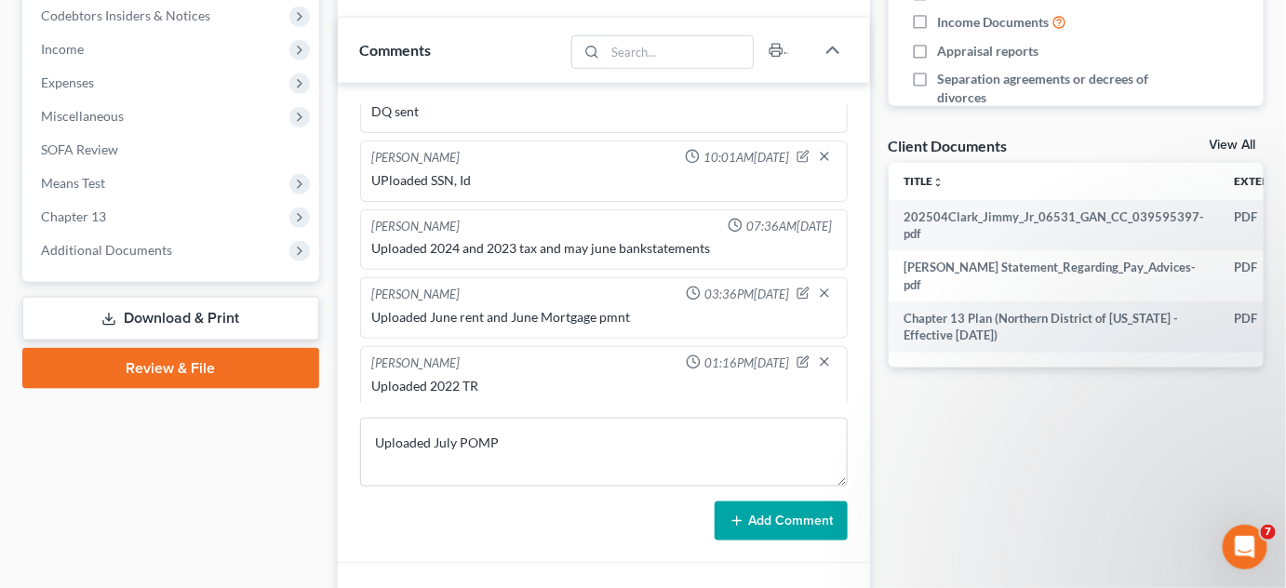
click at [828, 516] on button "Add Comment" at bounding box center [781, 521] width 133 height 39
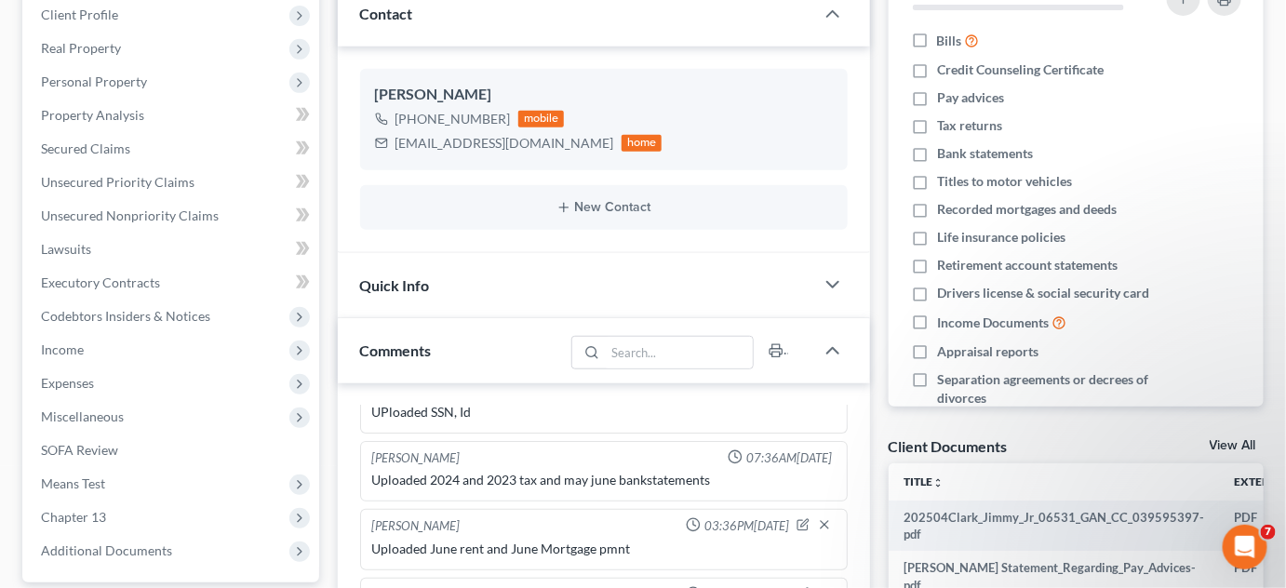
scroll to position [423, 0]
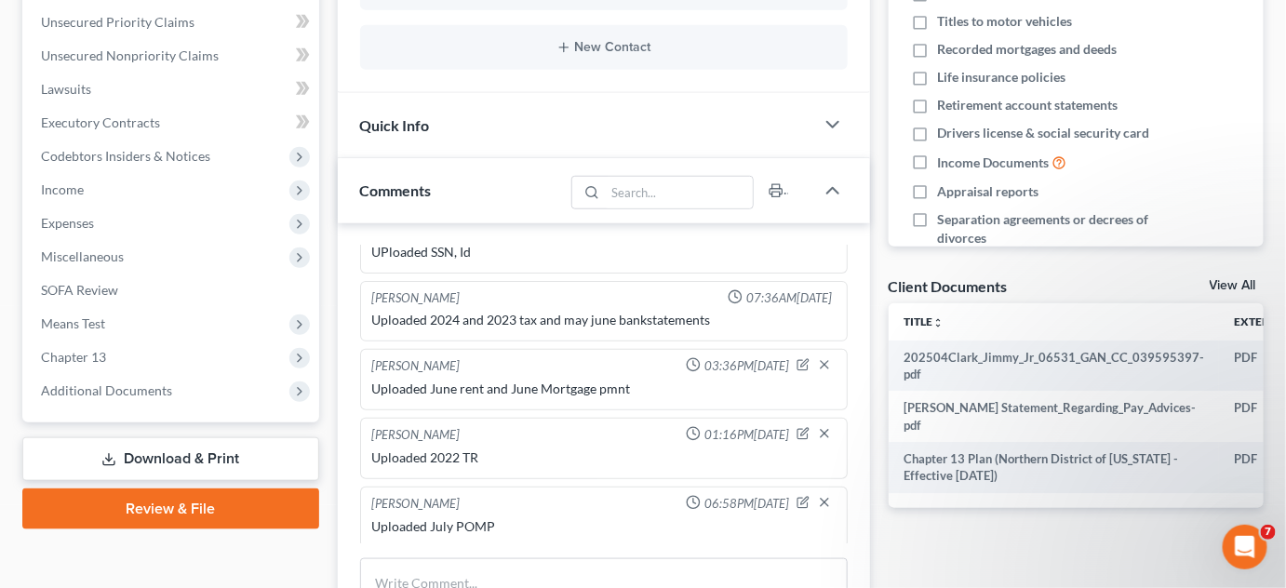
click at [115, 391] on span "Additional Documents" at bounding box center [106, 391] width 131 height 16
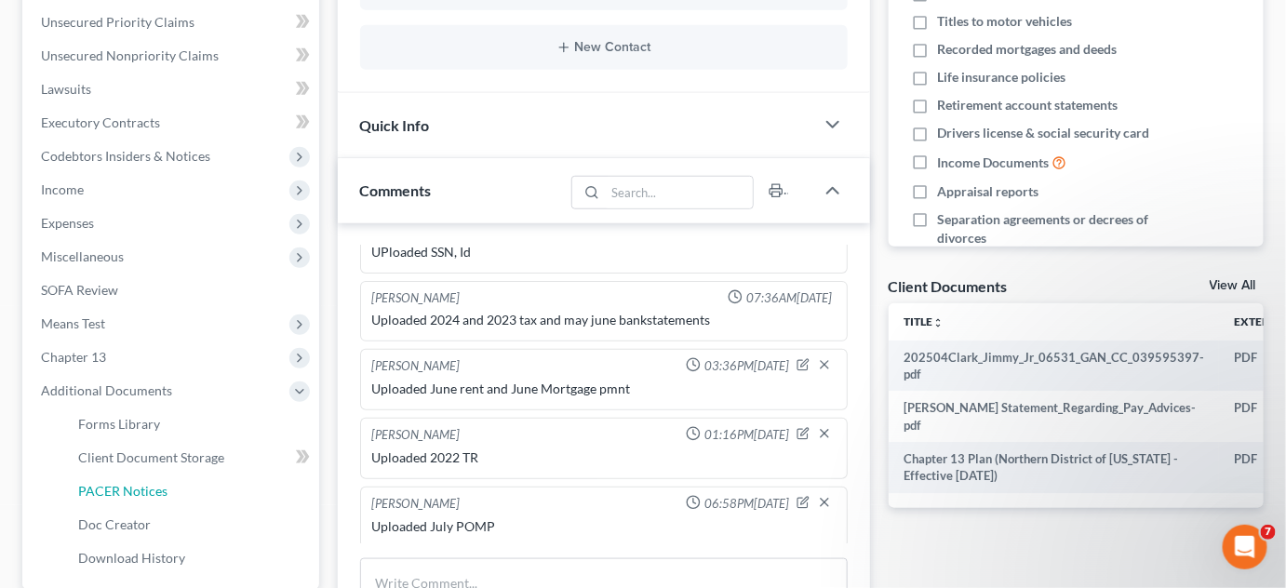
click at [119, 486] on span "PACER Notices" at bounding box center [122, 491] width 89 height 16
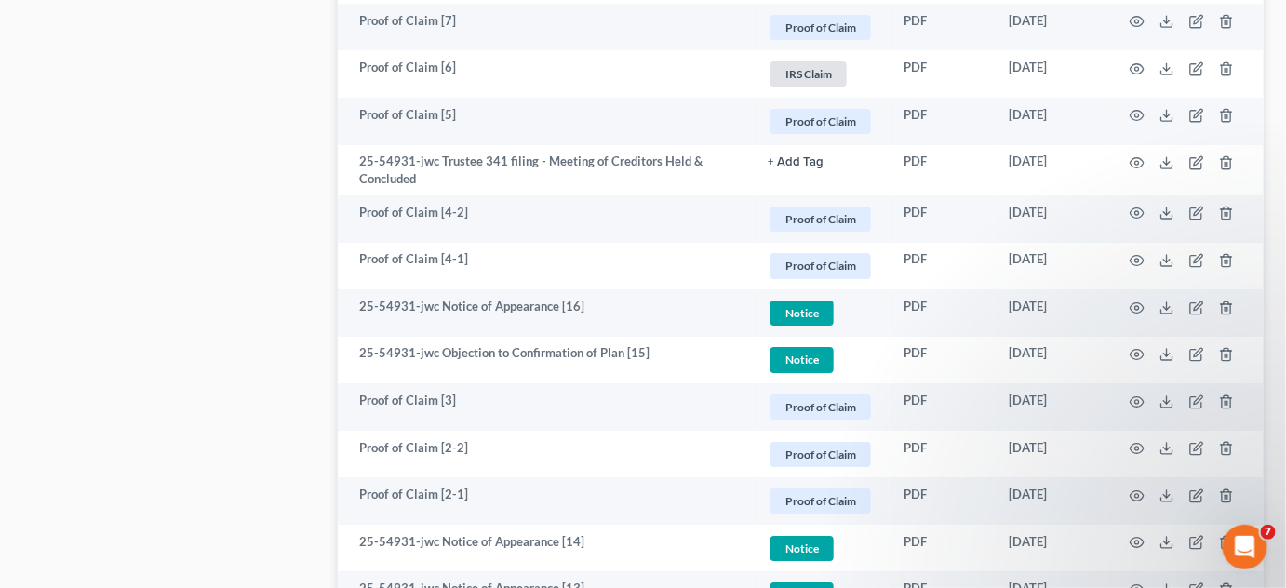
scroll to position [1901, 0]
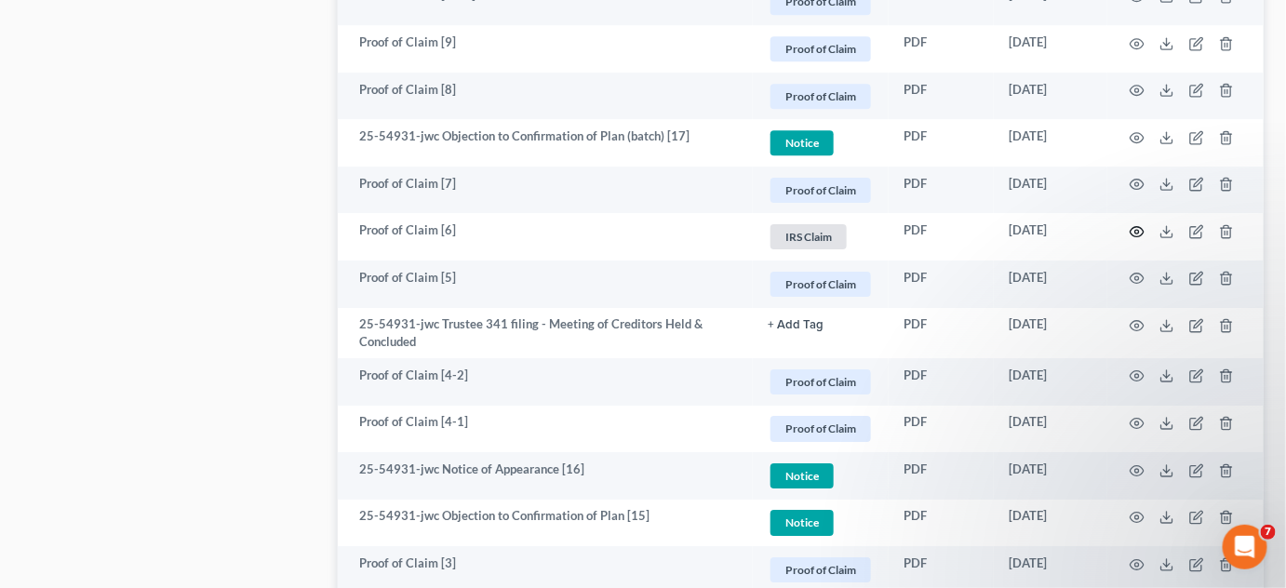
click at [1141, 227] on icon "button" at bounding box center [1138, 232] width 14 height 10
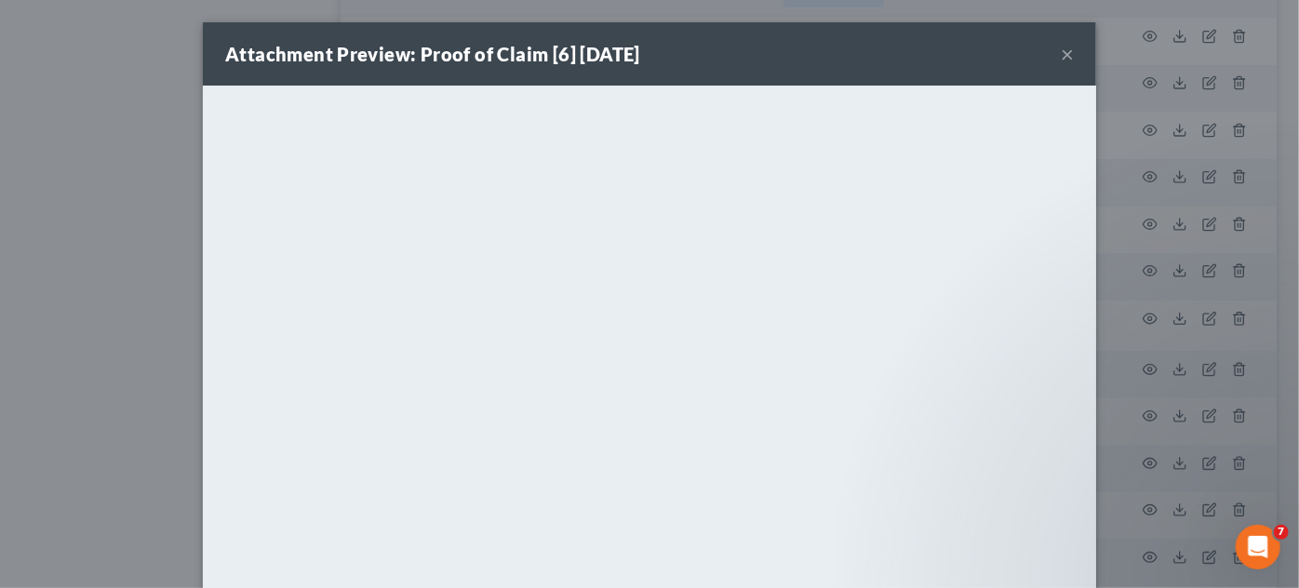
click at [108, 129] on div "Attachment Preview: Proof of Claim [6] 06/13/2025 × <object ng-attr-data='https…" at bounding box center [649, 294] width 1299 height 588
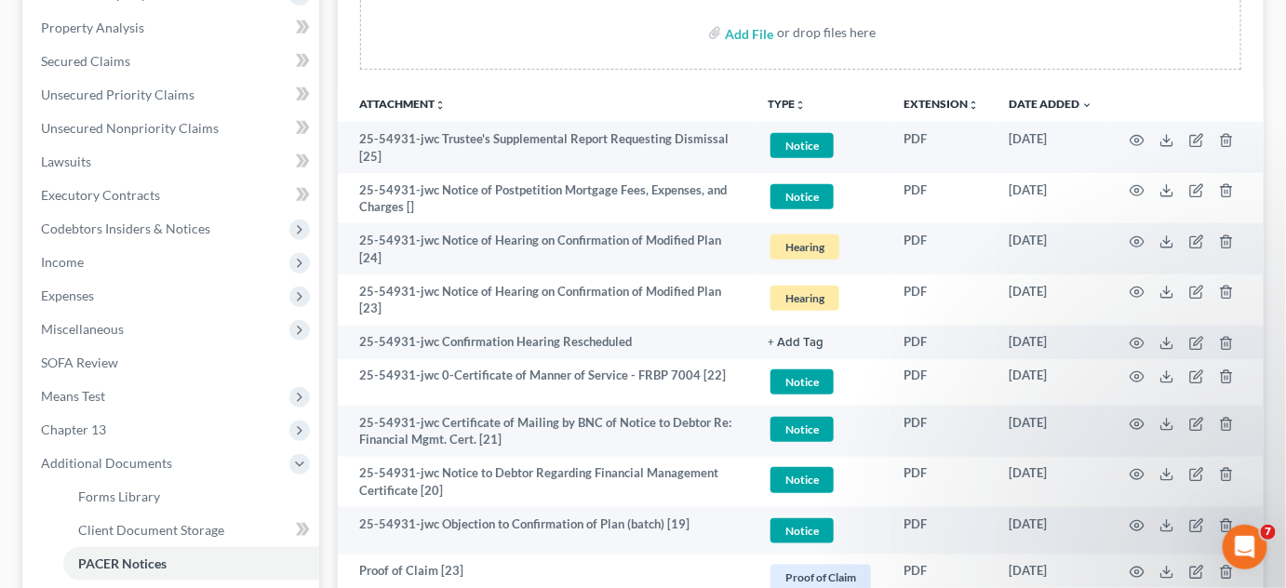
scroll to position [0, 0]
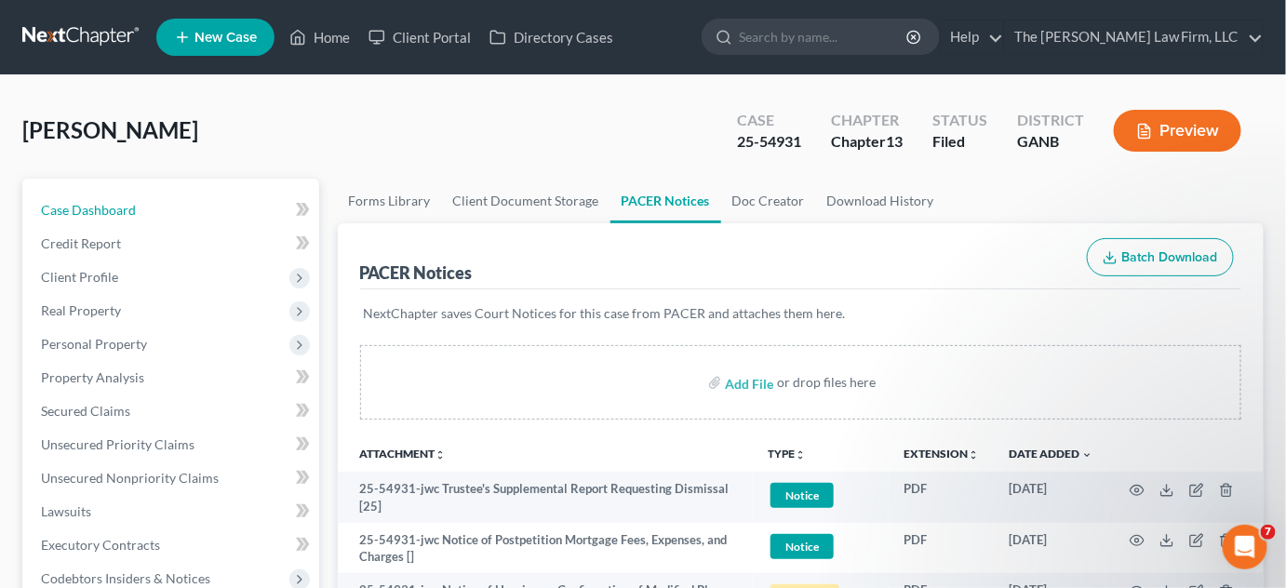
drag, startPoint x: 118, startPoint y: 204, endPoint x: 407, endPoint y: 209, distance: 288.6
click at [120, 204] on span "Case Dashboard" at bounding box center [88, 210] width 95 height 16
